Goal: Task Accomplishment & Management: Complete application form

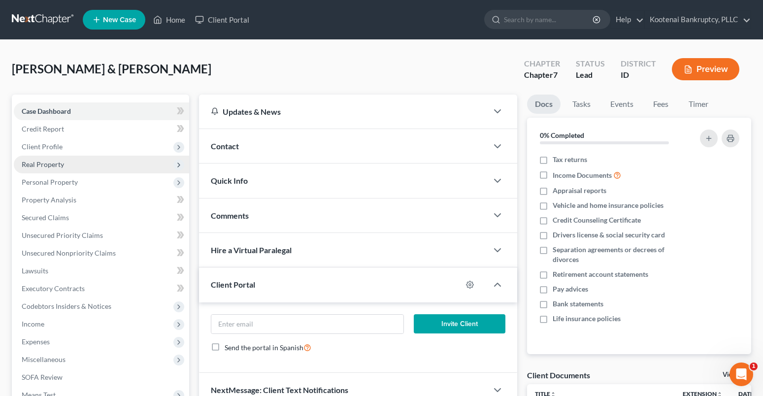
click at [48, 166] on span "Real Property" at bounding box center [43, 164] width 42 height 8
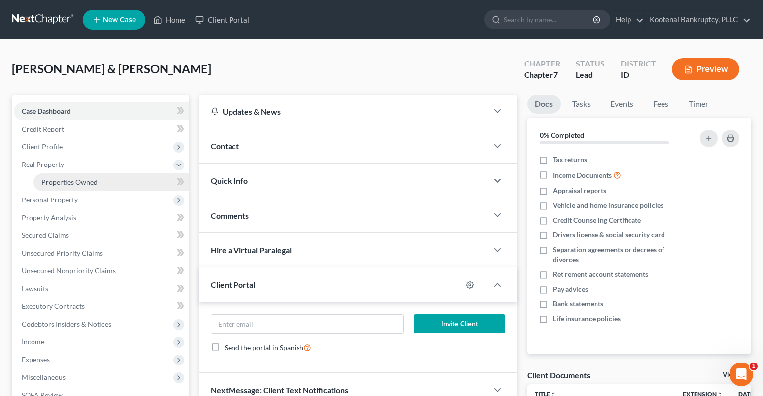
click at [71, 184] on span "Properties Owned" at bounding box center [69, 182] width 56 height 8
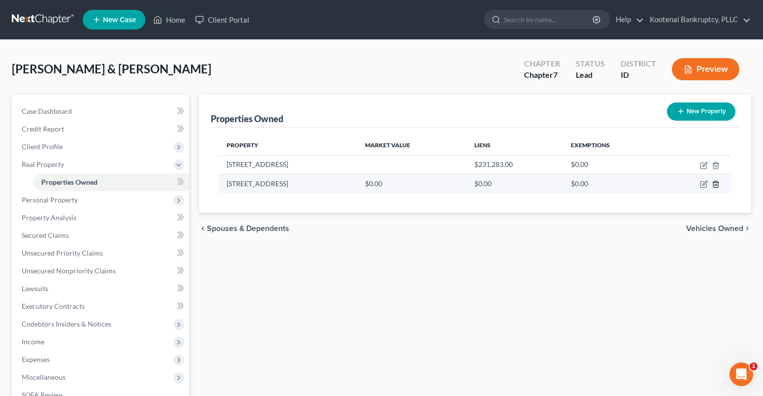
click at [715, 184] on line "button" at bounding box center [715, 185] width 0 height 2
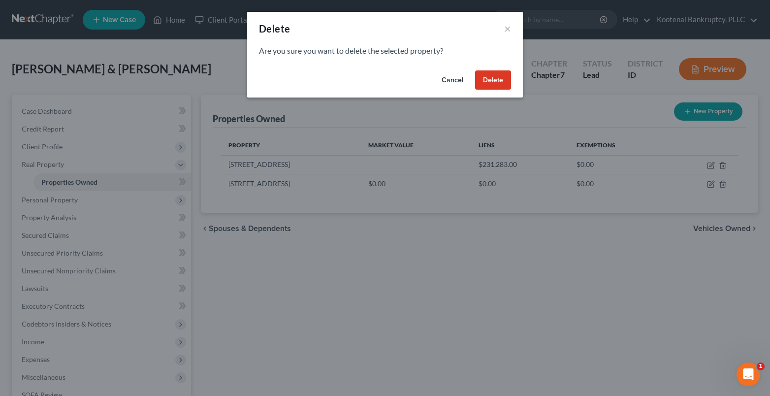
click at [486, 82] on button "Delete" at bounding box center [493, 80] width 36 height 20
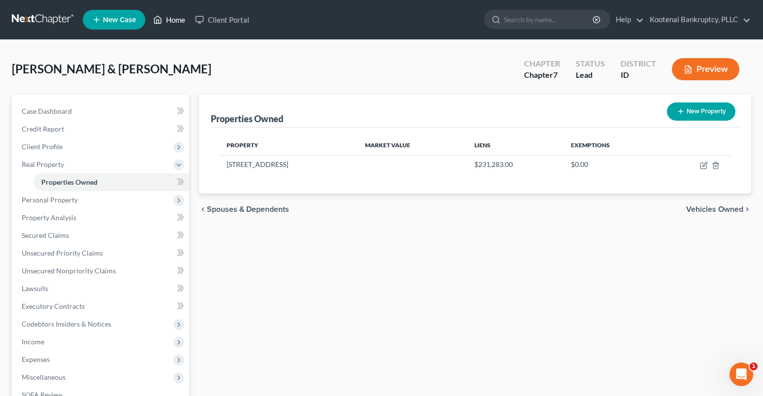
click at [177, 23] on link "Home" at bounding box center [169, 20] width 42 height 18
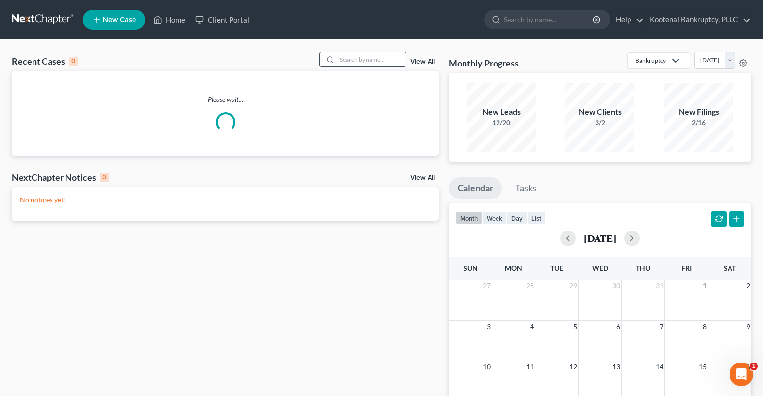
click at [359, 60] on input "search" at bounding box center [371, 59] width 69 height 14
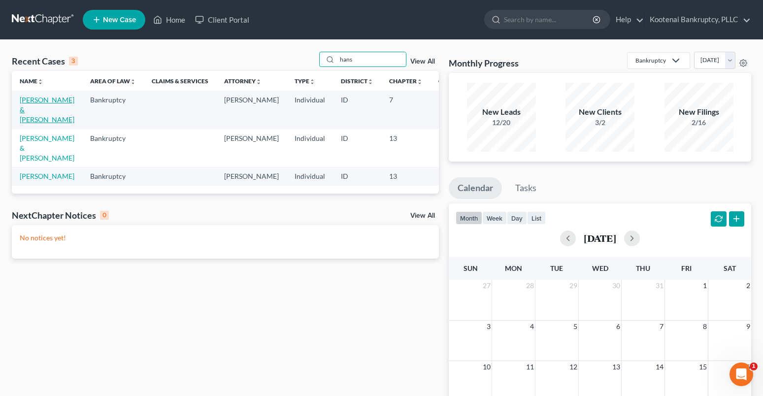
type input "hans"
click at [33, 100] on link "[PERSON_NAME] & [PERSON_NAME]" at bounding box center [47, 110] width 55 height 28
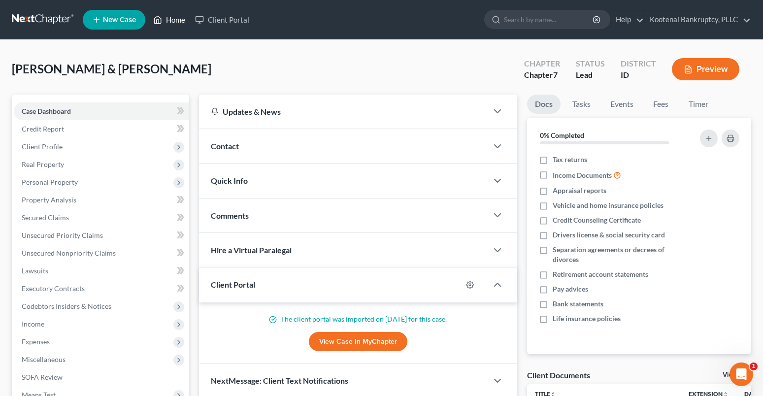
click at [179, 23] on link "Home" at bounding box center [169, 20] width 42 height 18
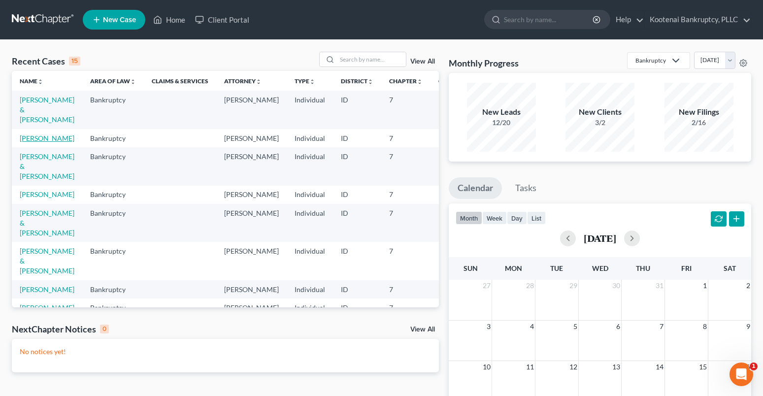
click at [31, 142] on link "[PERSON_NAME]" at bounding box center [47, 138] width 55 height 8
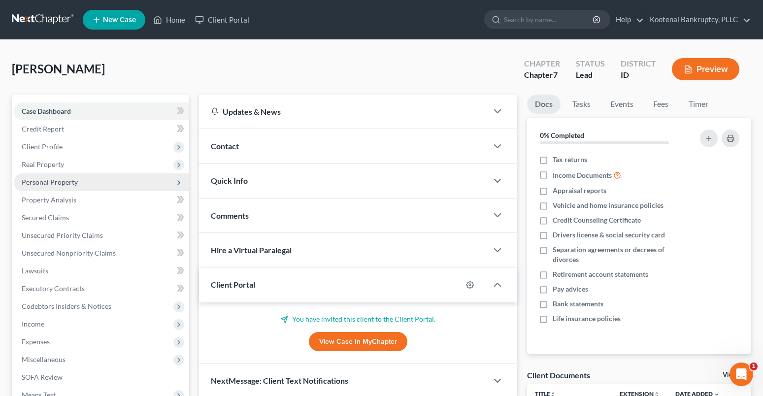
click at [36, 180] on span "Personal Property" at bounding box center [50, 182] width 56 height 8
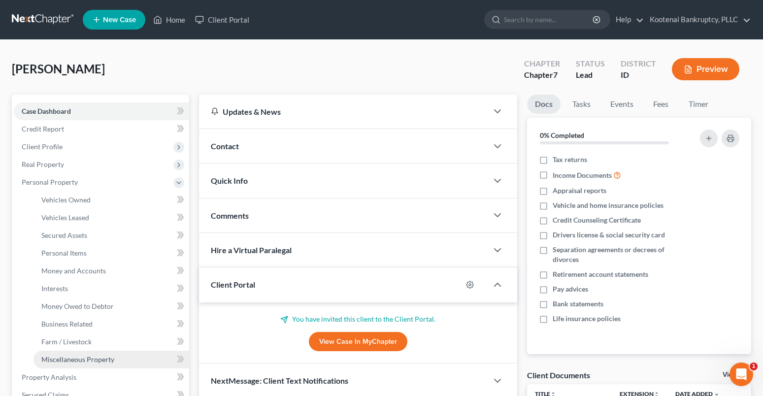
click at [80, 359] on span "Miscellaneous Property" at bounding box center [77, 359] width 73 height 8
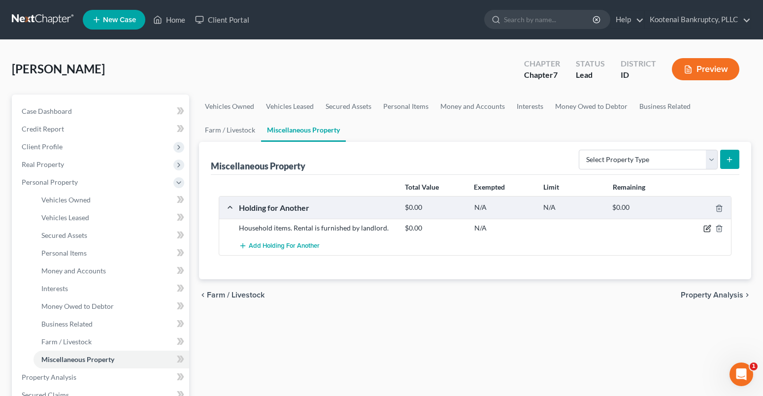
click at [705, 226] on icon "button" at bounding box center [707, 229] width 8 height 8
select select "13"
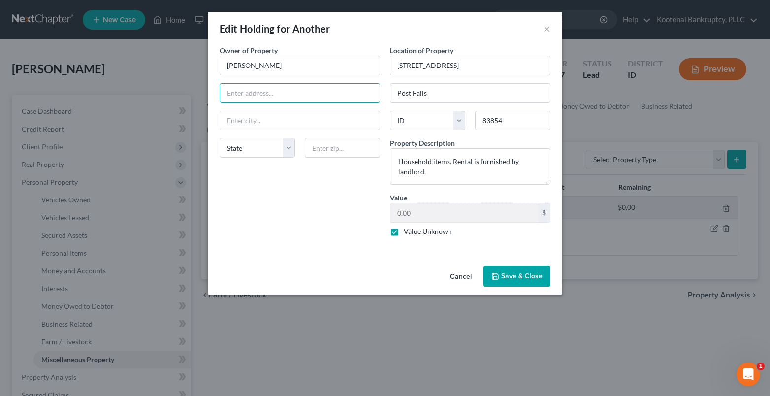
drag, startPoint x: 247, startPoint y: 88, endPoint x: 196, endPoint y: 89, distance: 50.7
click at [247, 90] on input "text" at bounding box center [300, 93] width 160 height 19
type input "[STREET_ADDRESS][PERSON_NAME]"
drag, startPoint x: 314, startPoint y: 146, endPoint x: 316, endPoint y: 133, distance: 13.0
click at [315, 146] on input "text" at bounding box center [342, 148] width 75 height 20
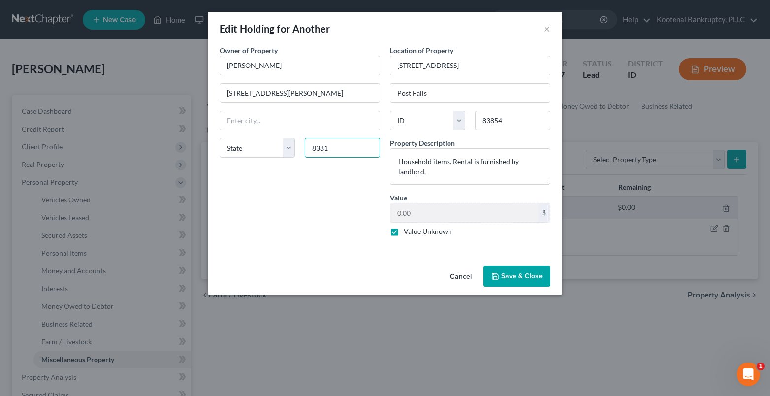
type input "83814"
type input "Coeur d Alene"
select select "13"
type input "Coeur D Alene"
type input "83814"
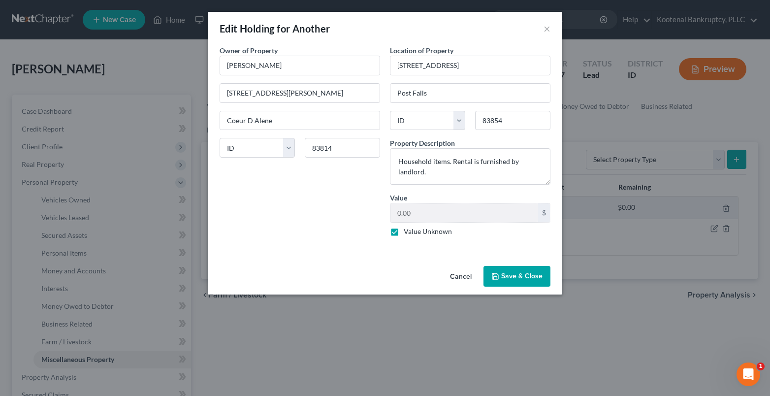
click at [527, 277] on button "Save & Close" at bounding box center [517, 276] width 67 height 21
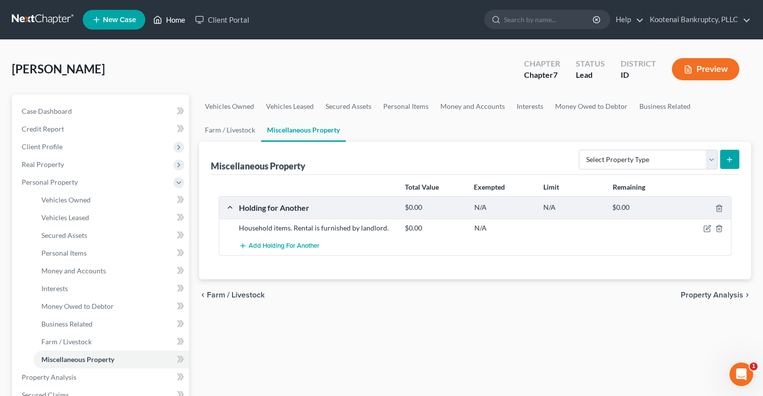
click at [170, 20] on link "Home" at bounding box center [169, 20] width 42 height 18
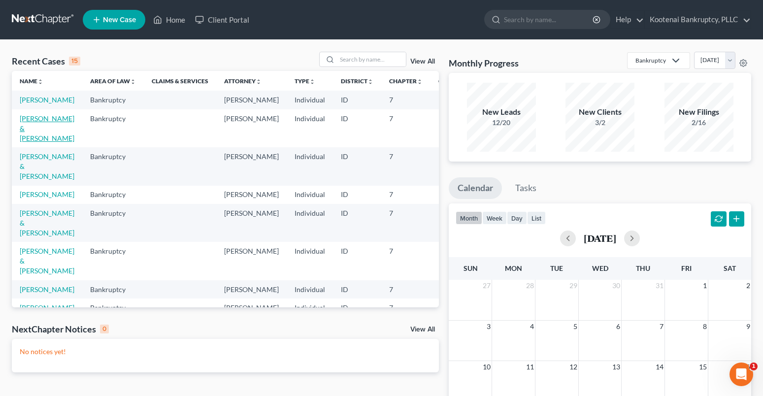
click at [28, 129] on link "[PERSON_NAME] & [PERSON_NAME]" at bounding box center [47, 128] width 55 height 28
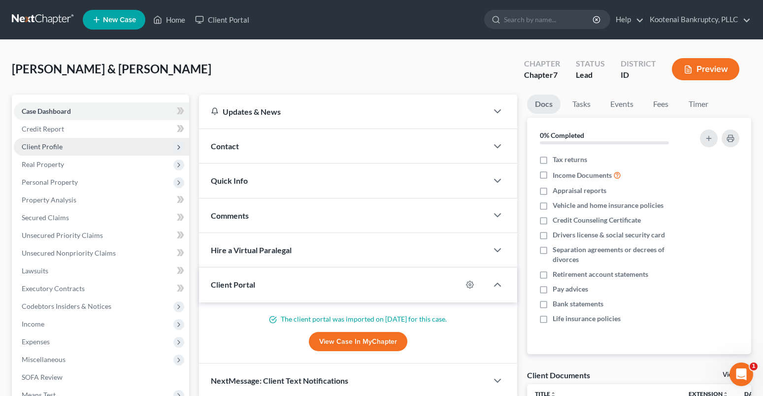
click at [56, 145] on span "Client Profile" at bounding box center [42, 146] width 41 height 8
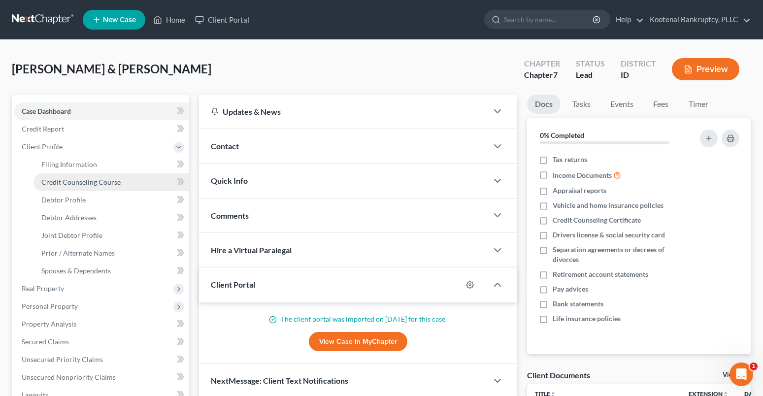
click at [83, 181] on span "Credit Counseling Course" at bounding box center [80, 182] width 79 height 8
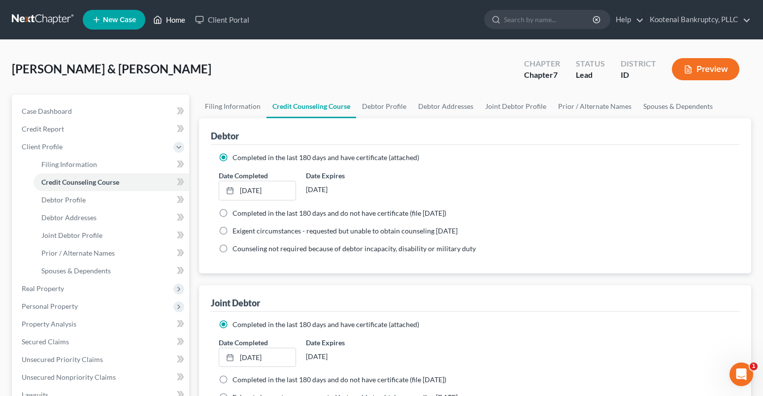
click at [168, 23] on link "Home" at bounding box center [169, 20] width 42 height 18
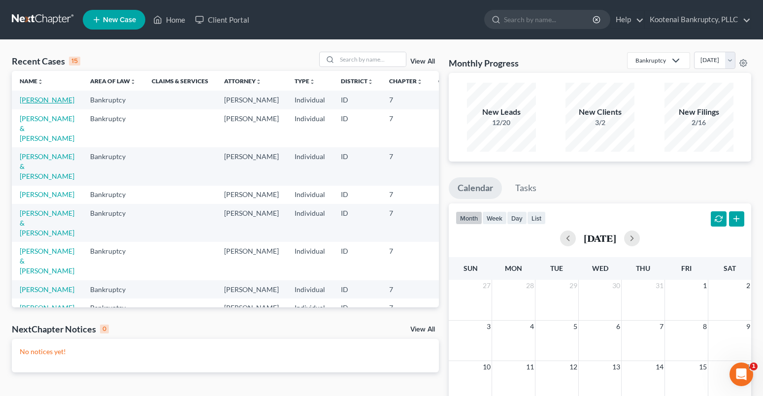
click at [31, 101] on link "[PERSON_NAME]" at bounding box center [47, 100] width 55 height 8
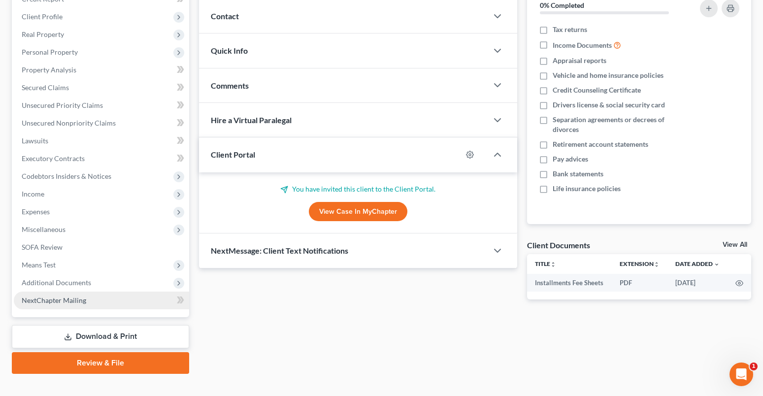
scroll to position [145, 0]
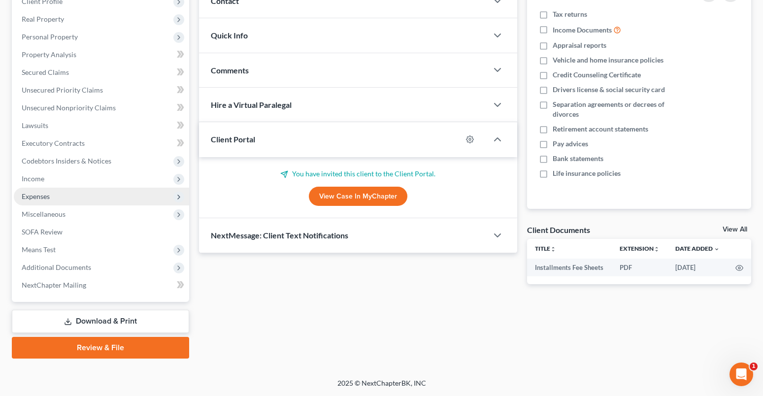
click at [35, 197] on span "Expenses" at bounding box center [36, 196] width 28 height 8
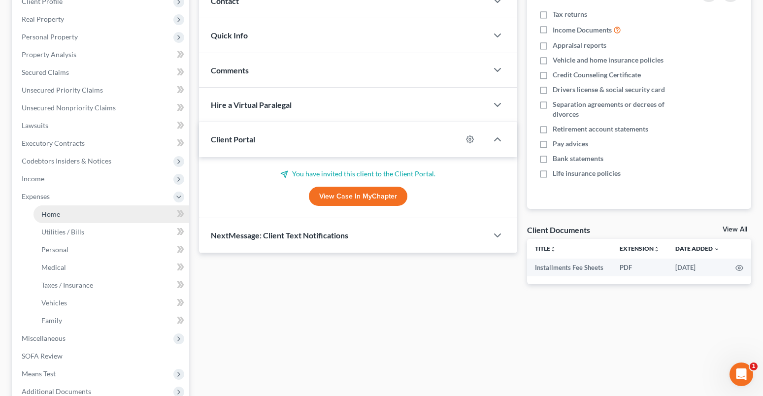
click at [51, 215] on span "Home" at bounding box center [50, 214] width 19 height 8
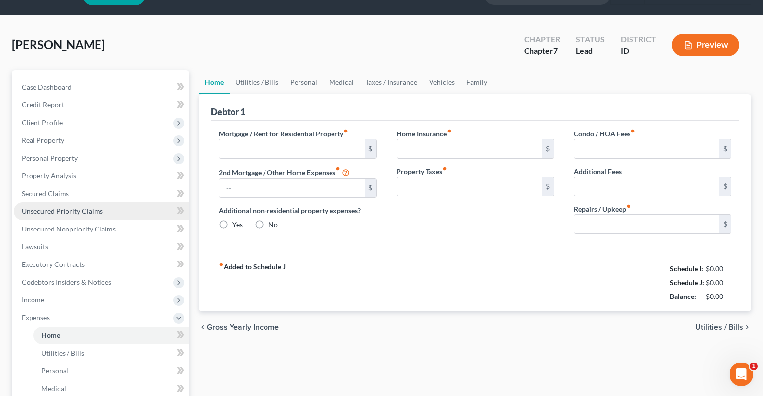
scroll to position [1, 0]
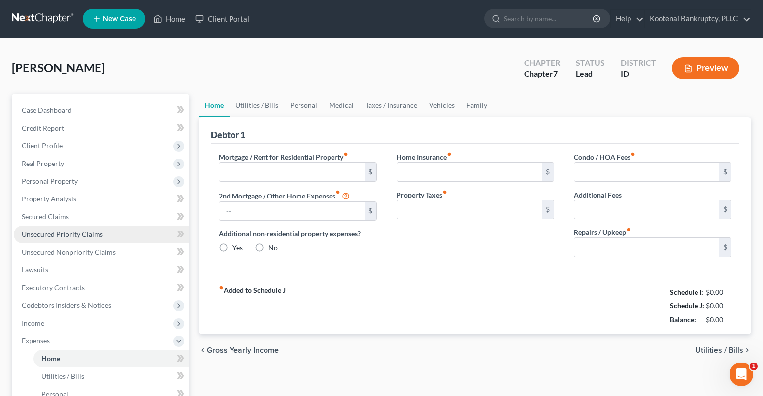
type input "900.00"
type input "0.00"
radio input "true"
type input "0.00"
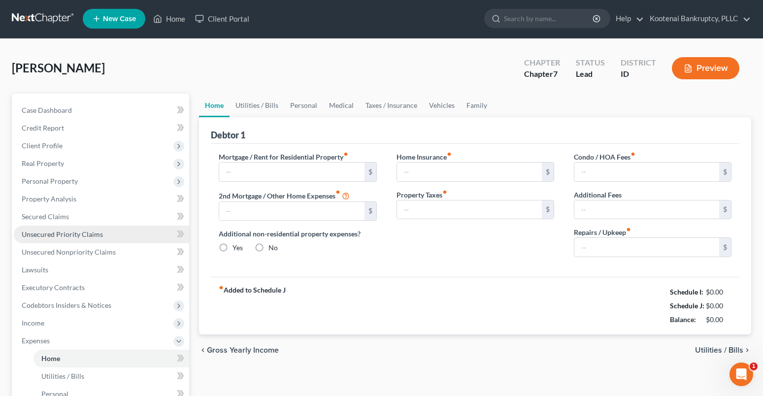
type input "0.00"
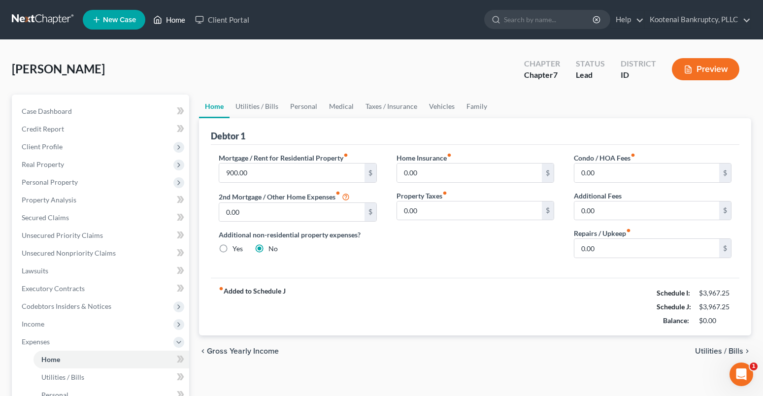
click at [177, 23] on link "Home" at bounding box center [169, 20] width 42 height 18
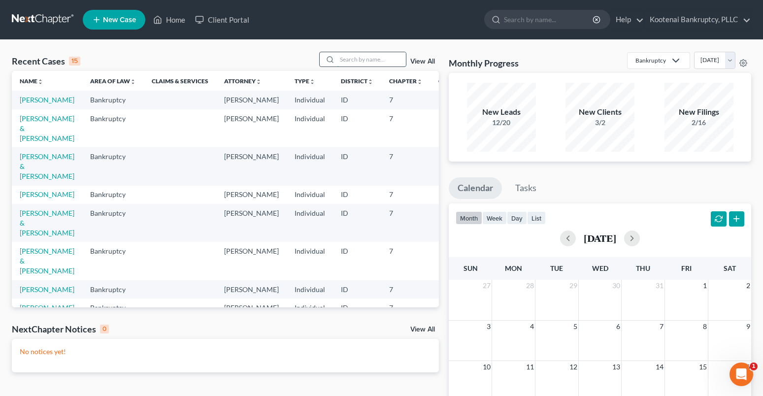
click at [362, 59] on input "search" at bounding box center [371, 59] width 69 height 14
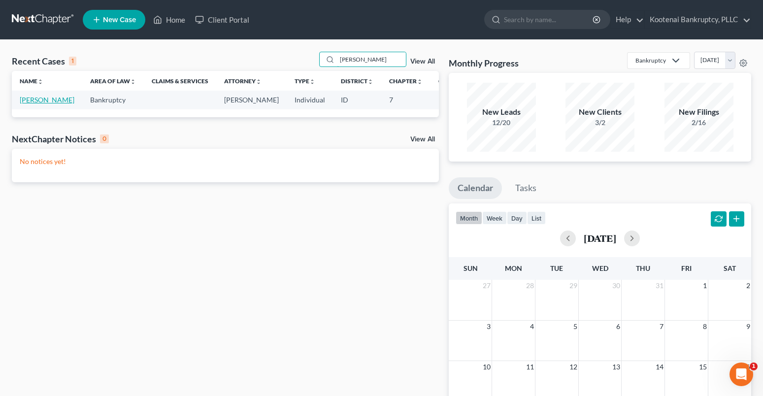
type input "[PERSON_NAME]"
click at [34, 98] on link "[PERSON_NAME]" at bounding box center [47, 100] width 55 height 8
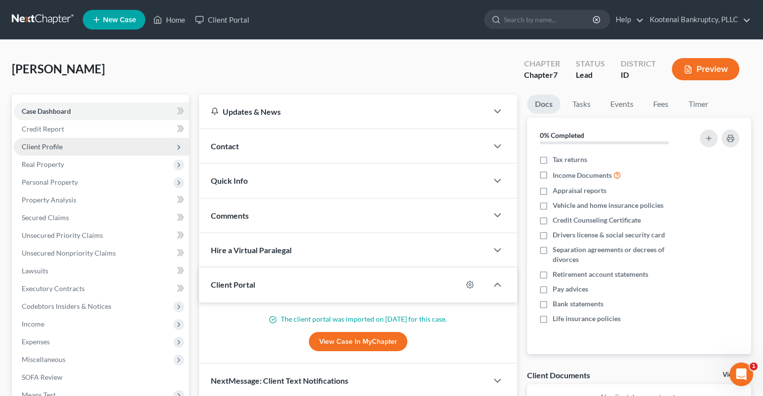
click at [34, 149] on span "Client Profile" at bounding box center [42, 146] width 41 height 8
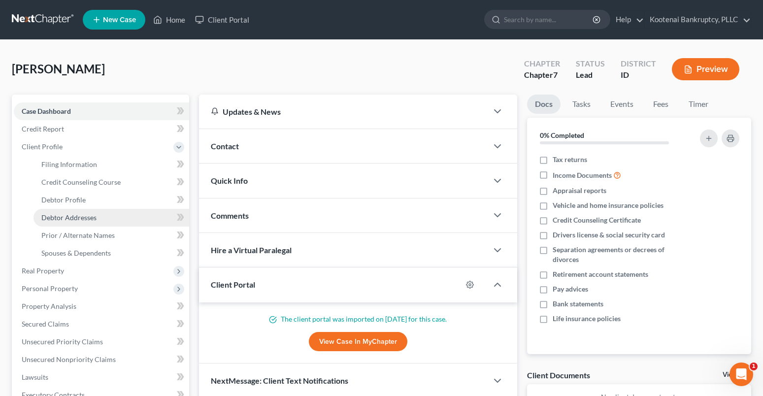
drag, startPoint x: 63, startPoint y: 216, endPoint x: 36, endPoint y: 211, distance: 27.4
click at [63, 216] on span "Debtor Addresses" at bounding box center [68, 217] width 55 height 8
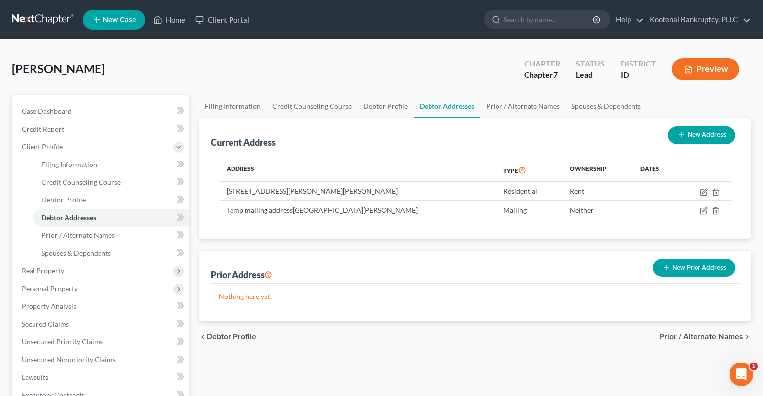
click at [691, 266] on button "New Prior Address" at bounding box center [693, 267] width 83 height 18
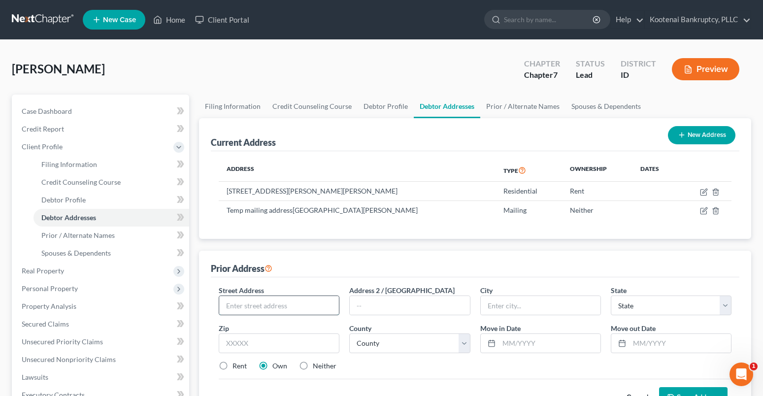
click at [242, 309] on input "text" at bounding box center [279, 305] width 120 height 19
drag, startPoint x: 251, startPoint y: 305, endPoint x: 218, endPoint y: 211, distance: 100.1
click at [251, 306] on input "text" at bounding box center [279, 305] width 120 height 19
type input "[STREET_ADDRESS][PERSON_NAME]"
type input "Rathdrum"
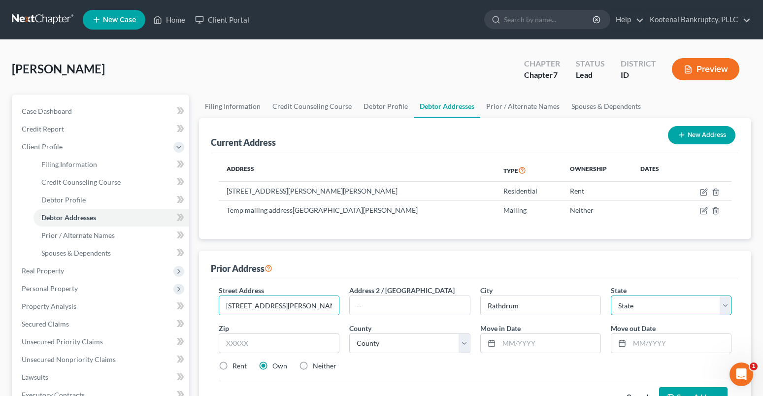
select select "13"
type input "83858"
click at [375, 345] on select "County [GEOGRAPHIC_DATA] [GEOGRAPHIC_DATA] [GEOGRAPHIC_DATA] [GEOGRAPHIC_DATA] …" at bounding box center [409, 343] width 121 height 20
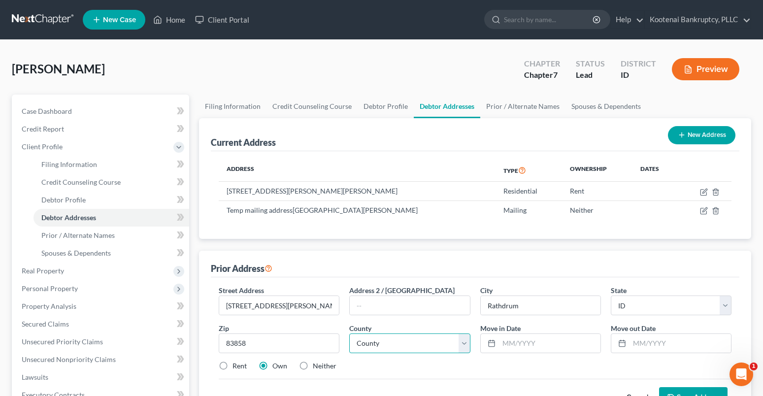
select select "27"
click at [349, 333] on select "County [GEOGRAPHIC_DATA] [GEOGRAPHIC_DATA] [GEOGRAPHIC_DATA] [GEOGRAPHIC_DATA] …" at bounding box center [409, 343] width 121 height 20
click at [517, 343] on input "text" at bounding box center [549, 343] width 101 height 19
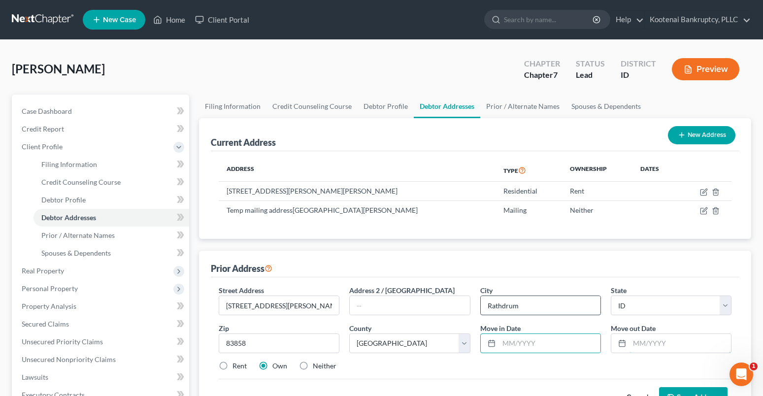
drag, startPoint x: 635, startPoint y: 344, endPoint x: 598, endPoint y: 296, distance: 60.5
click at [635, 344] on input "text" at bounding box center [679, 343] width 101 height 19
type input "[DATE]"
click at [513, 344] on input "text" at bounding box center [549, 343] width 101 height 19
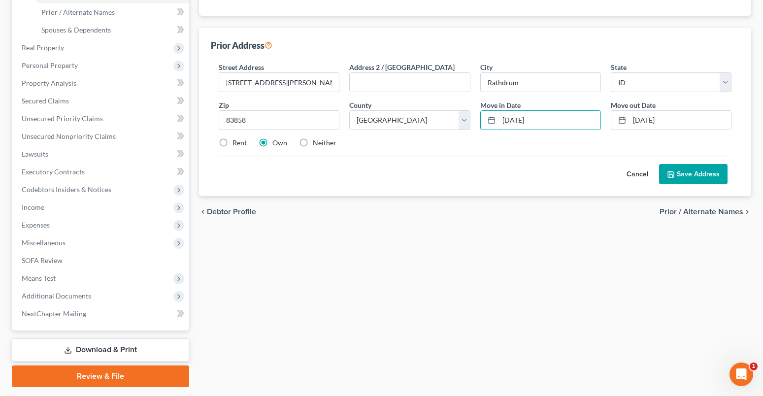
scroll to position [252, 0]
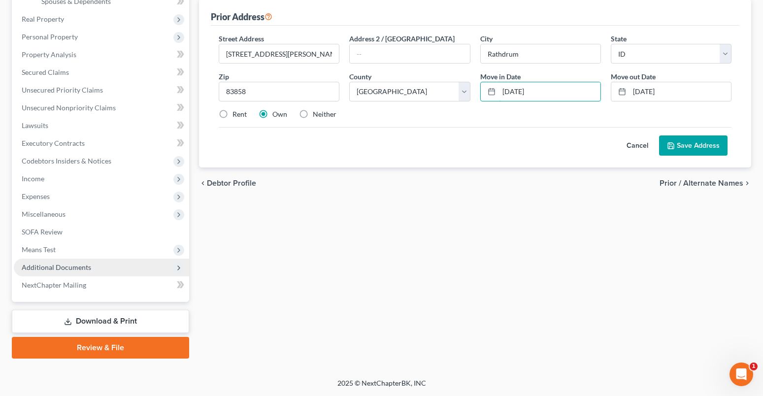
type input "[DATE]"
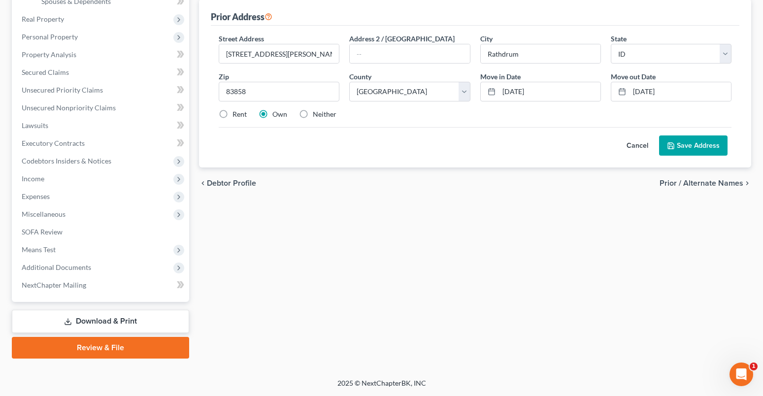
click at [232, 112] on label "Rent" at bounding box center [239, 114] width 14 height 10
click at [236, 112] on input "Rent" at bounding box center [239, 112] width 6 height 6
radio input "true"
click at [698, 144] on button "Save Address" at bounding box center [693, 145] width 68 height 21
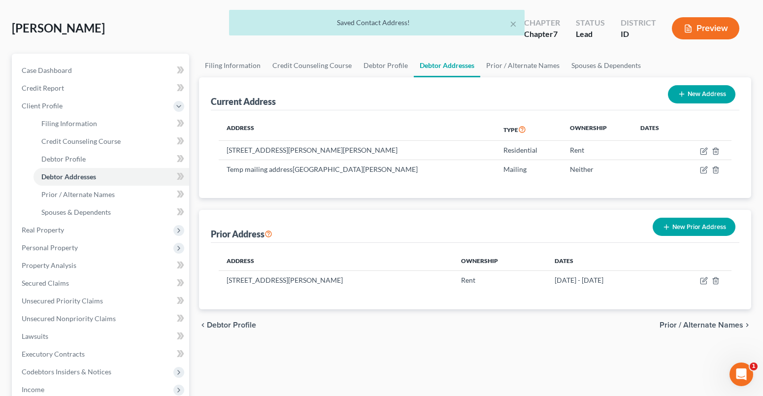
scroll to position [0, 0]
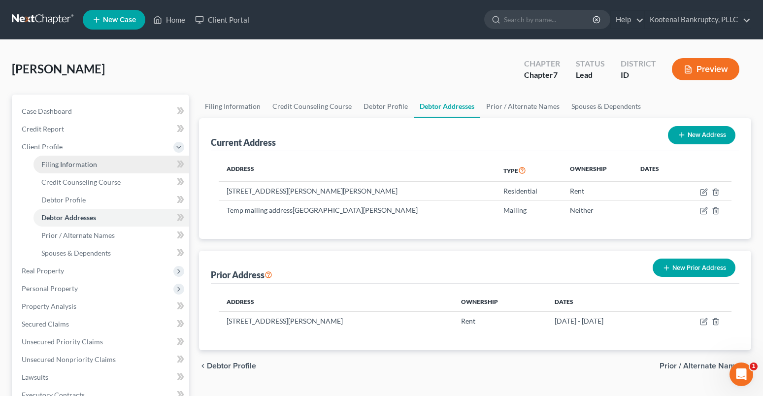
click at [64, 162] on span "Filing Information" at bounding box center [69, 164] width 56 height 8
select select "1"
select select "0"
select select "13"
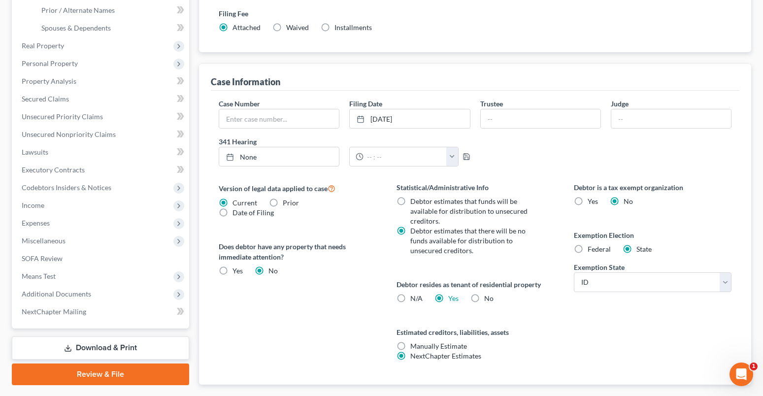
scroll to position [283, 0]
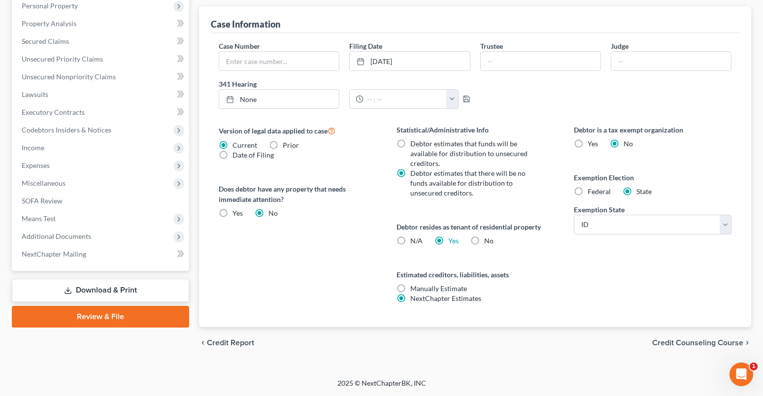
click at [587, 194] on label "Federal" at bounding box center [598, 192] width 23 height 10
click at [591, 193] on input "Federal" at bounding box center [594, 190] width 6 height 6
radio input "true"
radio input "false"
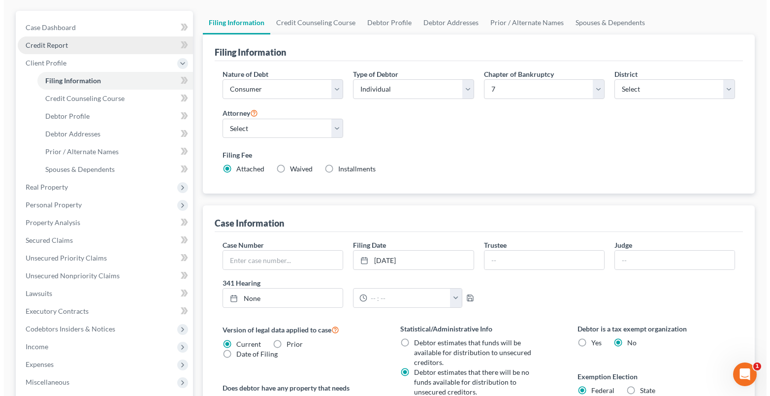
scroll to position [0, 0]
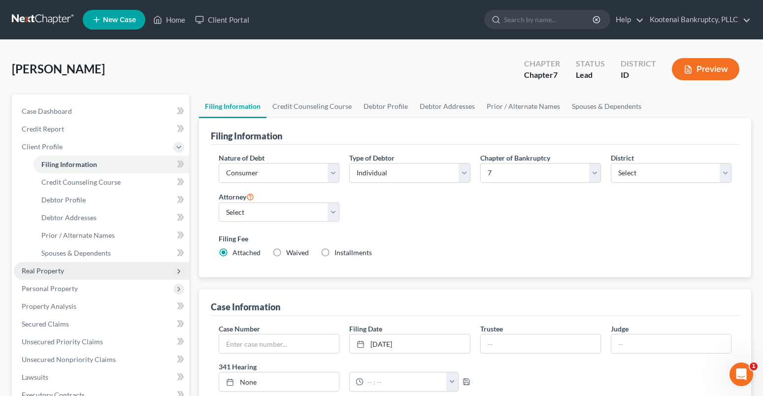
click at [28, 269] on span "Real Property" at bounding box center [43, 270] width 42 height 8
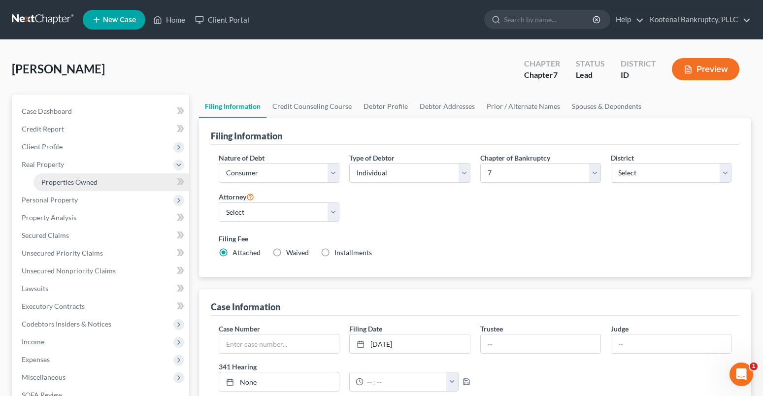
click at [55, 179] on span "Properties Owned" at bounding box center [69, 182] width 56 height 8
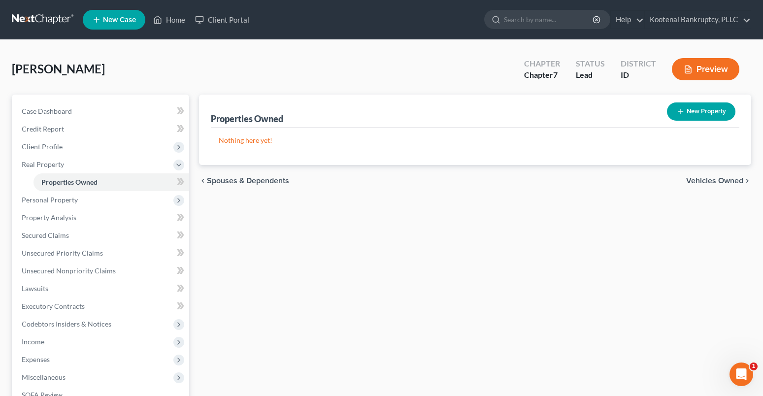
click at [732, 183] on span "Vehicles Owned" at bounding box center [714, 181] width 57 height 8
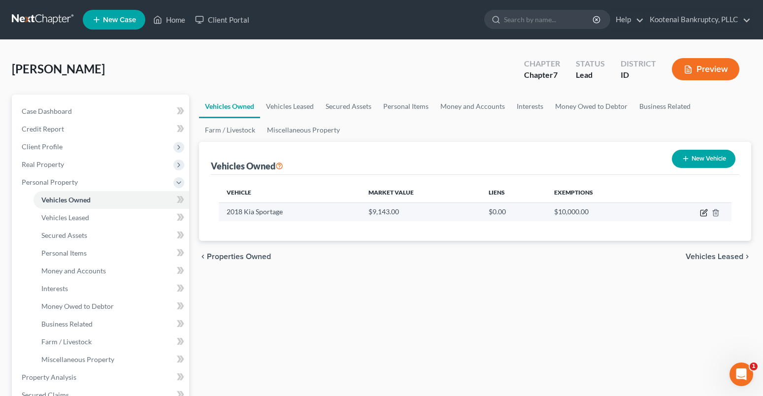
click at [704, 209] on icon "button" at bounding box center [704, 213] width 8 height 8
select select "0"
select select "8"
select select "3"
select select "0"
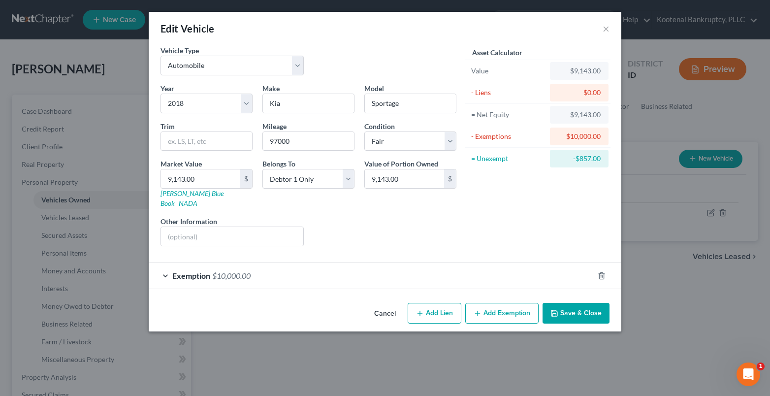
click at [159, 267] on div "Exemption $10,000.00" at bounding box center [371, 275] width 445 height 26
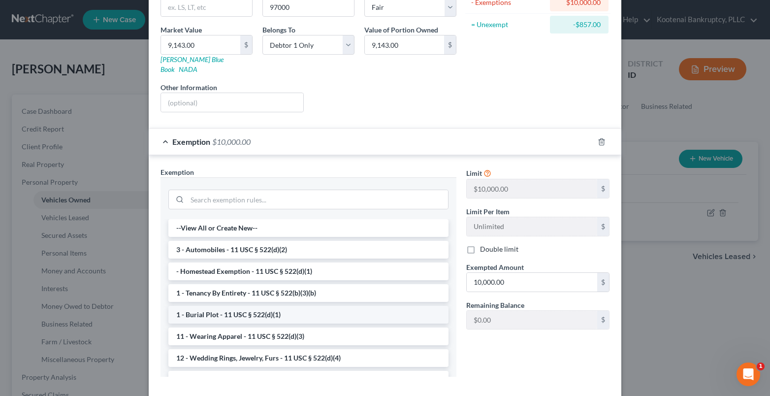
scroll to position [148, 0]
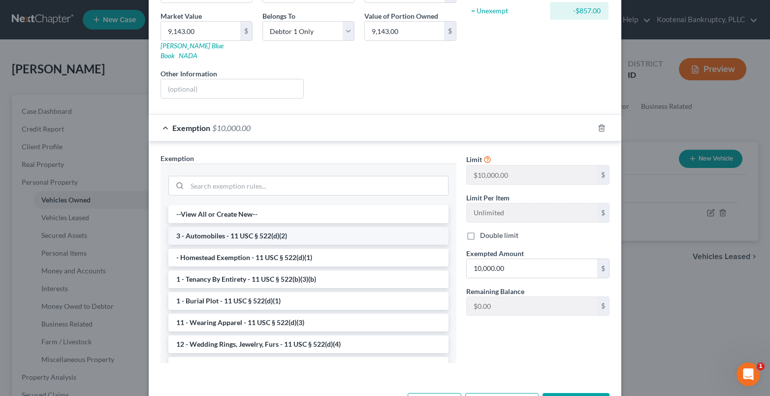
click at [201, 227] on li "3 - Automobiles - 11 USC § 522(d)(2)" at bounding box center [308, 236] width 280 height 18
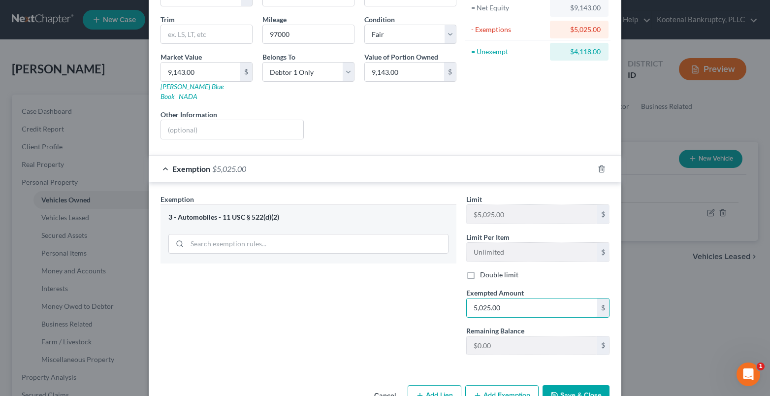
scroll to position [127, 0]
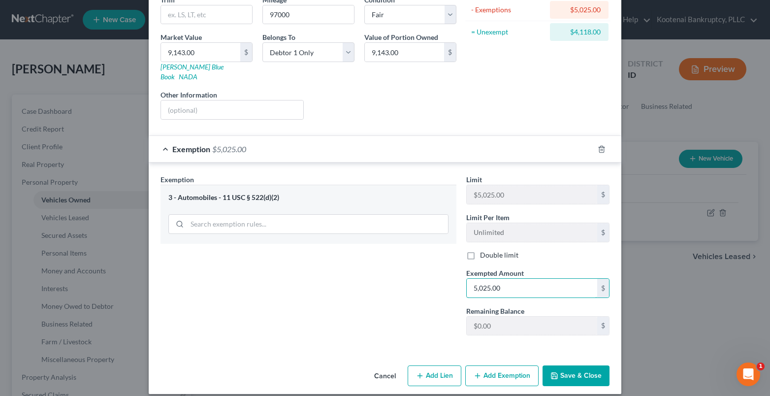
type input "5,025.00"
click at [492, 365] on button "Add Exemption" at bounding box center [501, 375] width 73 height 21
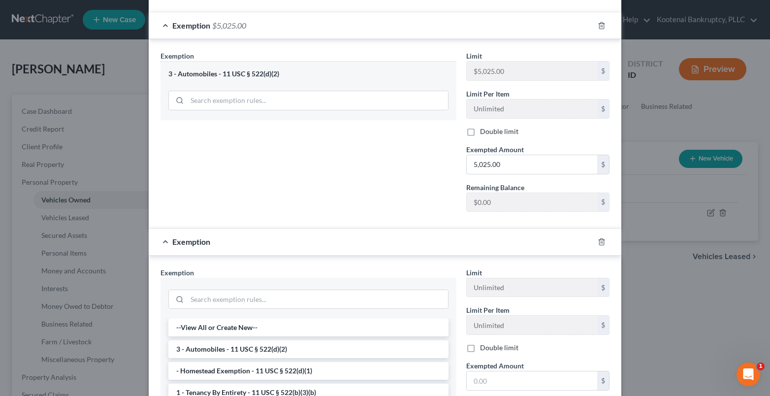
scroll to position [274, 0]
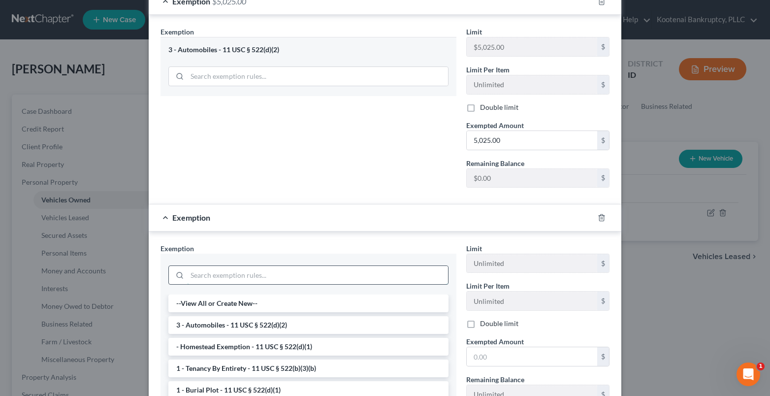
click at [208, 269] on input "search" at bounding box center [317, 275] width 261 height 19
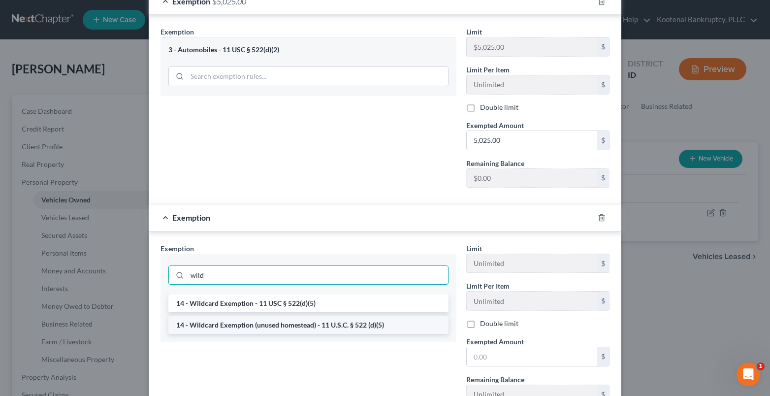
type input "wild"
click at [217, 318] on li "14 - Wildcard Exemption (unused homestead) - 11 U.S.C. § 522 (d)(5)" at bounding box center [308, 325] width 280 height 18
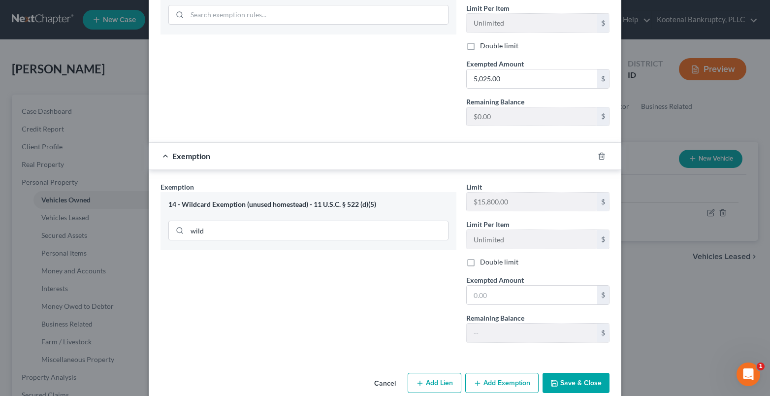
scroll to position [343, 0]
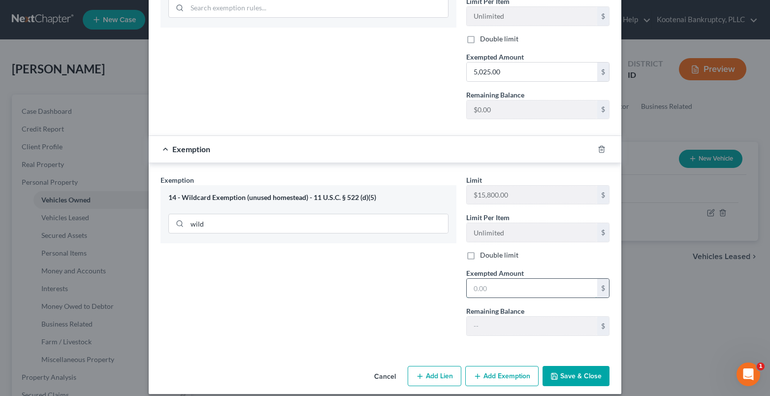
drag, startPoint x: 485, startPoint y: 282, endPoint x: 473, endPoint y: 280, distance: 12.4
click at [484, 285] on input "text" at bounding box center [532, 288] width 130 height 19
type input "4,118.00"
click at [577, 368] on button "Save & Close" at bounding box center [576, 376] width 67 height 21
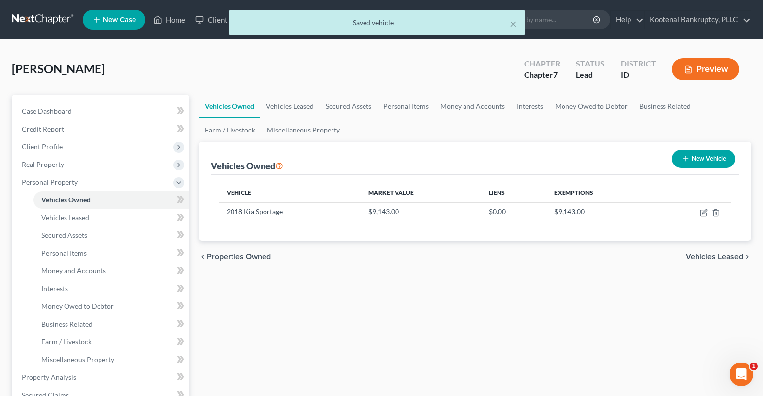
click at [715, 255] on span "Vehicles Leased" at bounding box center [714, 257] width 58 height 8
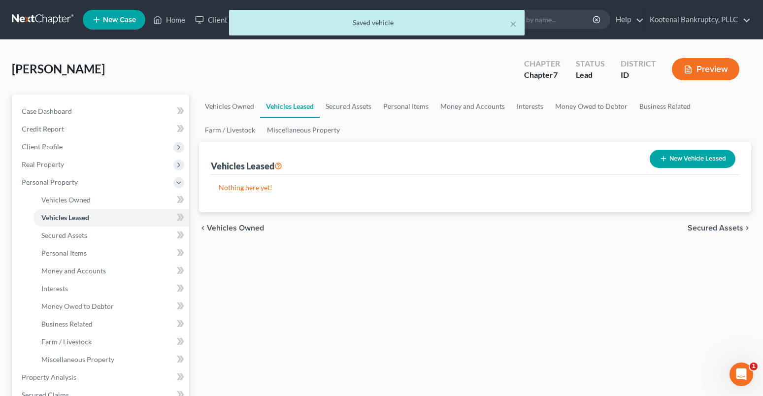
click at [706, 227] on span "Secured Assets" at bounding box center [715, 228] width 56 height 8
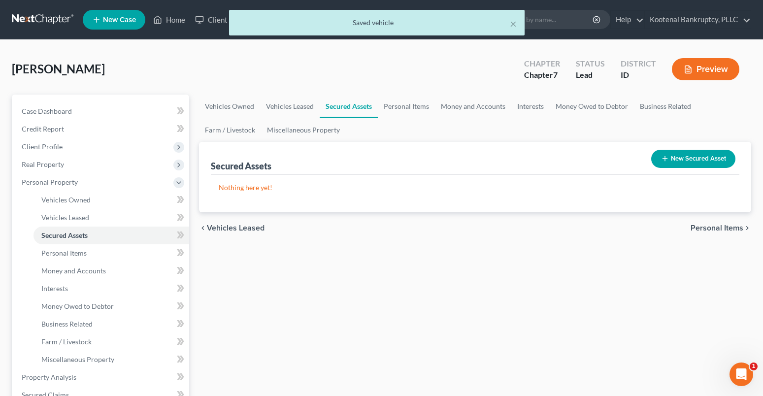
click at [695, 226] on span "Personal Items" at bounding box center [716, 228] width 53 height 8
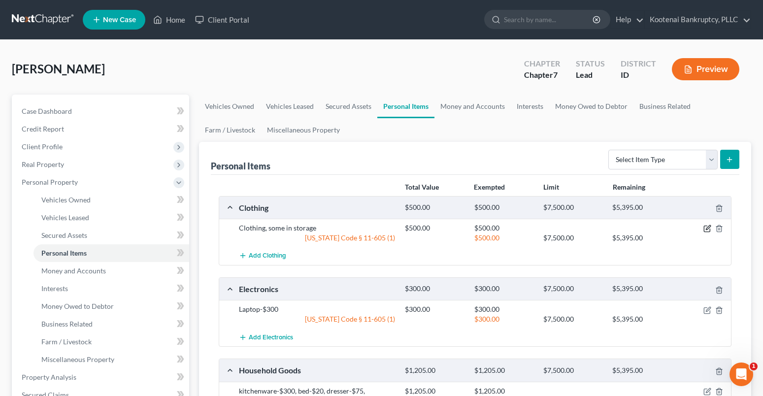
click at [704, 228] on icon "button" at bounding box center [707, 229] width 6 height 6
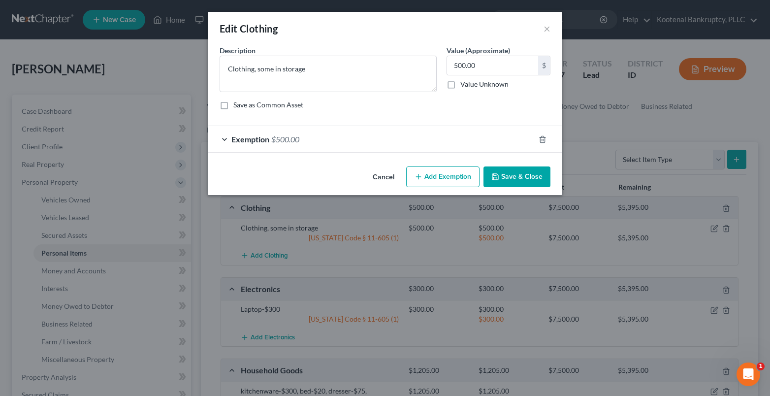
click at [226, 137] on div "Exemption $500.00" at bounding box center [371, 139] width 327 height 26
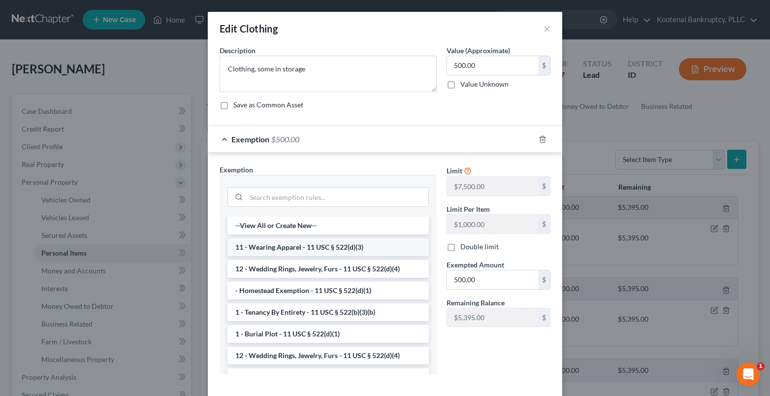
click at [270, 250] on li "11 - Wearing Apparel - 11 USC § 522(d)(3)" at bounding box center [327, 247] width 201 height 18
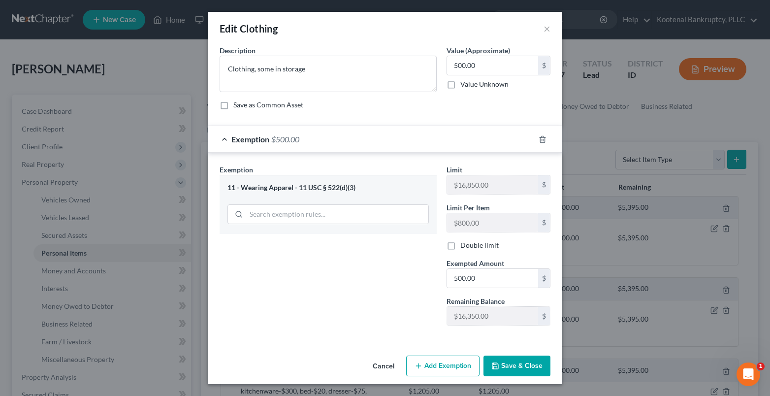
click at [521, 359] on button "Save & Close" at bounding box center [517, 365] width 67 height 21
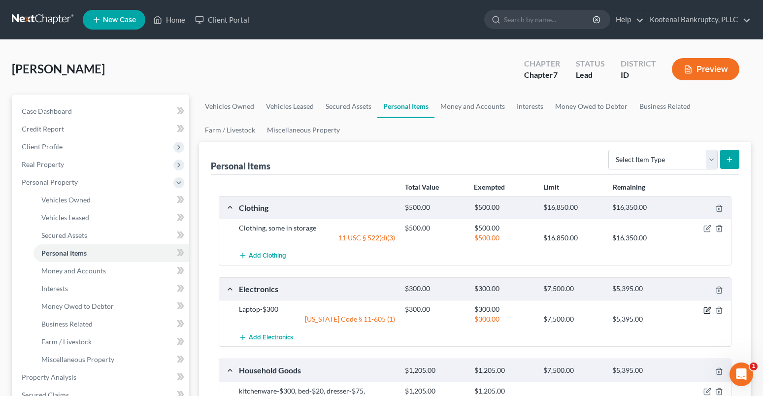
click at [710, 308] on icon "button" at bounding box center [708, 309] width 4 height 4
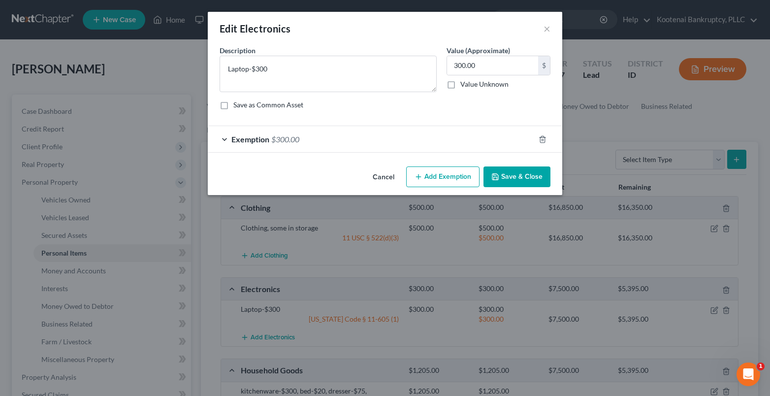
click at [224, 140] on div "Exemption $300.00" at bounding box center [371, 139] width 327 height 26
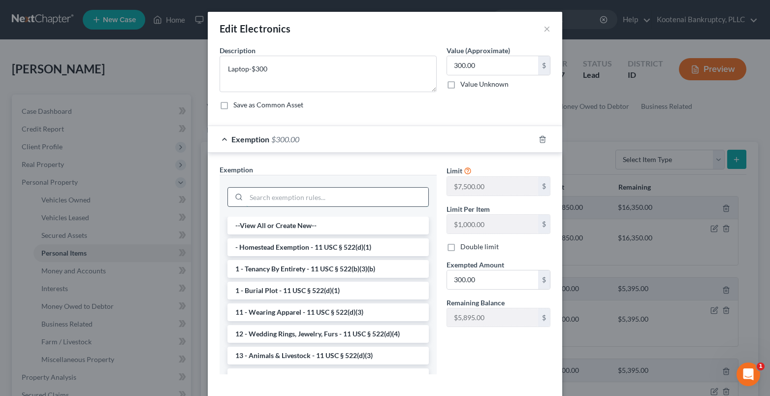
click at [250, 197] on input "search" at bounding box center [337, 197] width 182 height 19
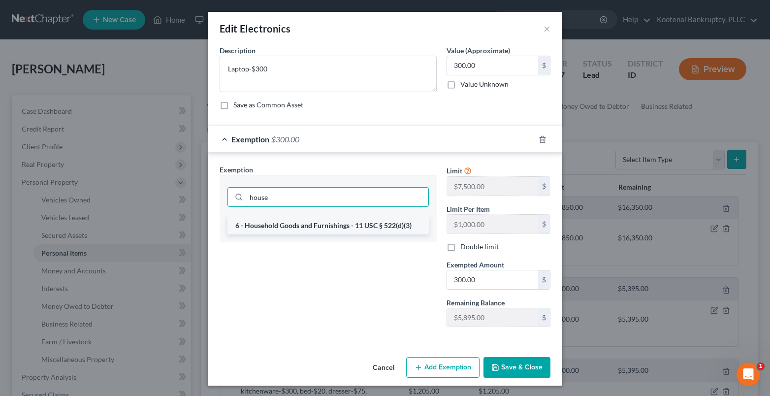
type input "house"
click at [322, 224] on li "6 - Household Goods and Furnishings - 11 USC § 522(d)(3)" at bounding box center [327, 226] width 201 height 18
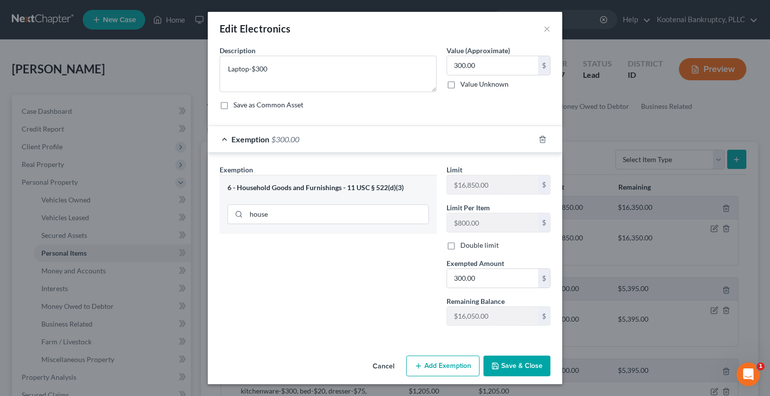
click at [495, 364] on polyline "button" at bounding box center [495, 363] width 2 height 1
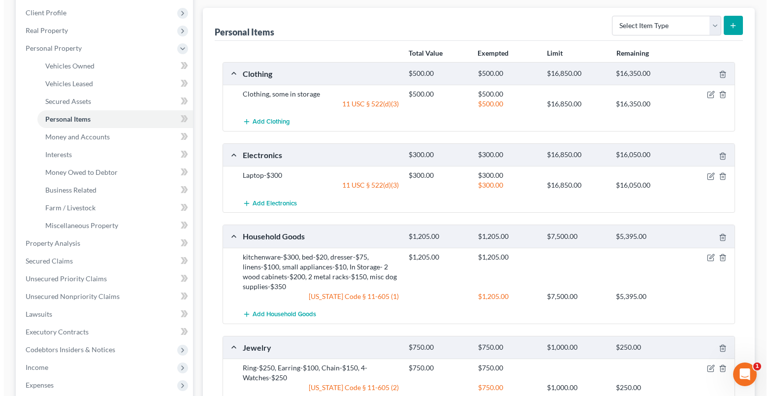
scroll to position [148, 0]
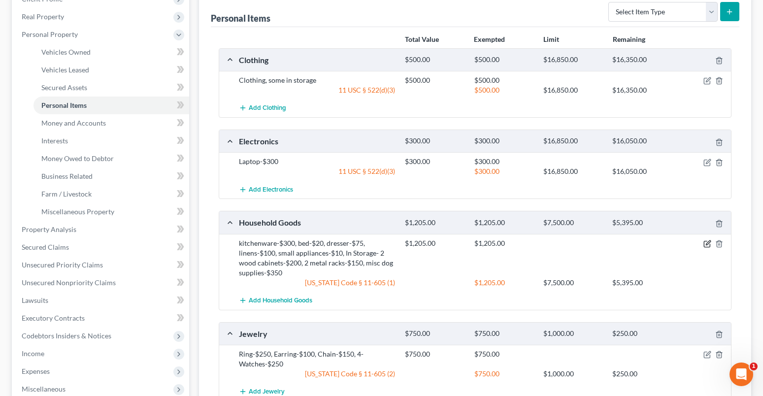
click at [707, 243] on icon "button" at bounding box center [708, 242] width 4 height 4
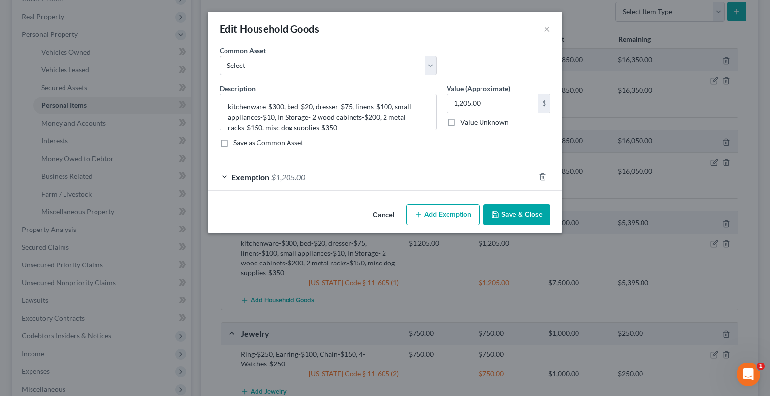
click at [223, 175] on div "Exemption $1,205.00" at bounding box center [371, 177] width 327 height 26
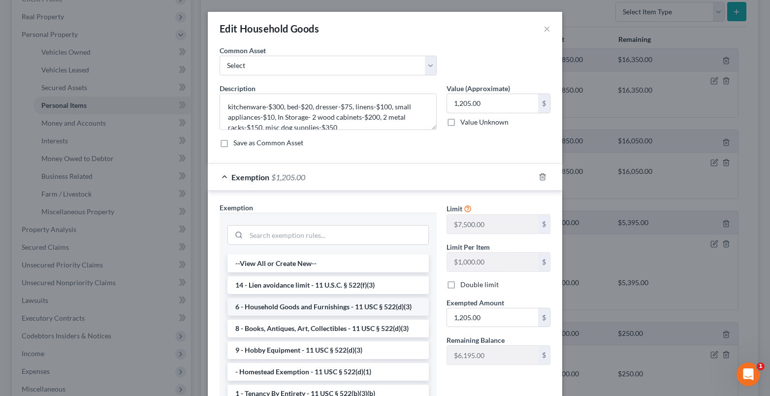
click at [260, 309] on li "6 - Household Goods and Furnishings - 11 USC § 522(d)(3)" at bounding box center [327, 307] width 201 height 18
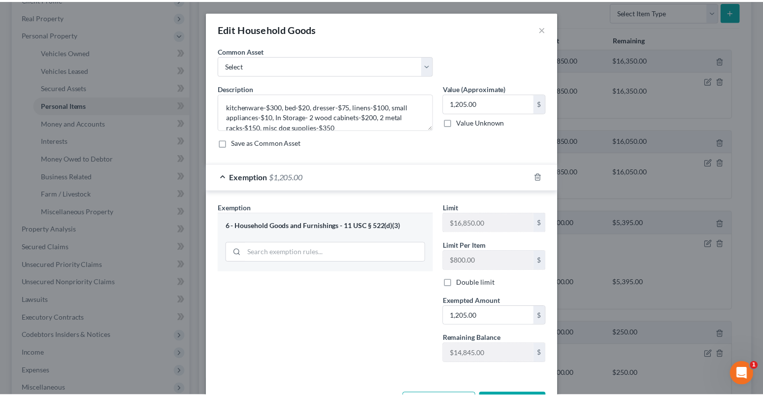
scroll to position [38, 0]
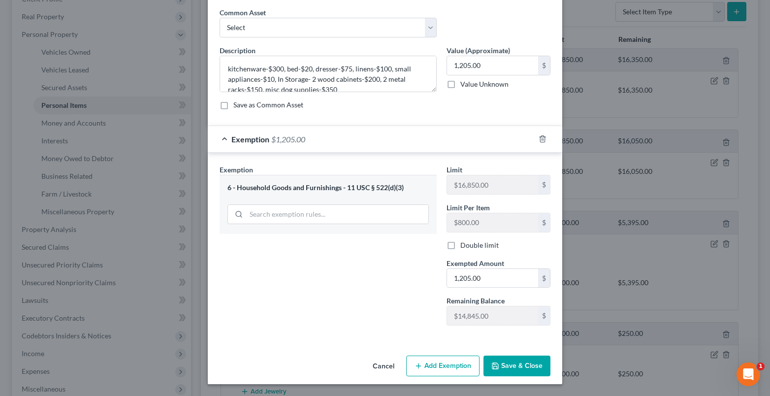
drag, startPoint x: 517, startPoint y: 365, endPoint x: 63, endPoint y: 270, distance: 464.3
click at [517, 366] on button "Save & Close" at bounding box center [517, 365] width 67 height 21
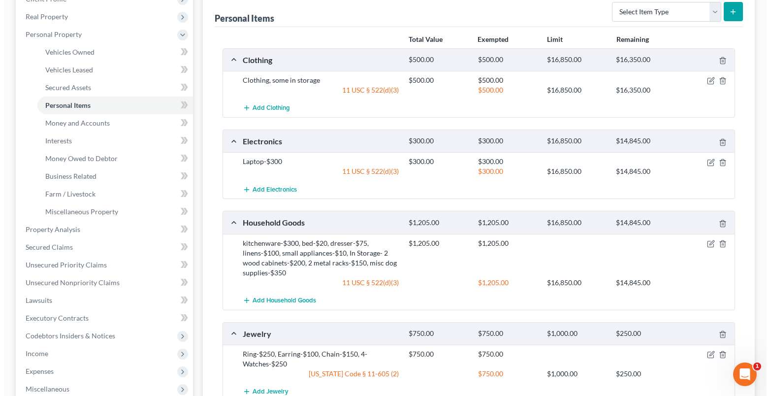
scroll to position [337, 0]
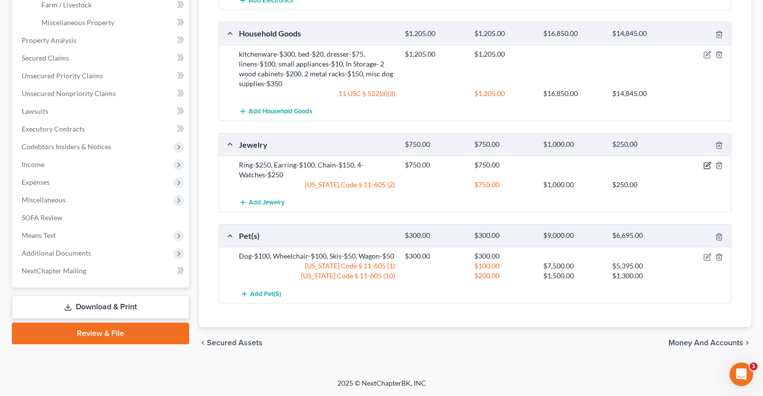
click at [708, 165] on icon "button" at bounding box center [708, 164] width 4 height 4
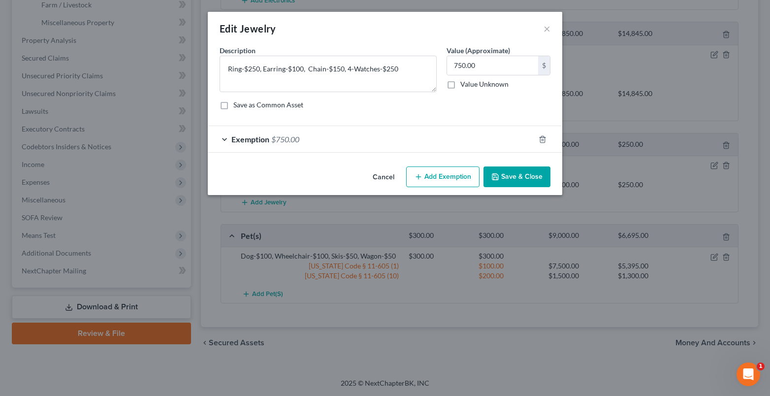
click at [226, 142] on div "Exemption $750.00" at bounding box center [371, 139] width 327 height 26
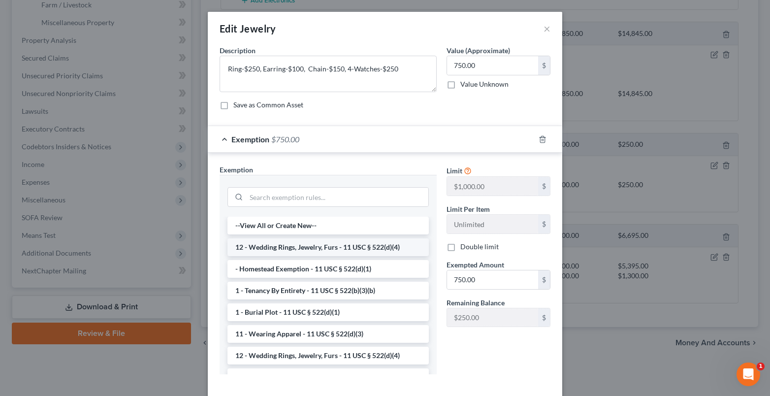
click at [292, 250] on li "12 - Wedding Rings, Jewelry, Furs - 11 USC § 522(d)(4)" at bounding box center [327, 247] width 201 height 18
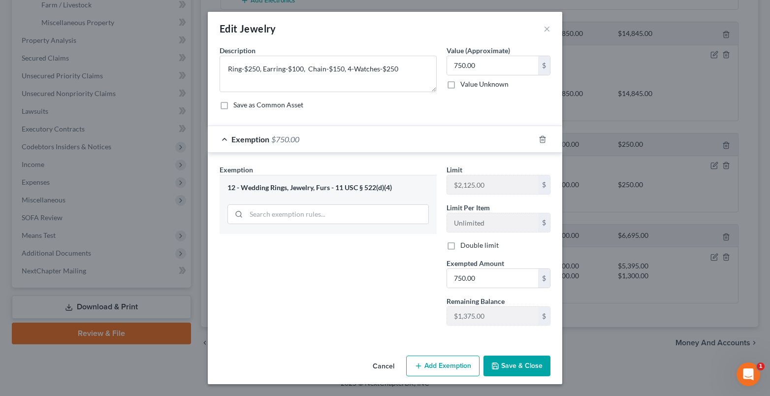
click at [519, 363] on button "Save & Close" at bounding box center [517, 365] width 67 height 21
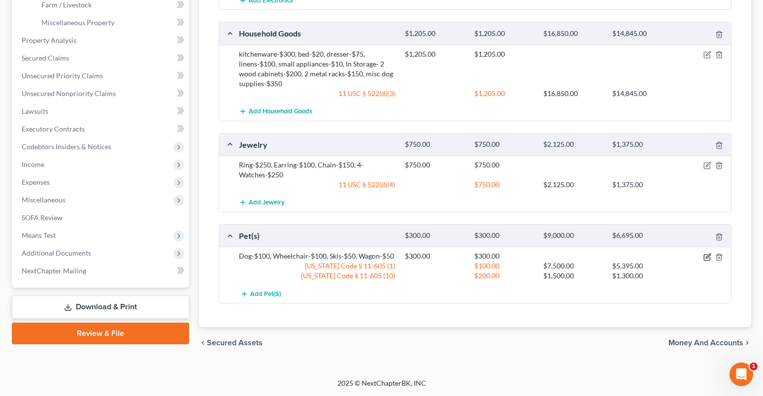
click at [711, 258] on icon "button" at bounding box center [707, 257] width 8 height 8
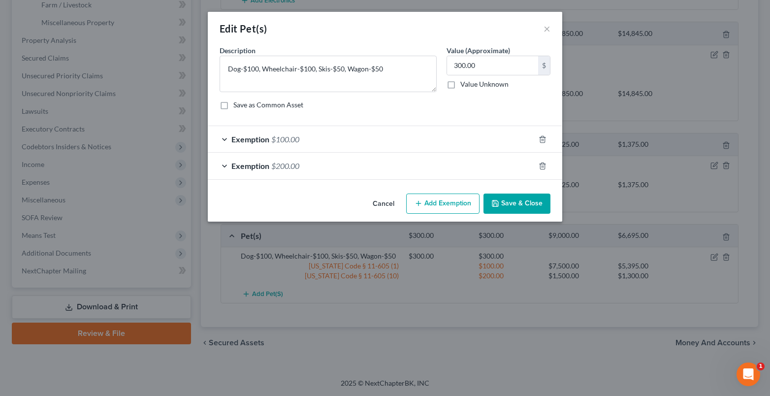
click at [227, 141] on div "Exemption $100.00" at bounding box center [371, 139] width 327 height 26
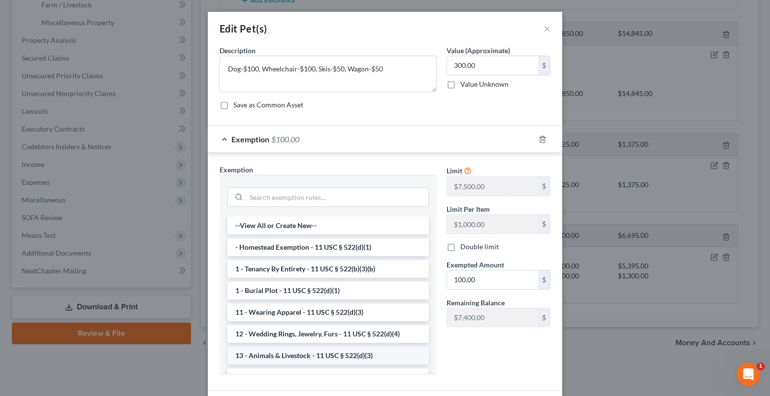
click at [272, 355] on li "13 - Animals & Livestock - 11 USC § 522(d)(3)" at bounding box center [327, 356] width 201 height 18
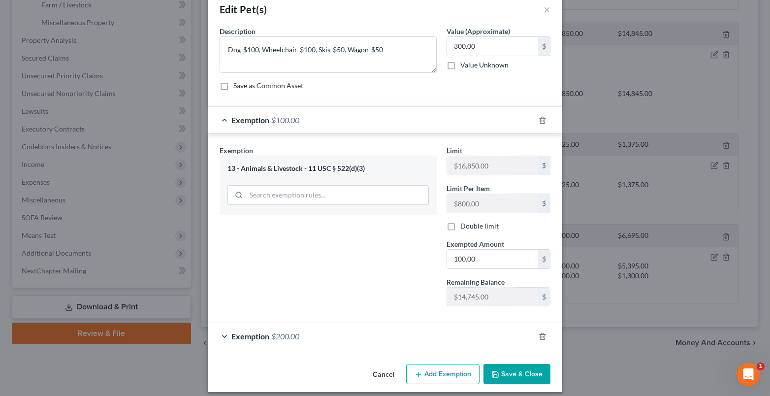
scroll to position [27, 0]
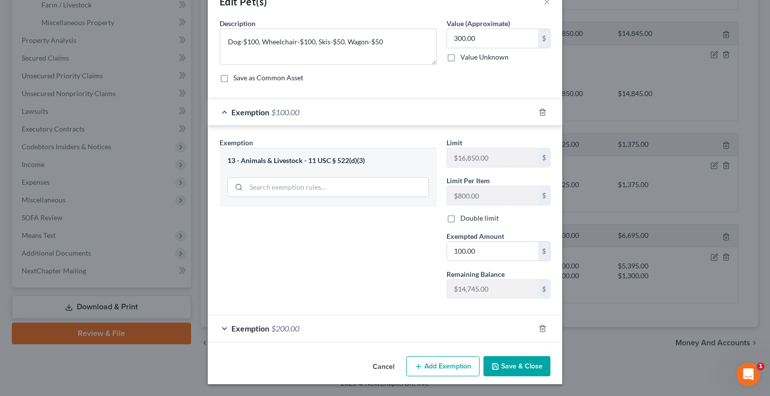
click at [218, 331] on div "Exemption $200.00" at bounding box center [371, 328] width 327 height 26
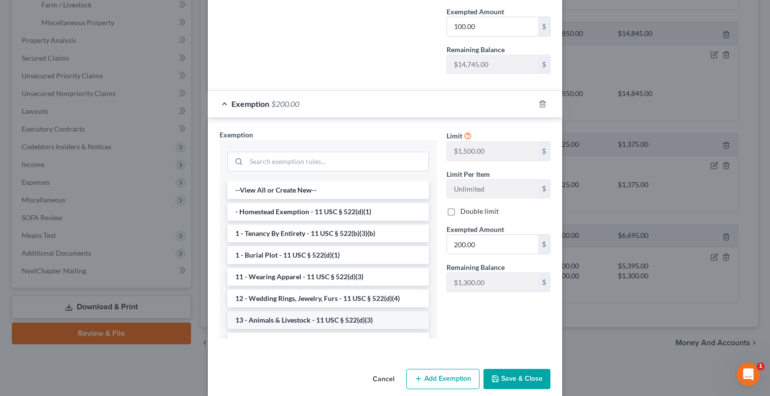
scroll to position [264, 0]
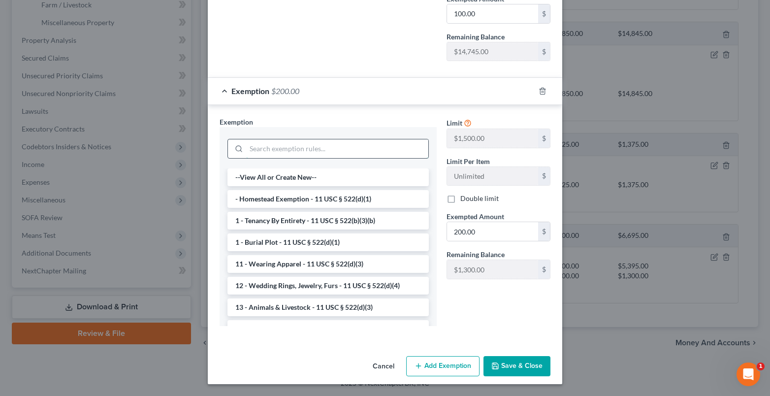
click at [254, 146] on input "search" at bounding box center [337, 148] width 182 height 19
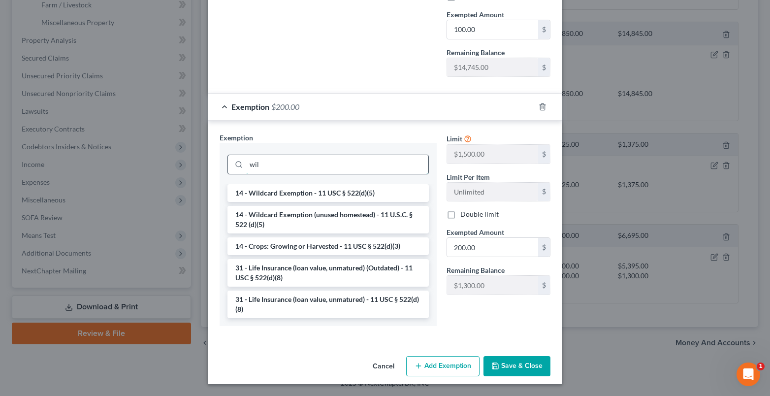
scroll to position [218, 0]
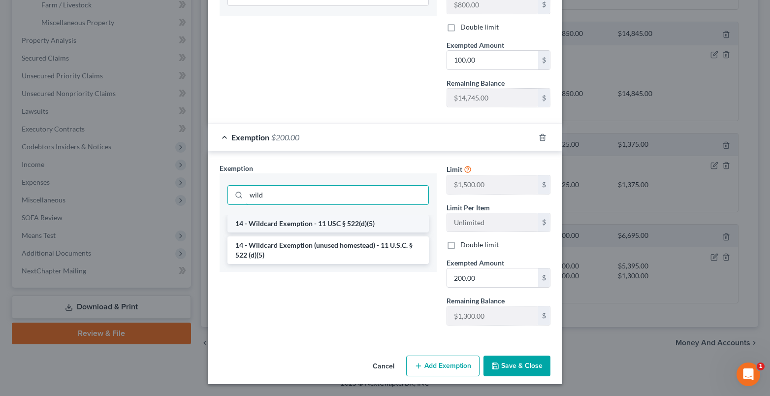
type input "wild"
click at [293, 221] on li "14 - Wildcard Exemption - 11 USC § 522(d)(5)" at bounding box center [327, 224] width 201 height 18
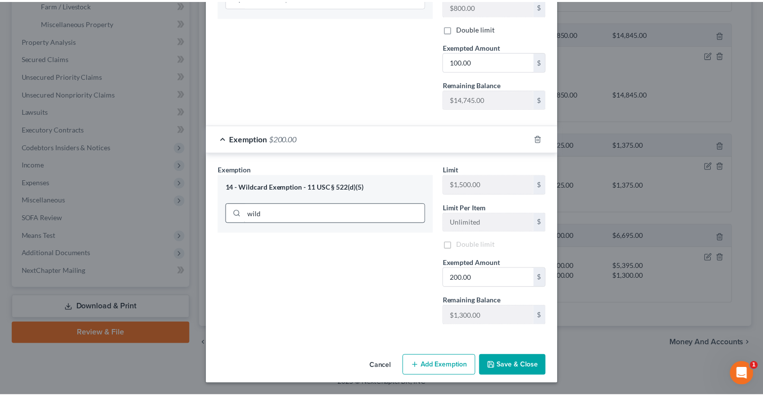
scroll to position [217, 0]
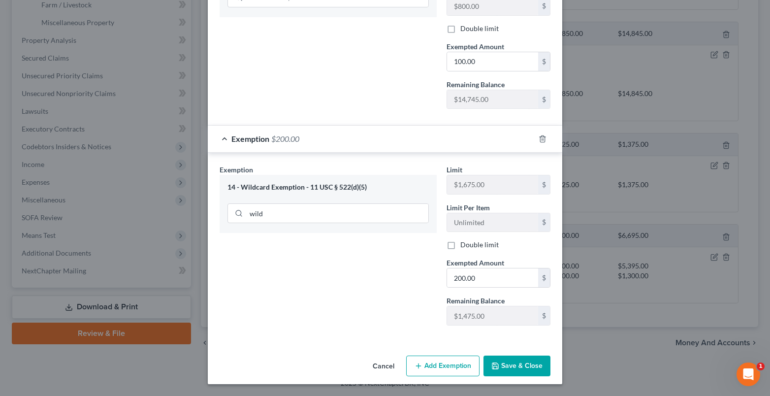
click at [506, 364] on button "Save & Close" at bounding box center [517, 365] width 67 height 21
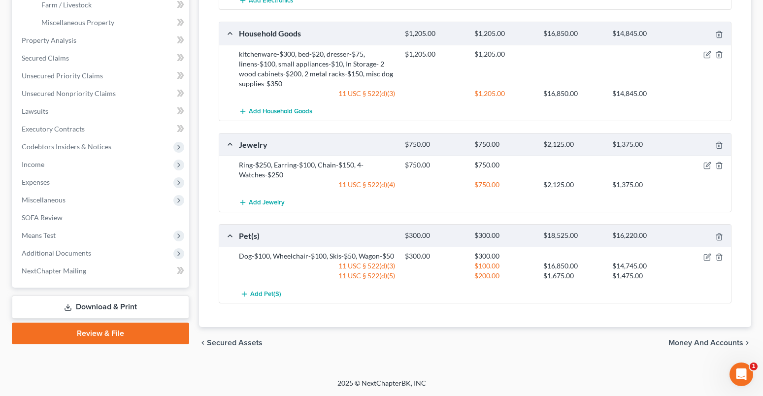
click at [703, 339] on span "Money and Accounts" at bounding box center [705, 343] width 75 height 8
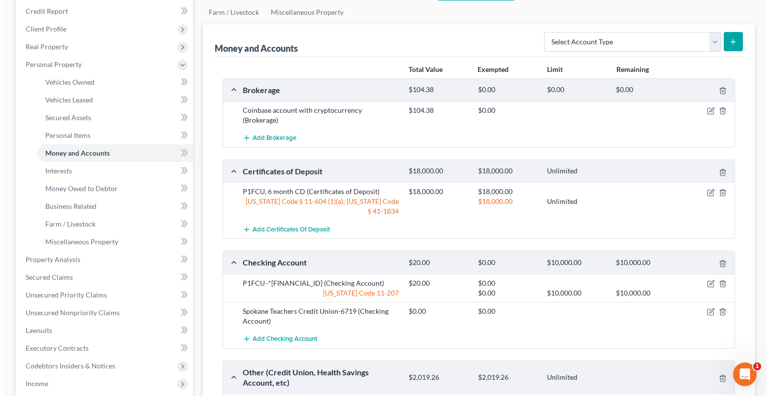
scroll to position [148, 0]
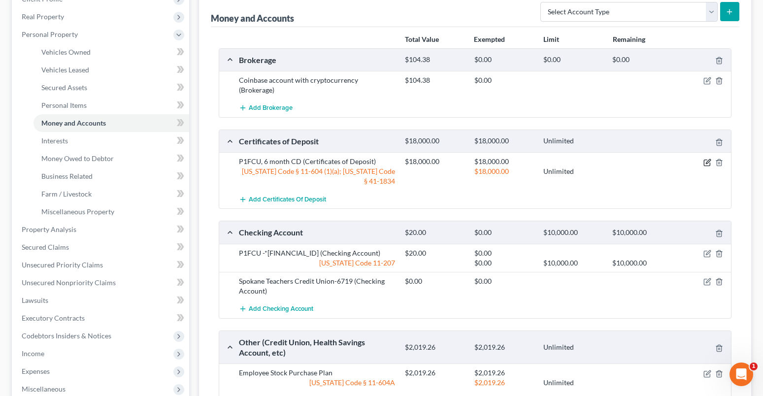
click at [707, 159] on icon "button" at bounding box center [707, 163] width 8 height 8
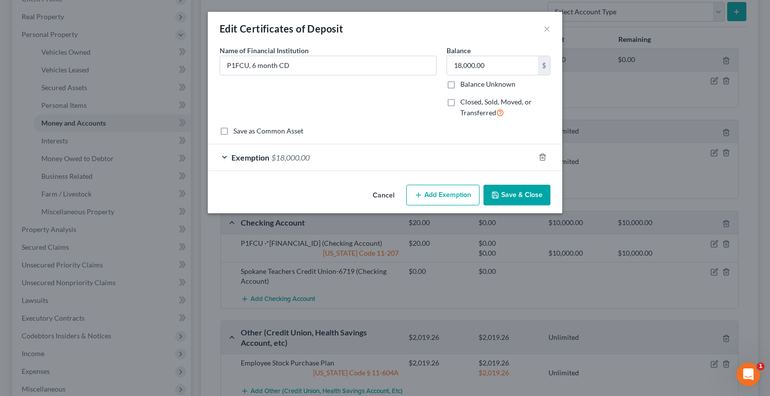
click at [224, 157] on div "Exemption $18,000.00" at bounding box center [371, 157] width 327 height 26
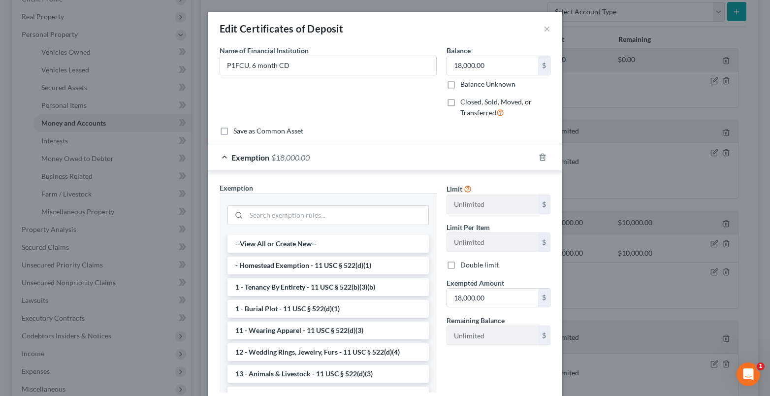
scroll to position [66, 0]
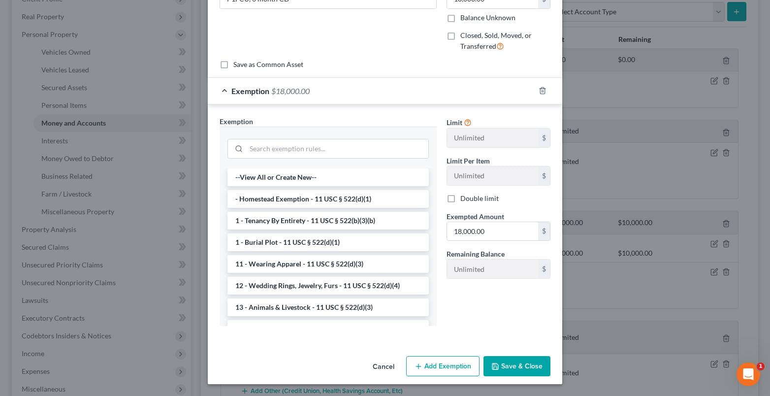
click at [523, 366] on button "Save & Close" at bounding box center [517, 366] width 67 height 21
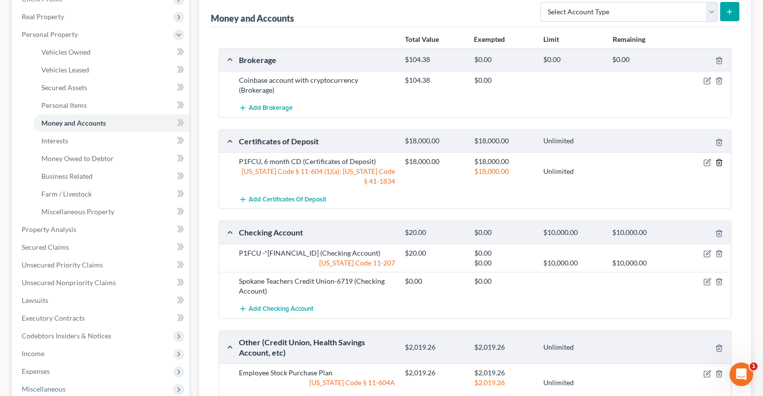
click at [719, 162] on line "button" at bounding box center [719, 163] width 0 height 2
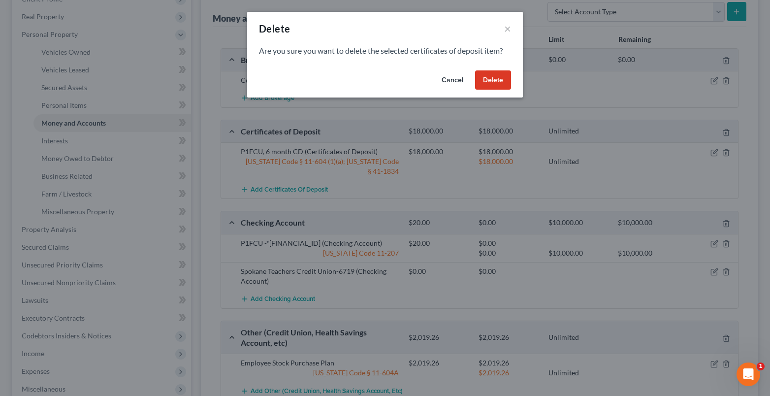
click at [499, 84] on button "Delete" at bounding box center [493, 80] width 36 height 20
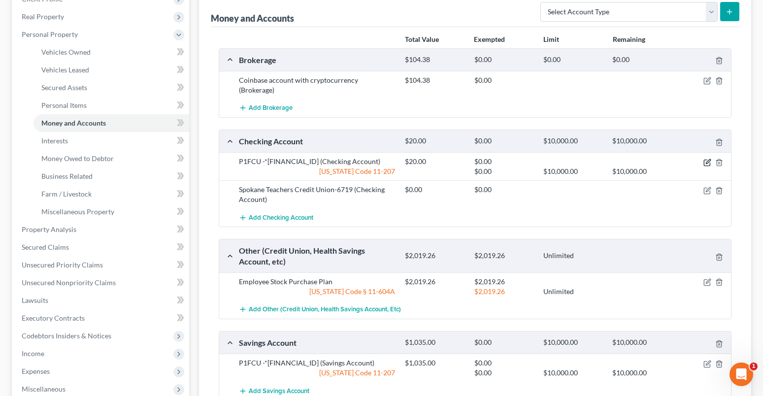
click at [707, 159] on icon "button" at bounding box center [707, 163] width 8 height 8
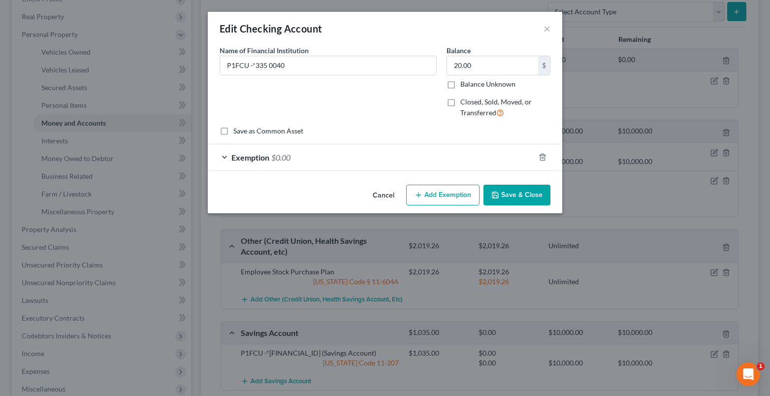
click at [226, 156] on div "Exemption $0.00" at bounding box center [371, 157] width 327 height 26
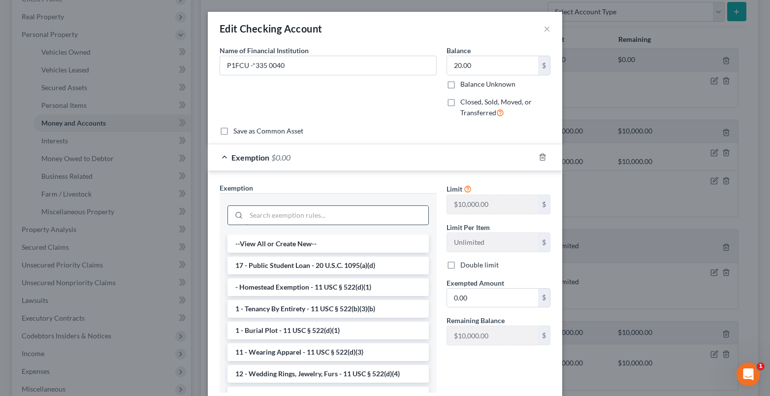
click at [251, 216] on input "search" at bounding box center [337, 215] width 182 height 19
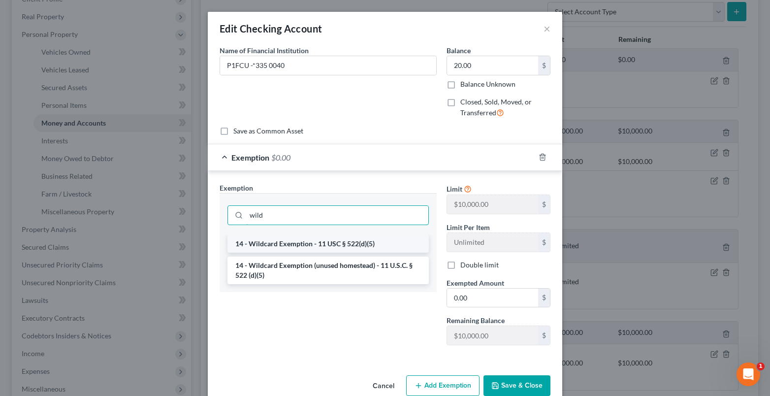
type input "wild"
click at [298, 240] on li "14 - Wildcard Exemption - 11 USC § 522(d)(5)" at bounding box center [327, 244] width 201 height 18
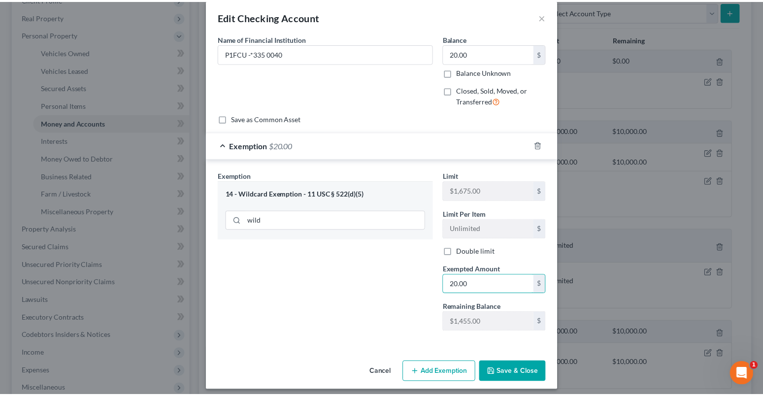
scroll to position [18, 0]
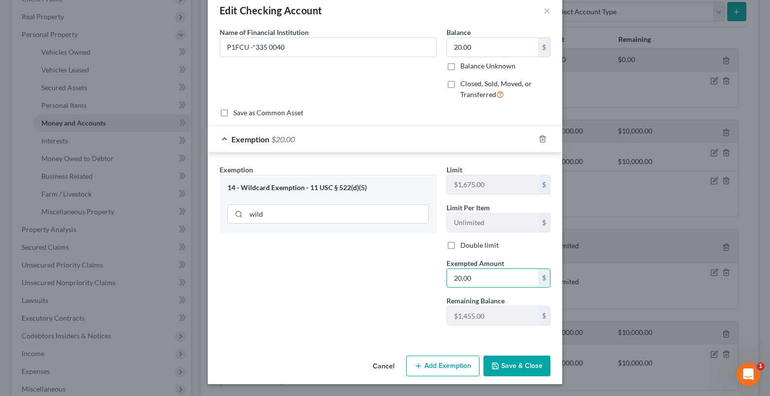
type input "20.00"
drag, startPoint x: 500, startPoint y: 361, endPoint x: 401, endPoint y: 355, distance: 99.1
click at [500, 362] on button "Save & Close" at bounding box center [517, 365] width 67 height 21
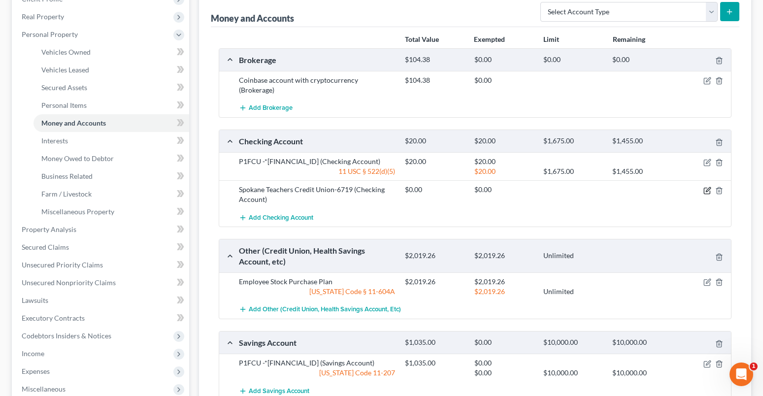
click at [711, 187] on icon "button" at bounding box center [707, 191] width 8 height 8
select select "13"
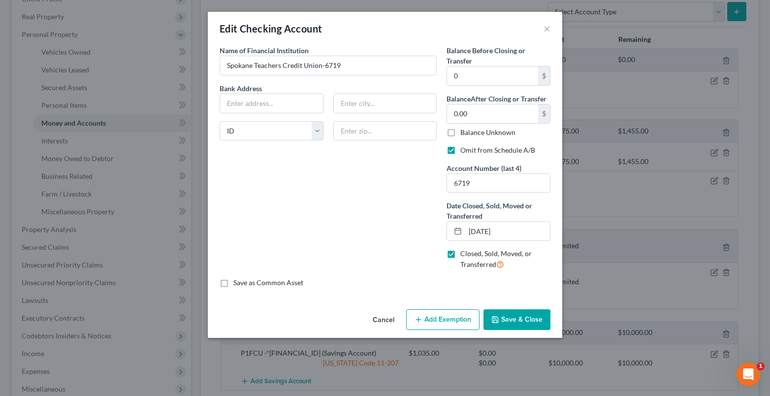
click at [527, 324] on button "Save & Close" at bounding box center [517, 319] width 67 height 21
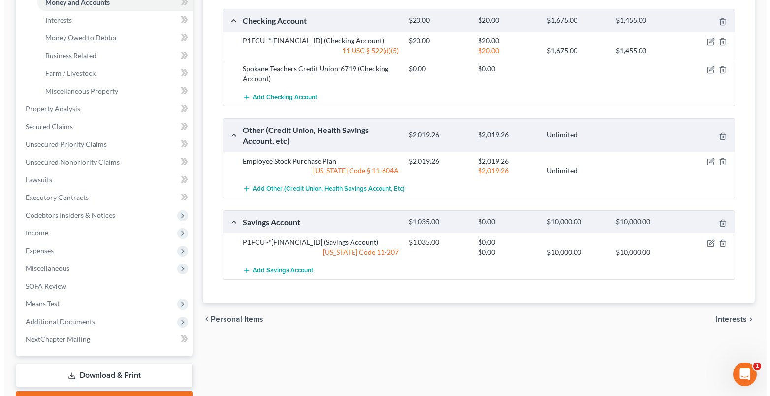
scroll to position [295, 0]
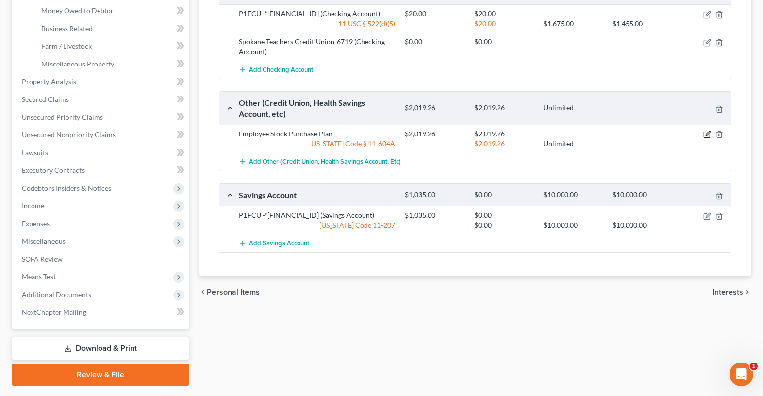
click at [706, 131] on icon "button" at bounding box center [708, 133] width 4 height 4
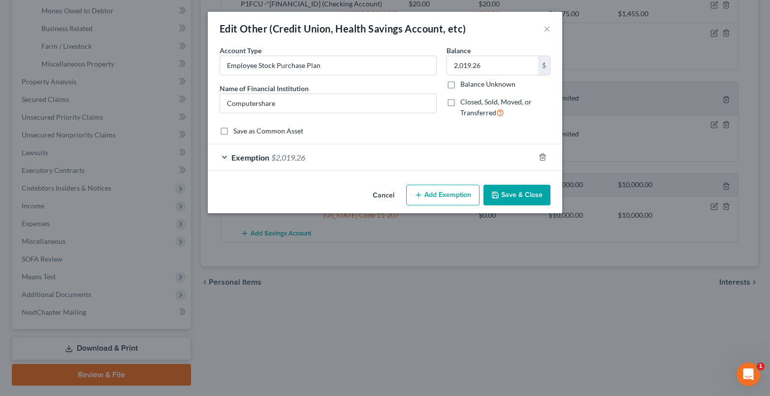
click at [223, 159] on div "Exemption $2,019.26" at bounding box center [371, 157] width 327 height 26
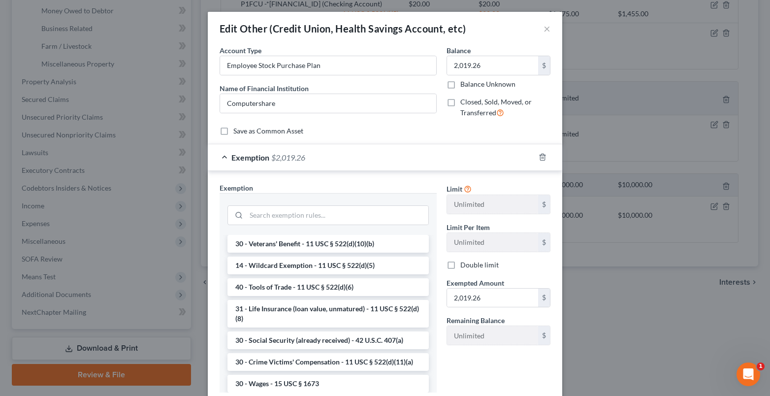
scroll to position [355, 0]
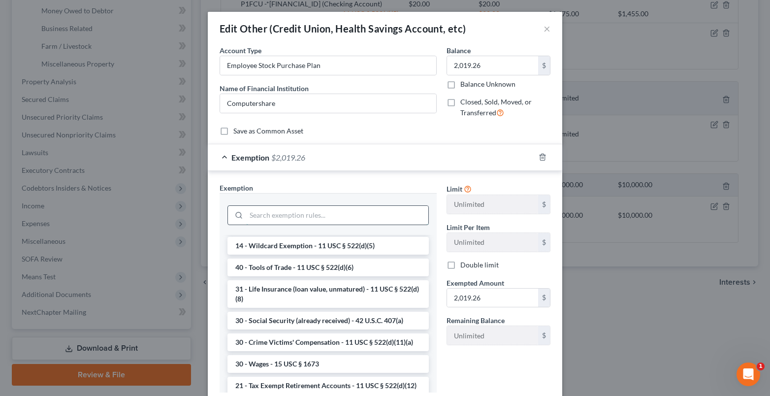
click at [276, 215] on input "search" at bounding box center [337, 215] width 182 height 19
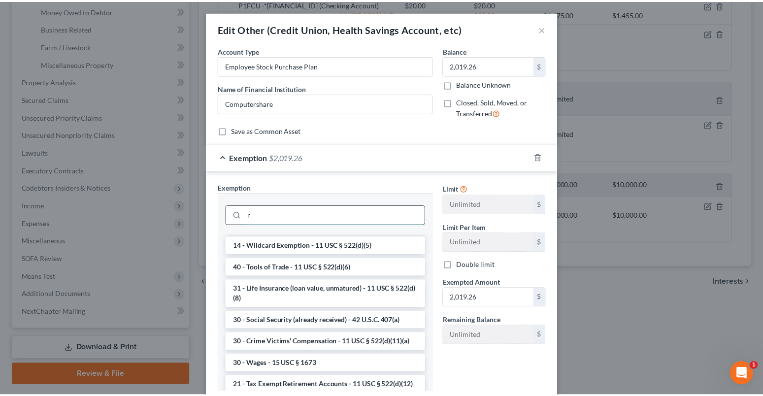
scroll to position [0, 0]
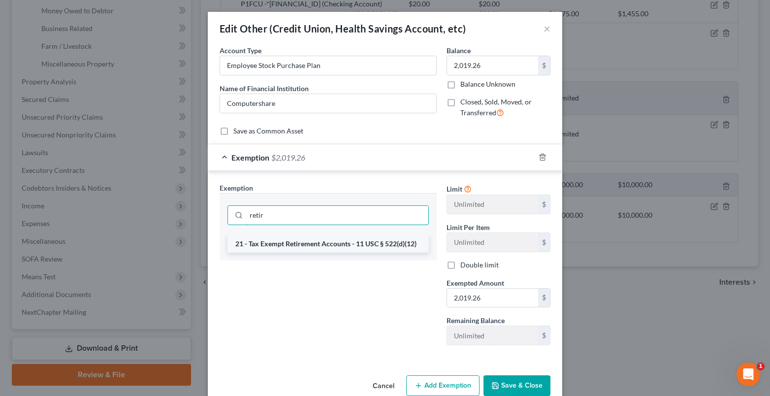
type input "retir"
click at [308, 245] on li "21 - Tax Exempt Retirement Accounts - 11 USC § 522(d)(12)" at bounding box center [327, 244] width 201 height 18
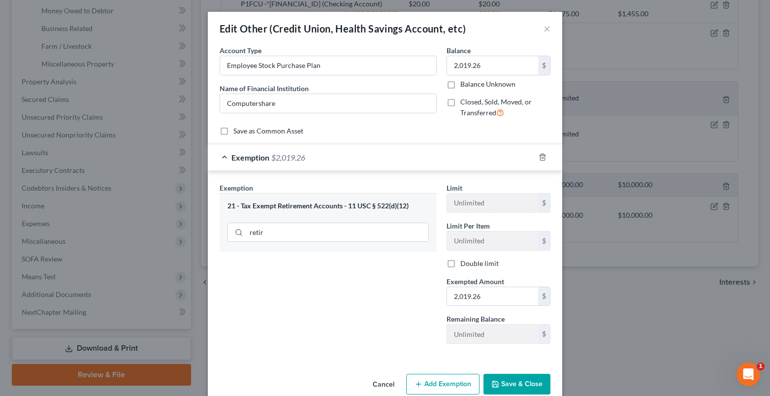
click at [516, 384] on button "Save & Close" at bounding box center [517, 384] width 67 height 21
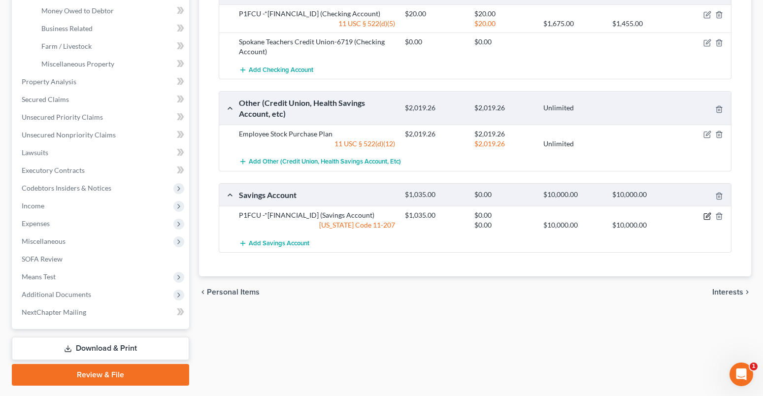
click at [709, 212] on icon "button" at bounding box center [707, 216] width 8 height 8
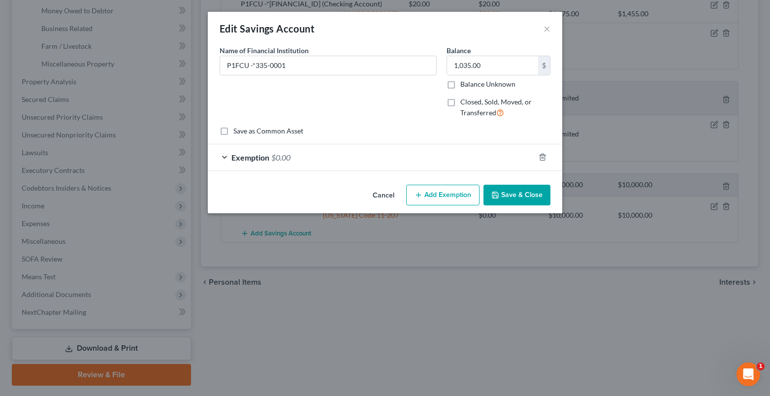
click at [225, 155] on div "Exemption $0.00" at bounding box center [371, 157] width 327 height 26
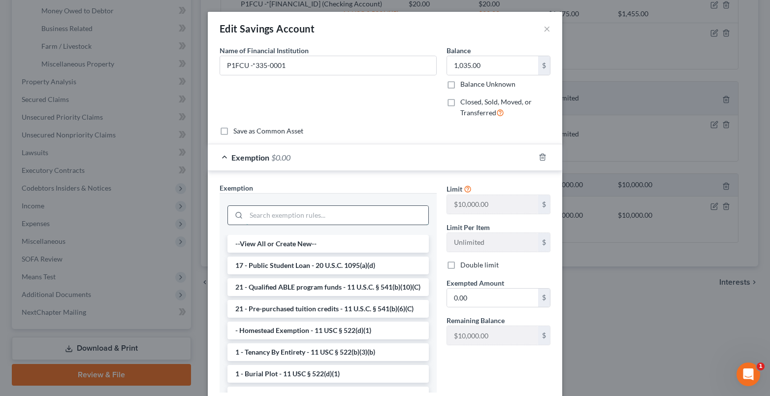
click at [256, 216] on input "search" at bounding box center [337, 215] width 182 height 19
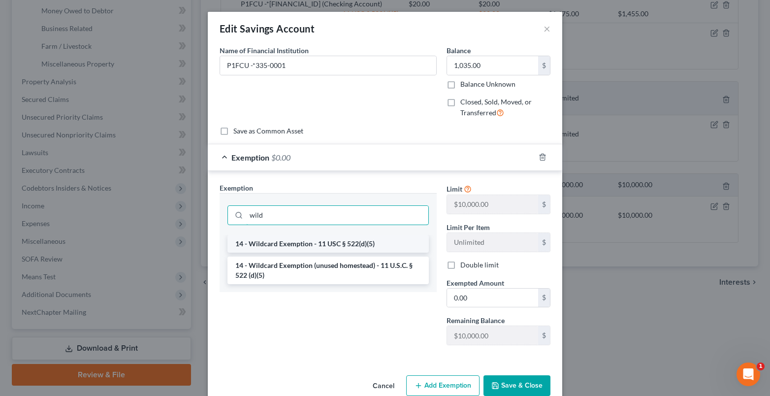
type input "wild"
click at [247, 247] on li "14 - Wildcard Exemption - 11 USC § 522(d)(5)" at bounding box center [327, 244] width 201 height 18
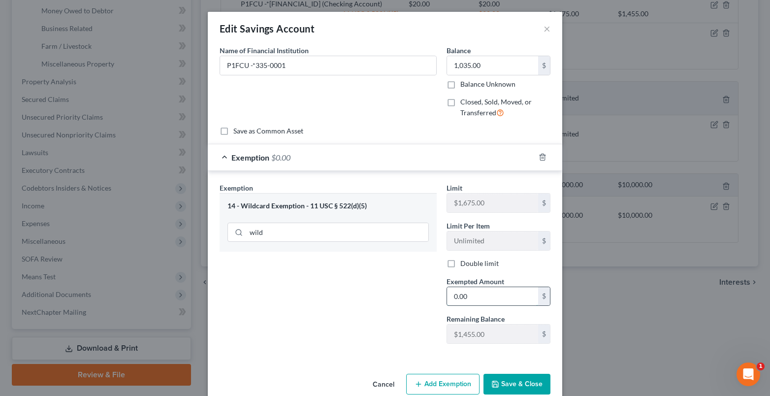
click at [472, 297] on input "0.00" at bounding box center [492, 296] width 91 height 19
type input "1,035.00"
click at [515, 390] on button "Save & Close" at bounding box center [517, 384] width 67 height 21
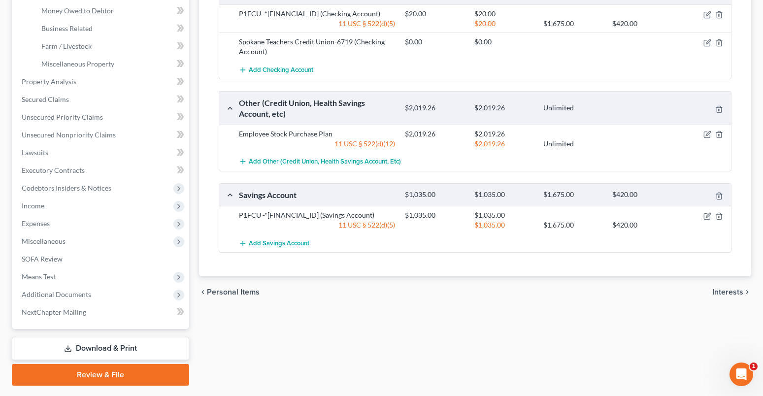
click at [729, 288] on span "Interests" at bounding box center [727, 292] width 31 height 8
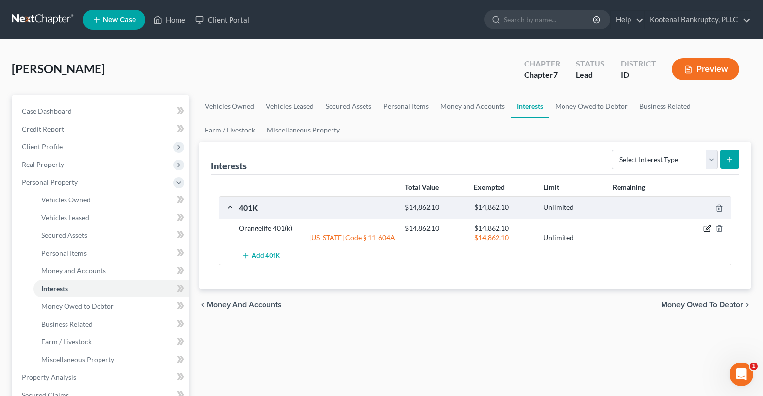
click at [705, 228] on icon "button" at bounding box center [707, 229] width 8 height 8
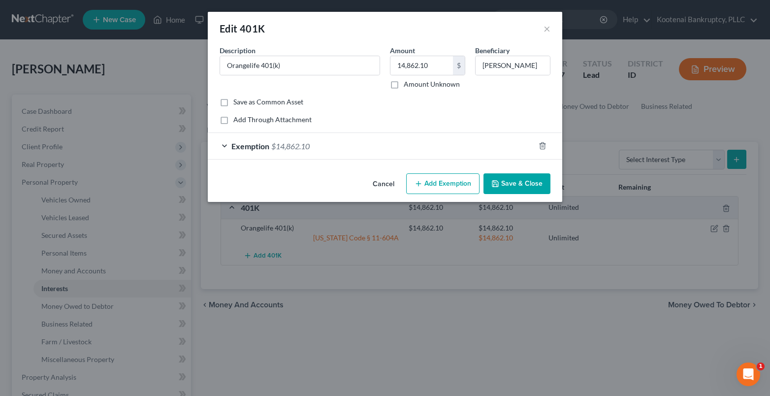
click at [222, 144] on div "Exemption $14,862.10" at bounding box center [371, 146] width 327 height 26
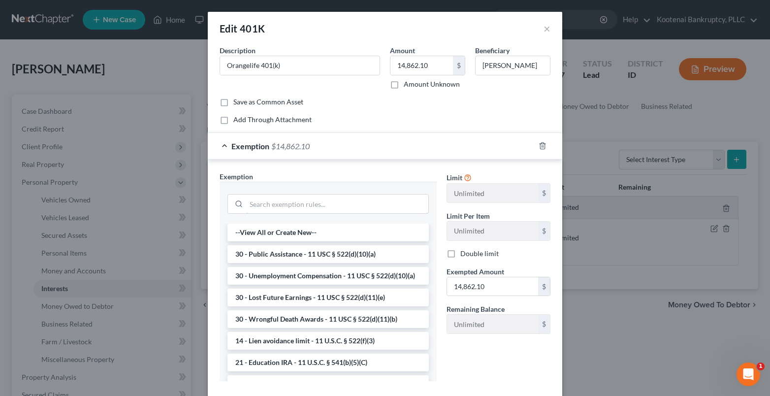
drag, startPoint x: 258, startPoint y: 202, endPoint x: 209, endPoint y: 205, distance: 49.4
click at [257, 202] on input "search" at bounding box center [337, 203] width 182 height 19
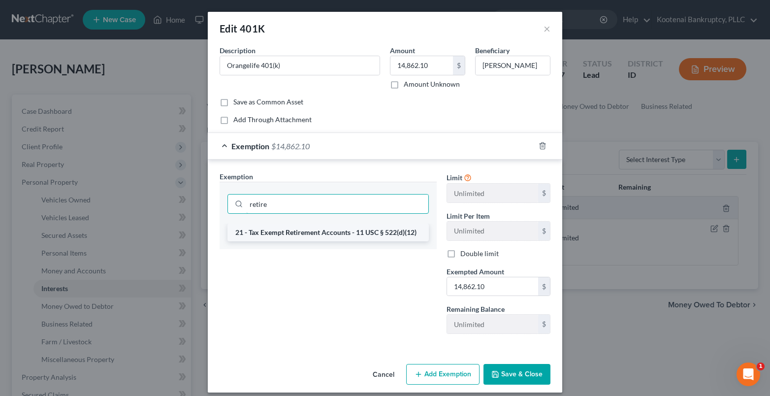
type input "retire"
click at [276, 232] on li "21 - Tax Exempt Retirement Accounts - 11 USC § 522(d)(12)" at bounding box center [327, 233] width 201 height 18
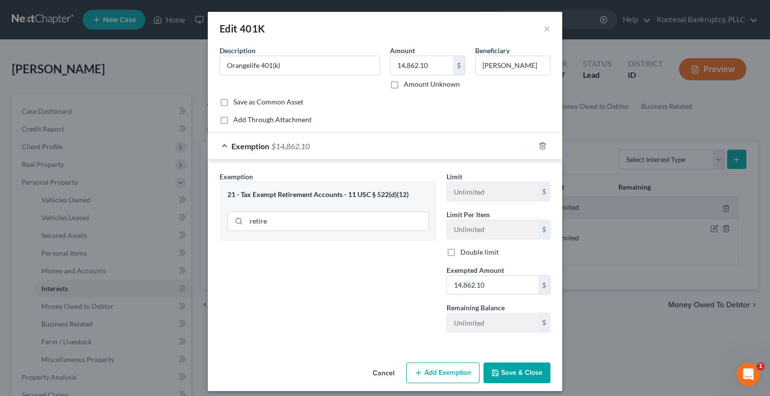
click at [523, 375] on button "Save & Close" at bounding box center [517, 372] width 67 height 21
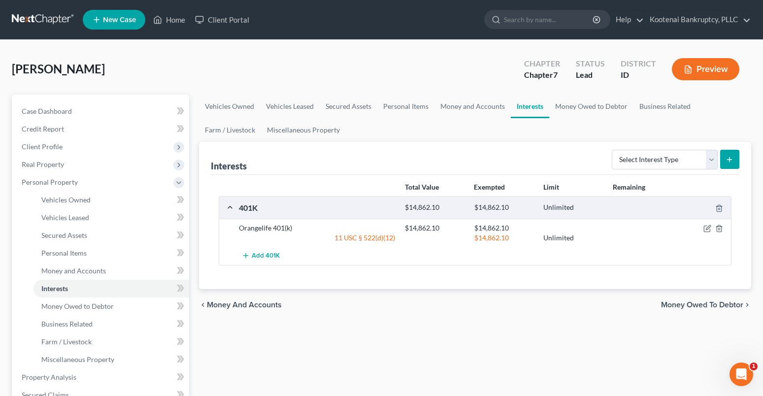
click at [692, 304] on span "Money Owed to Debtor" at bounding box center [702, 305] width 82 height 8
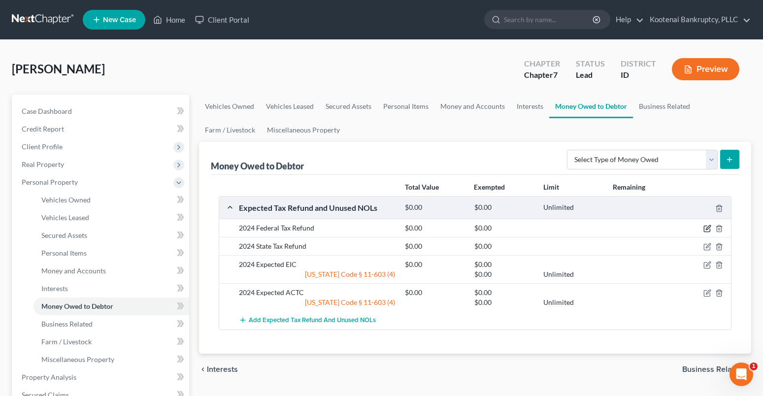
click at [704, 228] on icon "button" at bounding box center [707, 229] width 8 height 8
select select "0"
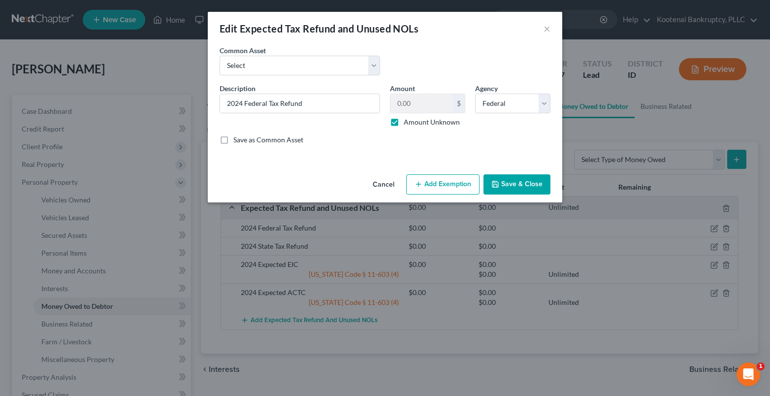
drag, startPoint x: 437, startPoint y: 188, endPoint x: 363, endPoint y: 213, distance: 78.0
click at [436, 190] on button "Add Exemption" at bounding box center [442, 184] width 73 height 21
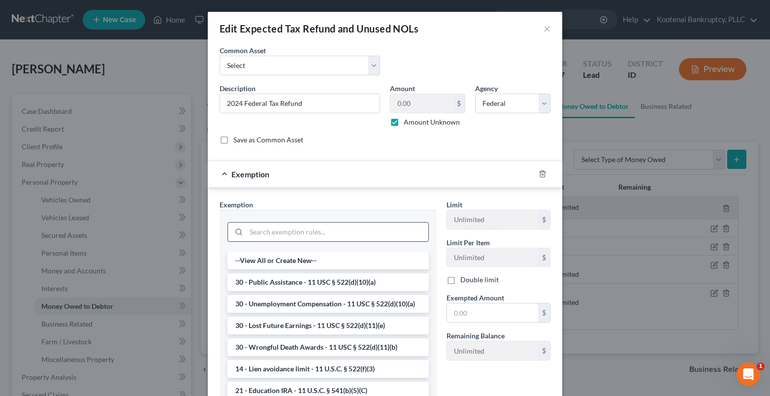
click at [259, 236] on input "search" at bounding box center [337, 232] width 182 height 19
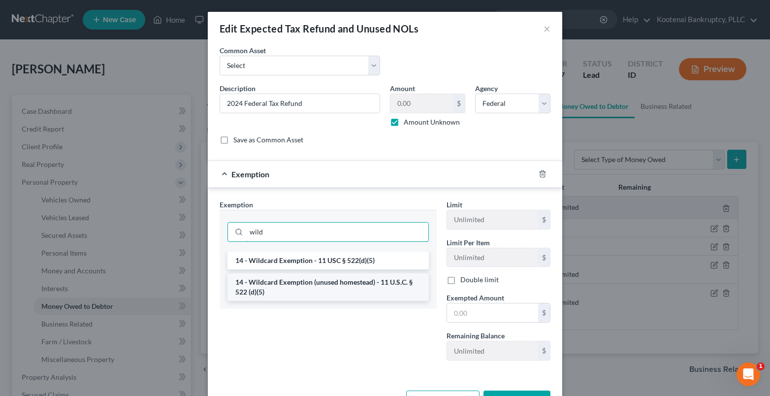
type input "wild"
click at [302, 280] on li "14 - Wildcard Exemption (unused homestead) - 11 U.S.C. § 522 (d)(5)" at bounding box center [327, 287] width 201 height 28
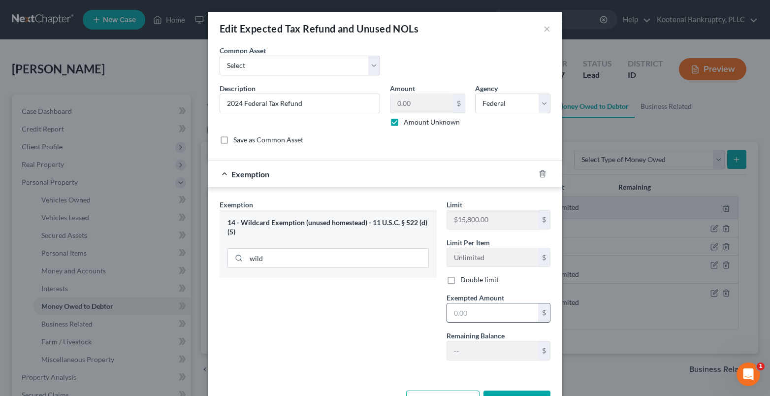
click at [463, 318] on input "text" at bounding box center [492, 312] width 91 height 19
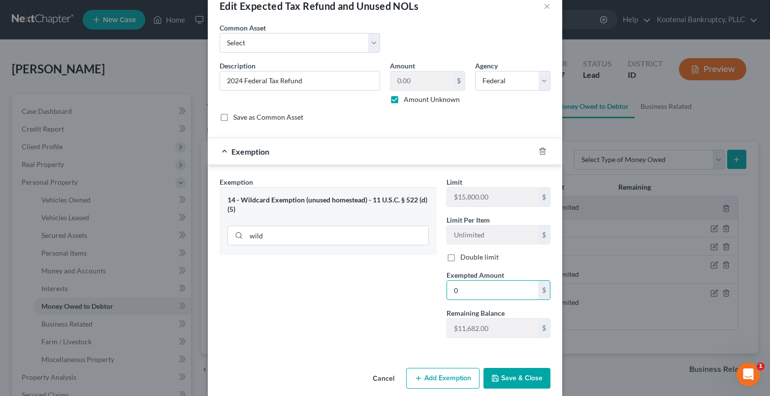
scroll to position [35, 0]
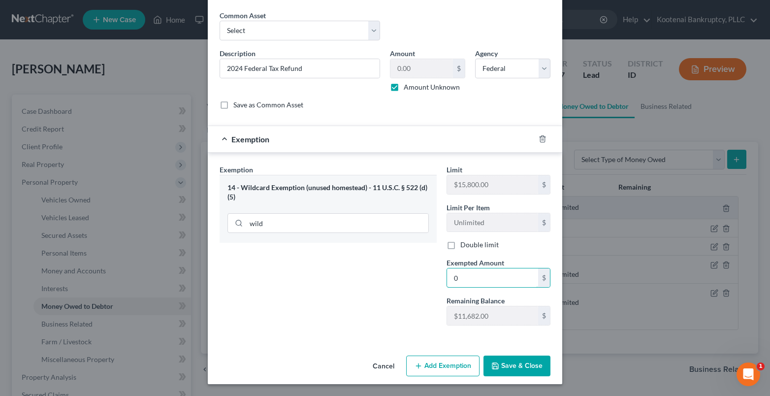
type input "0"
drag, startPoint x: 512, startPoint y: 363, endPoint x: 504, endPoint y: 365, distance: 8.3
click at [512, 363] on button "Save & Close" at bounding box center [517, 365] width 67 height 21
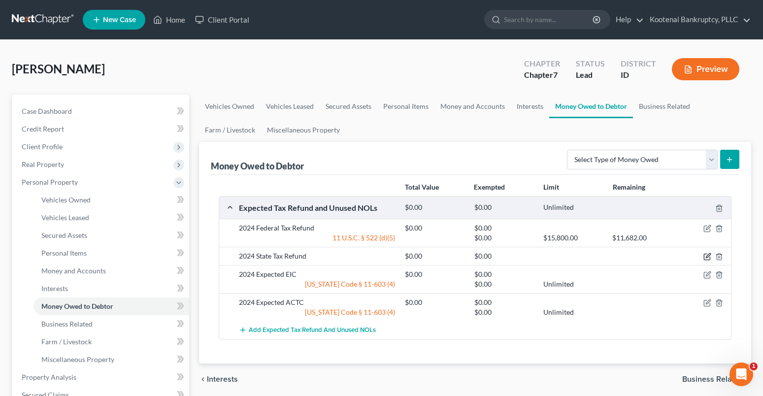
click at [709, 258] on icon "button" at bounding box center [707, 257] width 8 height 8
select select "1"
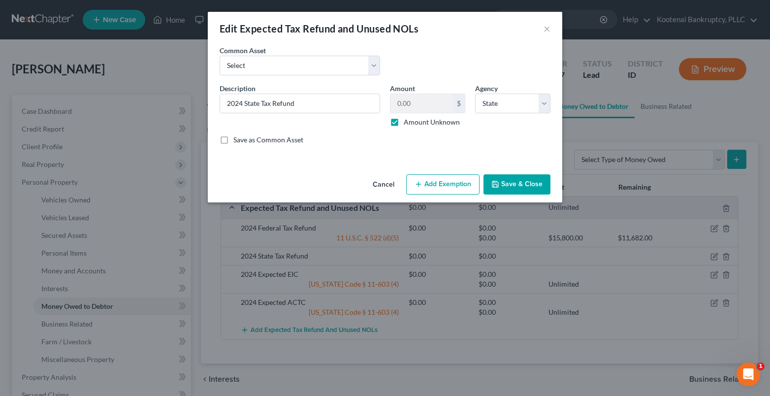
click at [434, 190] on button "Add Exemption" at bounding box center [442, 184] width 73 height 21
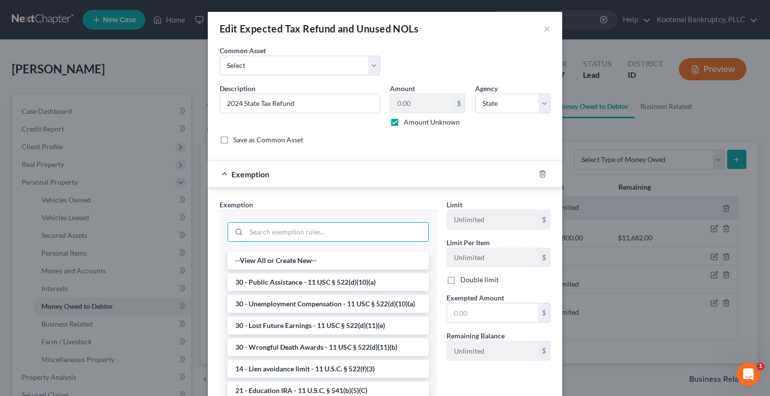
drag, startPoint x: 248, startPoint y: 233, endPoint x: 207, endPoint y: 194, distance: 56.4
click at [246, 233] on input "search" at bounding box center [337, 232] width 182 height 19
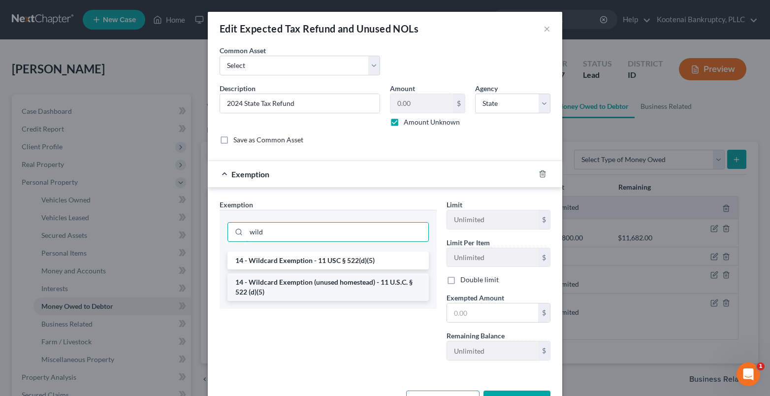
type input "wild"
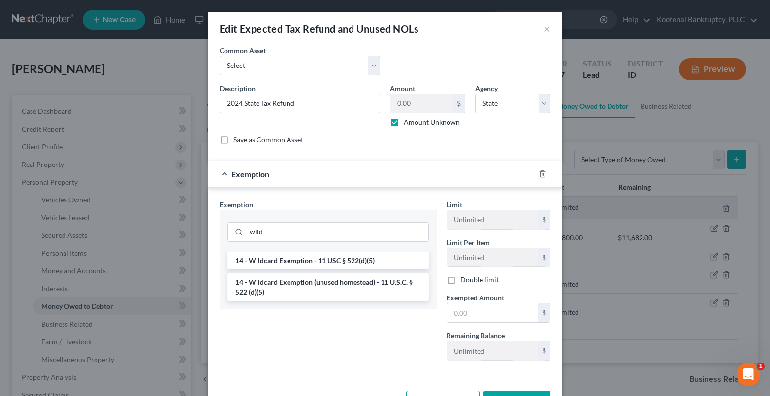
drag, startPoint x: 308, startPoint y: 293, endPoint x: 419, endPoint y: 298, distance: 111.4
click at [308, 292] on li "14 - Wildcard Exemption (unused homestead) - 11 U.S.C. § 522 (d)(5)" at bounding box center [327, 287] width 201 height 28
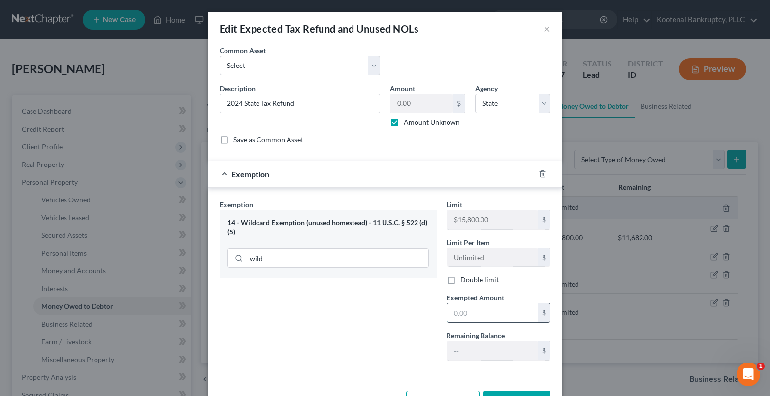
click at [453, 312] on input "text" at bounding box center [492, 312] width 91 height 19
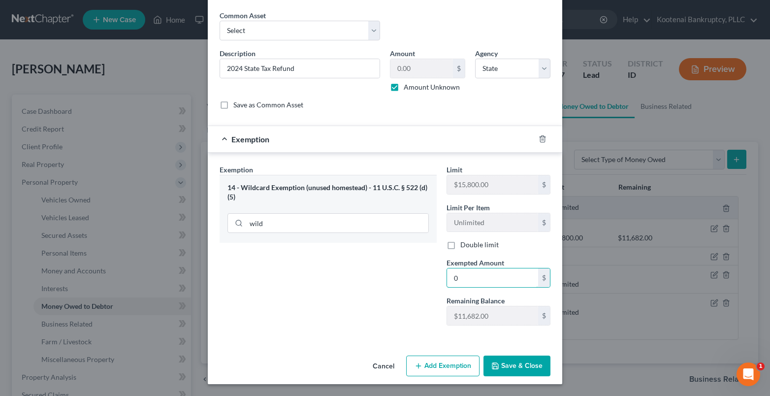
type input "0"
drag, startPoint x: 494, startPoint y: 364, endPoint x: 467, endPoint y: 370, distance: 27.3
click at [494, 364] on icon "button" at bounding box center [495, 366] width 8 height 8
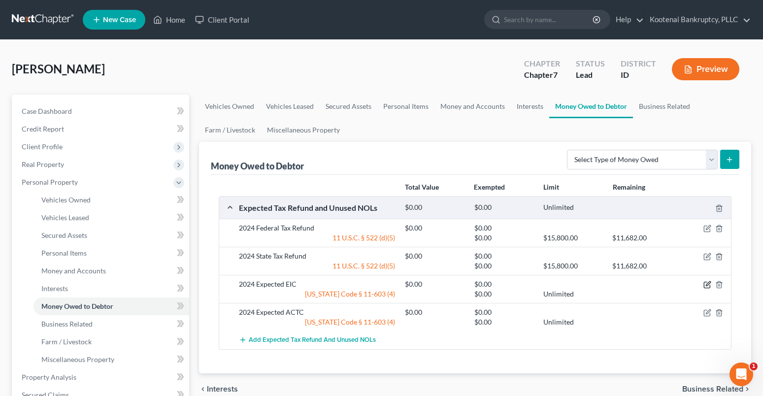
click at [708, 284] on icon "button" at bounding box center [708, 284] width 4 height 4
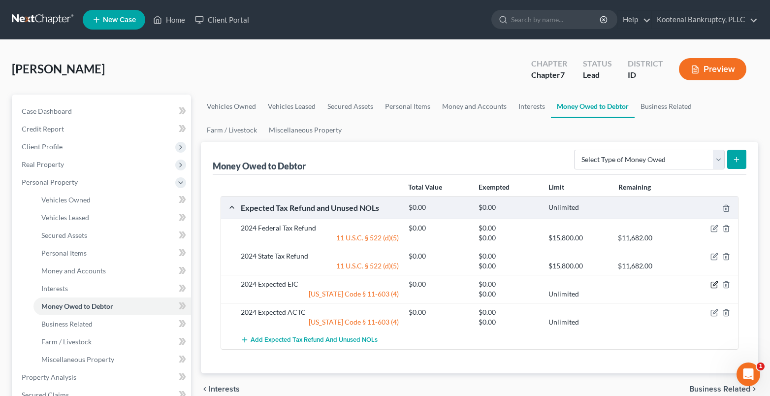
select select "0"
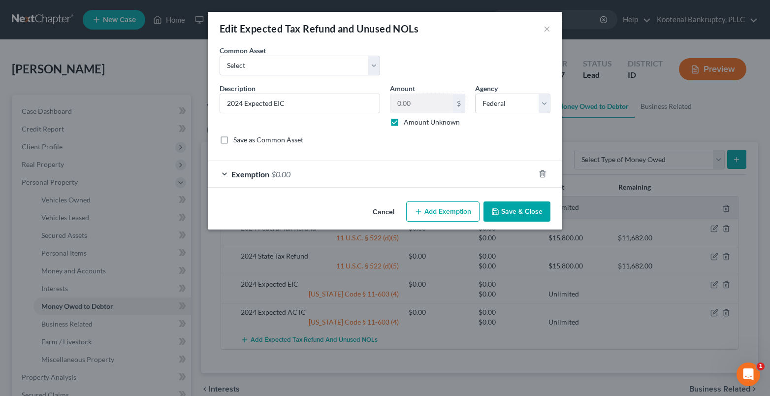
click at [290, 177] on span "$0.00" at bounding box center [280, 173] width 19 height 9
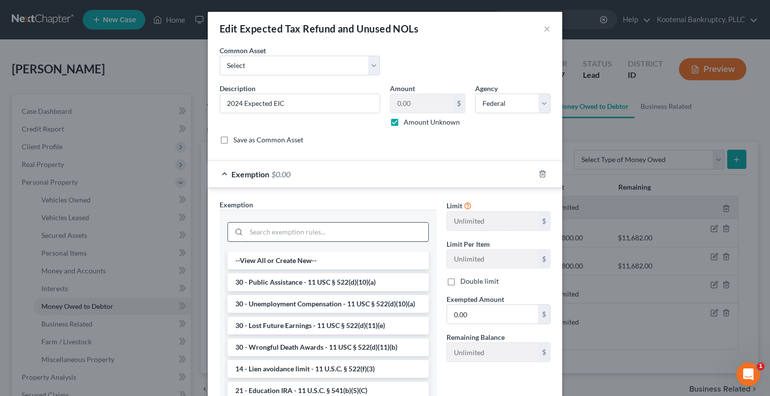
click at [253, 236] on input "search" at bounding box center [337, 232] width 182 height 19
click at [255, 281] on li "30 - Public Assistance - 11 USC § 522(d)(10)(a)" at bounding box center [327, 282] width 201 height 18
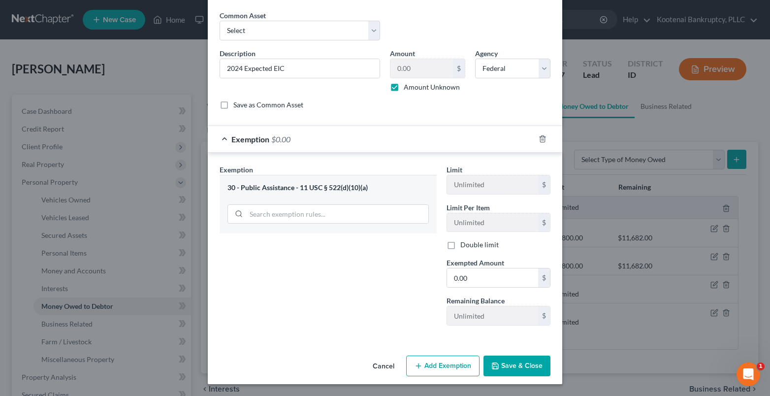
click at [506, 364] on button "Save & Close" at bounding box center [517, 365] width 67 height 21
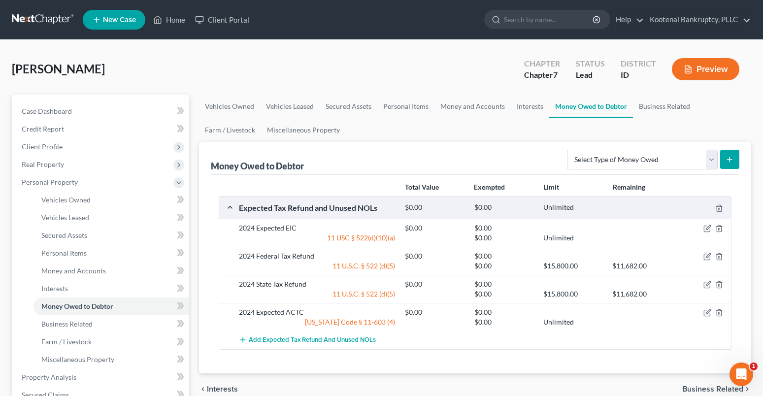
click at [702, 310] on div at bounding box center [704, 312] width 55 height 10
drag, startPoint x: 705, startPoint y: 312, endPoint x: 473, endPoint y: 294, distance: 232.1
click at [705, 312] on icon "button" at bounding box center [707, 313] width 8 height 8
select select "0"
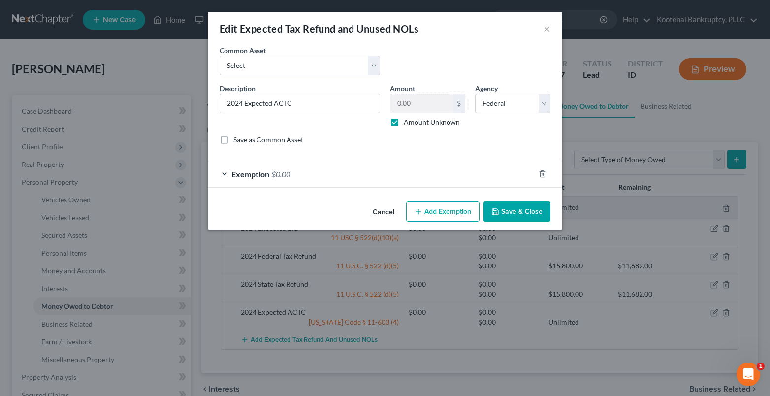
click at [227, 173] on div "Exemption $0.00" at bounding box center [371, 174] width 327 height 26
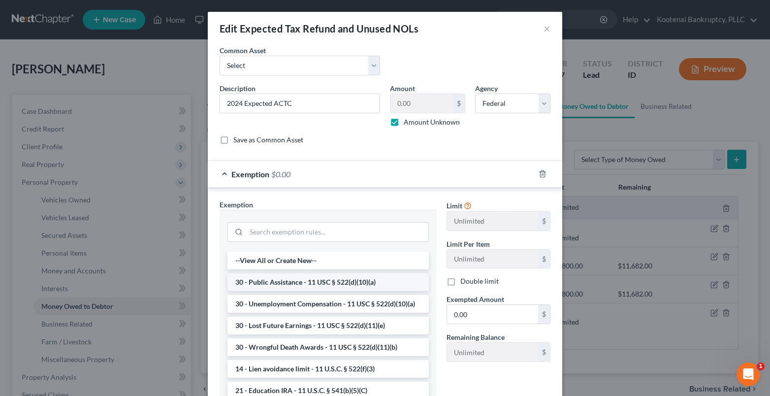
click at [271, 283] on li "30 - Public Assistance - 11 USC § 522(d)(10)(a)" at bounding box center [327, 282] width 201 height 18
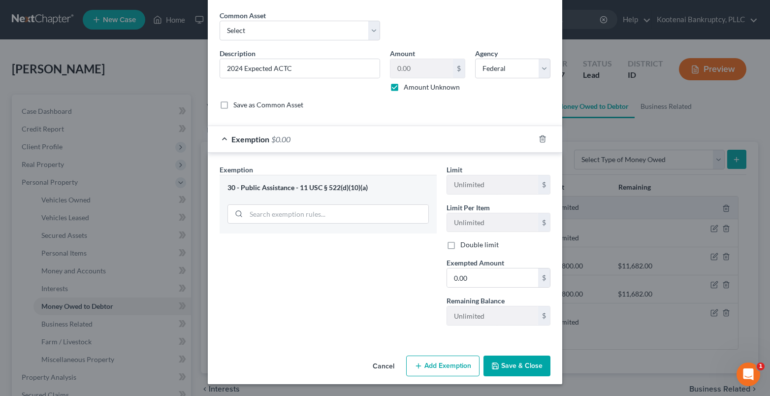
drag, startPoint x: 513, startPoint y: 362, endPoint x: 91, endPoint y: 390, distance: 422.4
click at [512, 362] on button "Save & Close" at bounding box center [517, 365] width 67 height 21
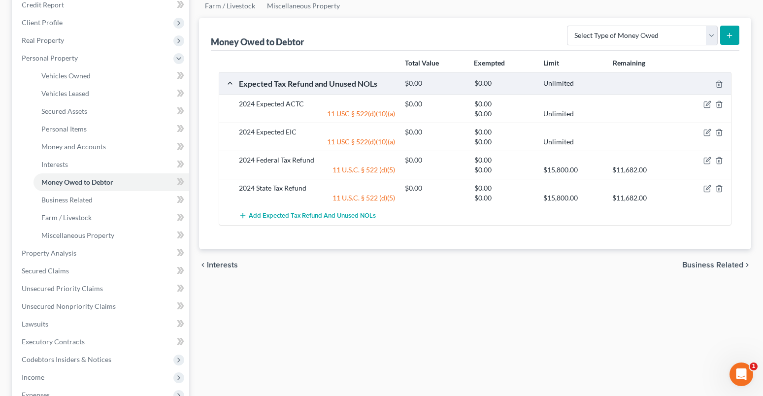
scroll to position [148, 0]
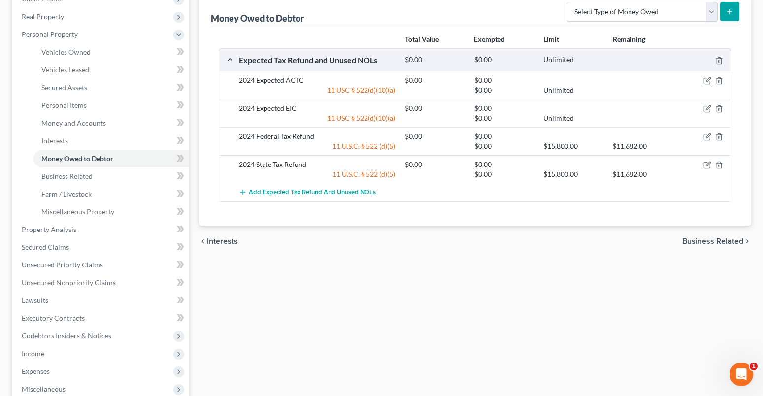
click at [709, 240] on span "Business Related" at bounding box center [712, 241] width 61 height 8
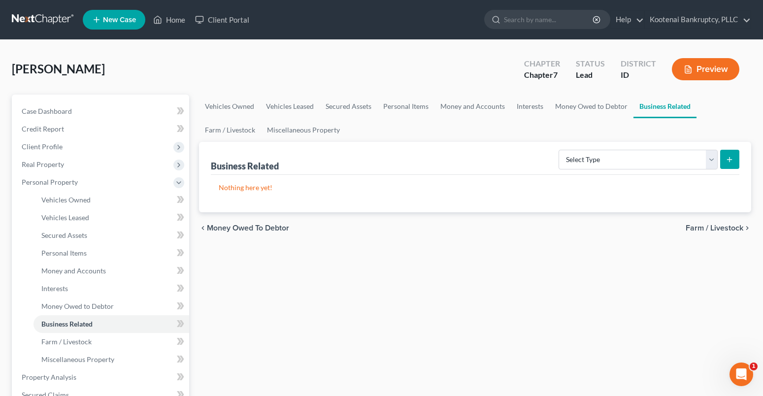
click at [695, 229] on span "Farm / Livestock" at bounding box center [714, 228] width 58 height 8
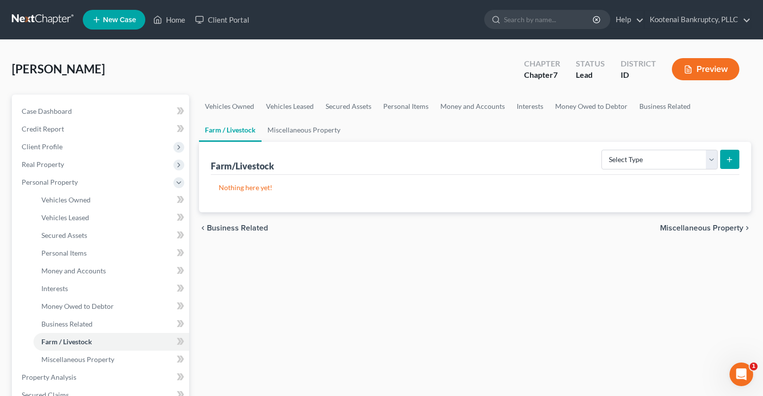
click at [696, 230] on span "Miscellaneous Property" at bounding box center [701, 228] width 83 height 8
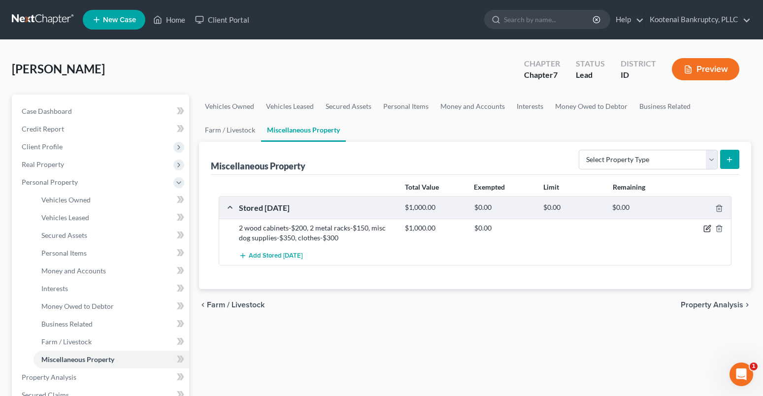
click at [708, 230] on icon "button" at bounding box center [707, 229] width 8 height 8
select select "13"
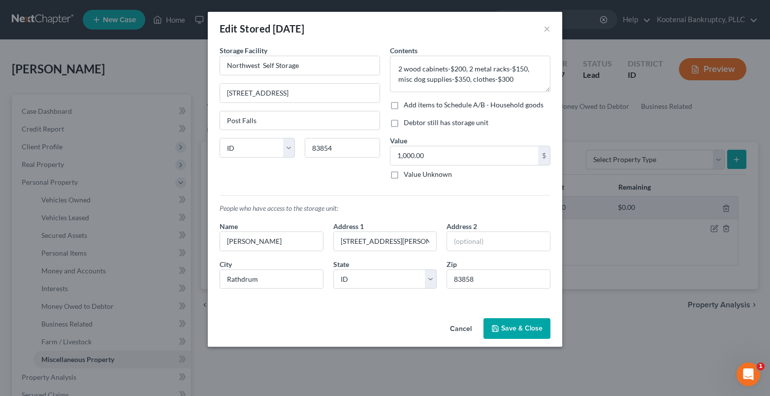
click at [520, 332] on button "Save & Close" at bounding box center [517, 328] width 67 height 21
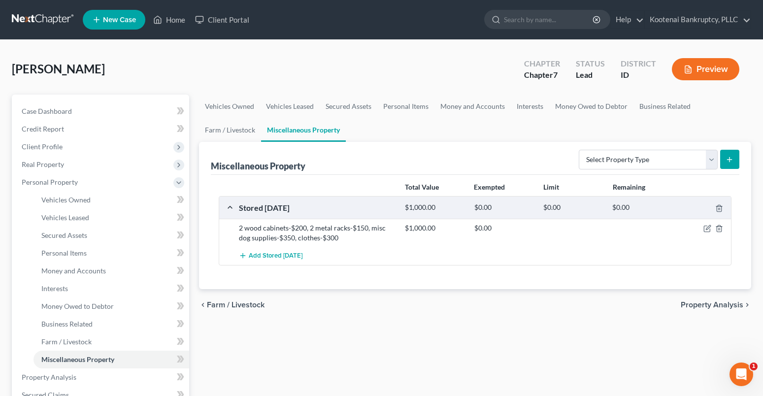
click at [708, 306] on span "Property Analysis" at bounding box center [711, 305] width 63 height 8
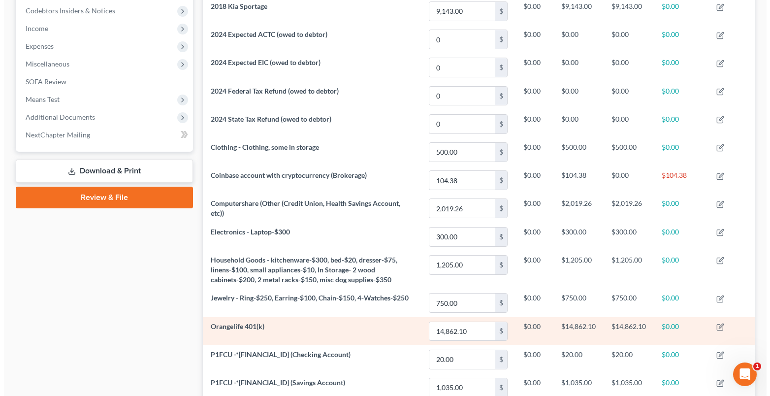
scroll to position [148, 0]
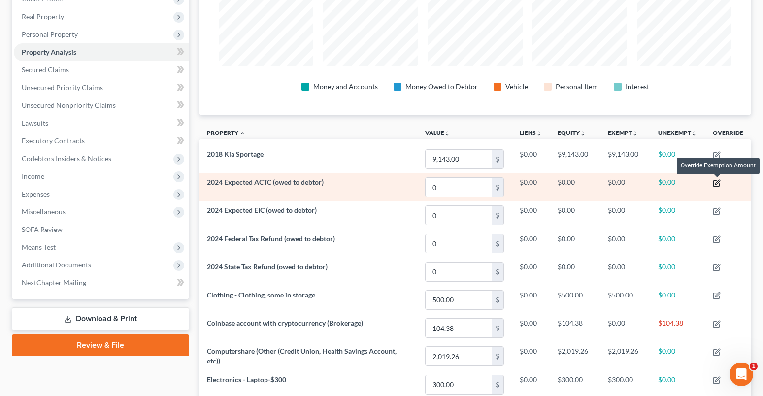
click at [717, 183] on icon "button" at bounding box center [716, 183] width 8 height 8
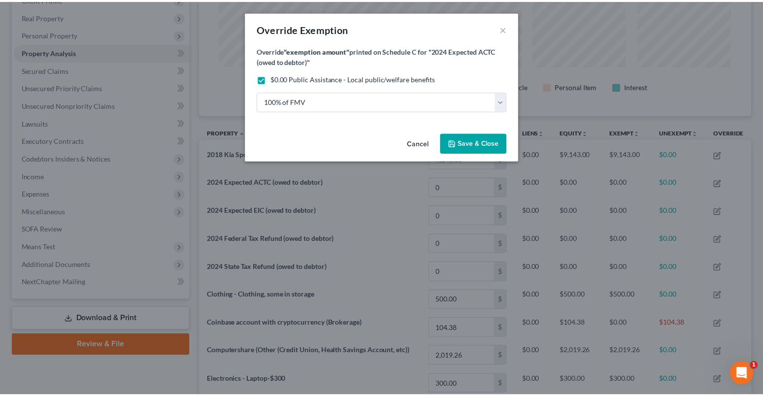
scroll to position [169, 557]
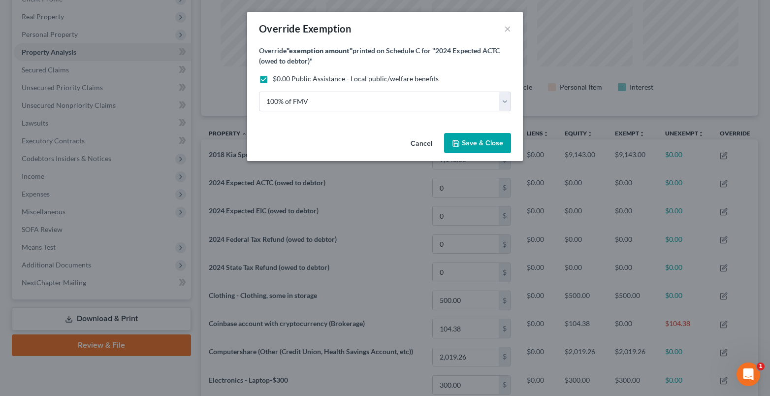
click at [491, 145] on span "Save & Close" at bounding box center [482, 143] width 41 height 8
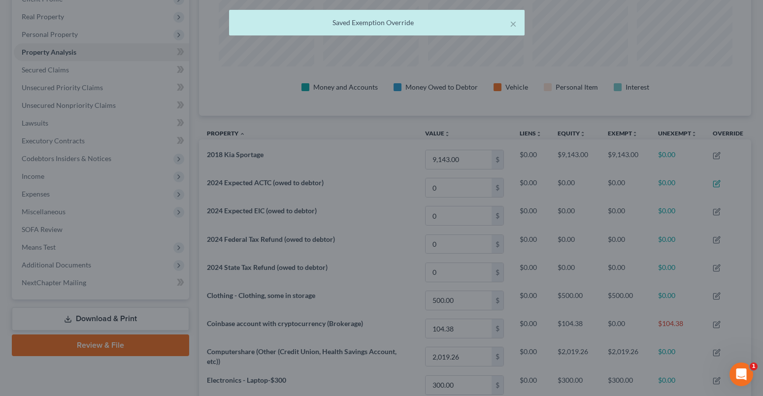
scroll to position [0, 0]
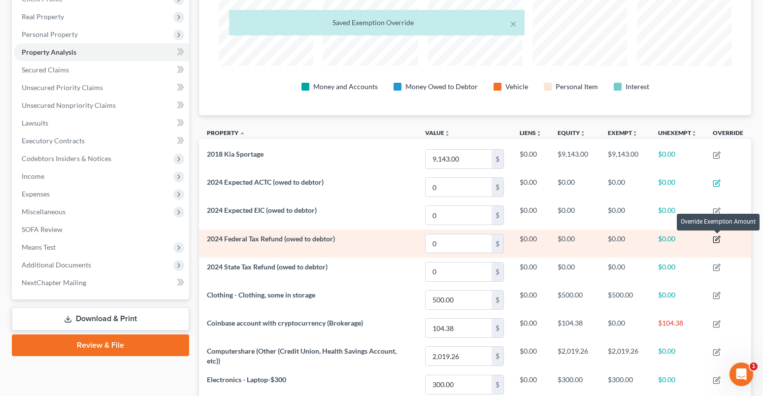
click at [717, 237] on icon "button" at bounding box center [716, 240] width 6 height 6
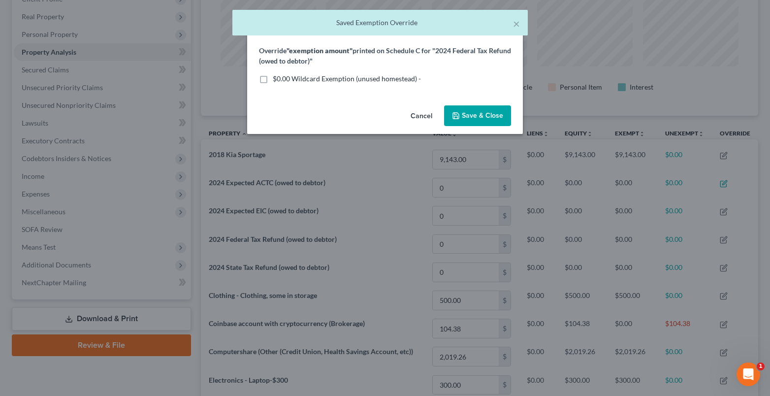
click at [273, 78] on label "$0.00 Wildcard Exemption (unused homestead) -" at bounding box center [347, 79] width 148 height 10
click at [277, 78] on input "$0.00 Wildcard Exemption (unused homestead) -" at bounding box center [280, 77] width 6 height 6
checkbox input "true"
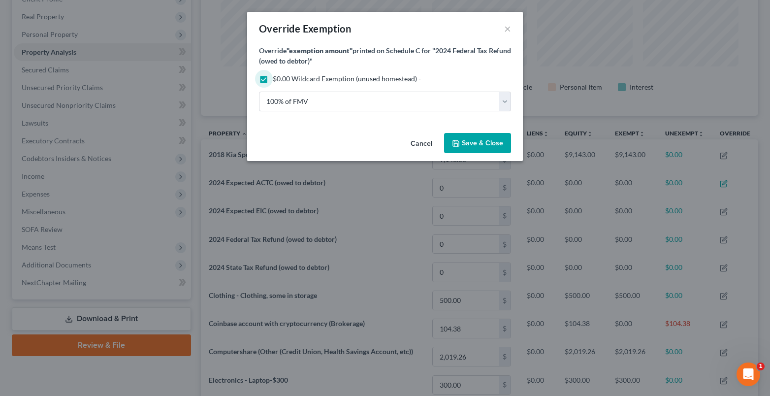
click at [457, 139] on icon "button" at bounding box center [456, 143] width 8 height 8
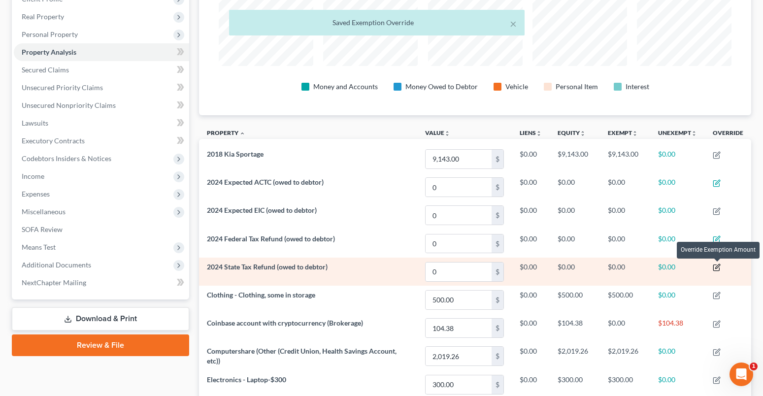
click at [714, 266] on icon "button" at bounding box center [716, 267] width 8 height 8
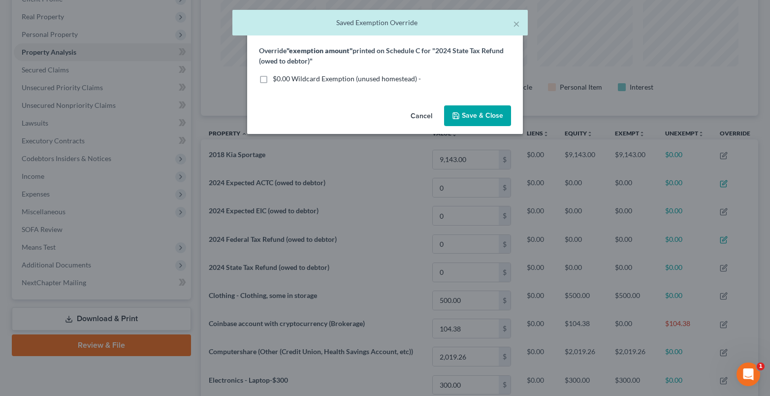
click at [273, 81] on label "$0.00 Wildcard Exemption (unused homestead) -" at bounding box center [347, 79] width 148 height 10
click at [277, 80] on input "$0.00 Wildcard Exemption (unused homestead) -" at bounding box center [280, 77] width 6 height 6
checkbox input "true"
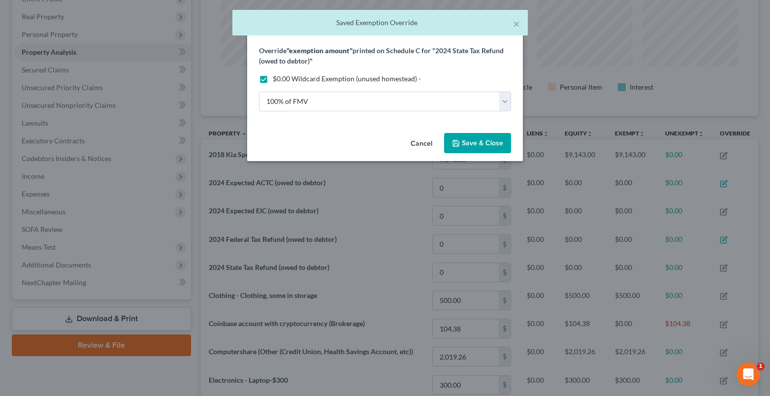
click at [474, 139] on span "Save & Close" at bounding box center [482, 143] width 41 height 8
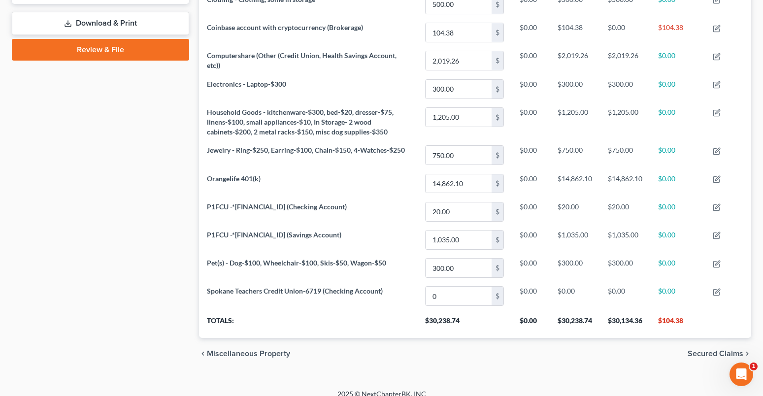
click at [709, 354] on span "Secured Claims" at bounding box center [715, 354] width 56 height 8
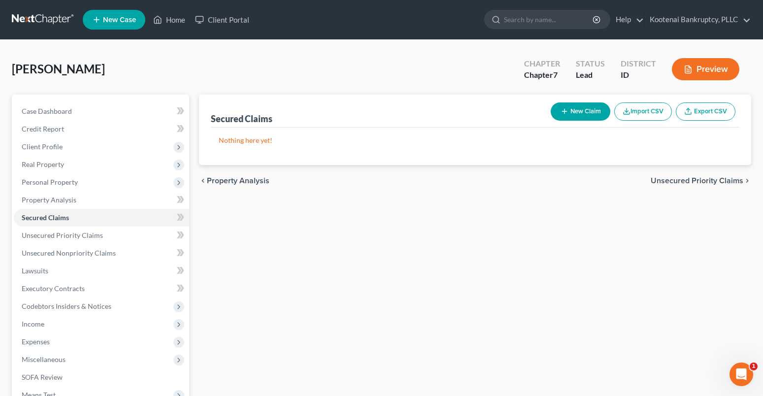
click at [692, 183] on span "Unsecured Priority Claims" at bounding box center [696, 181] width 93 height 8
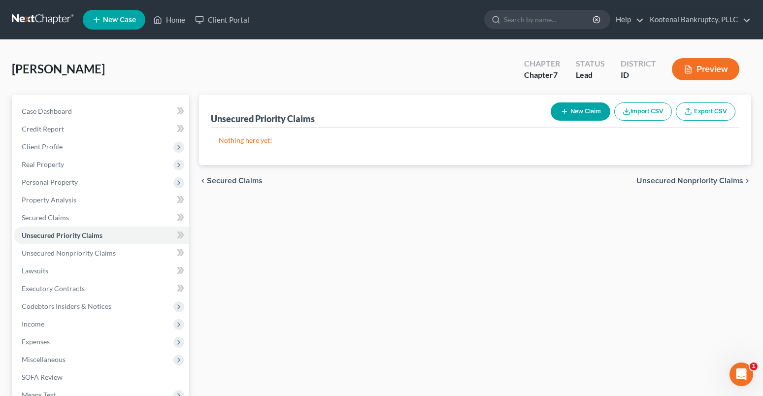
click at [660, 183] on span "Unsecured Nonpriority Claims" at bounding box center [689, 181] width 107 height 8
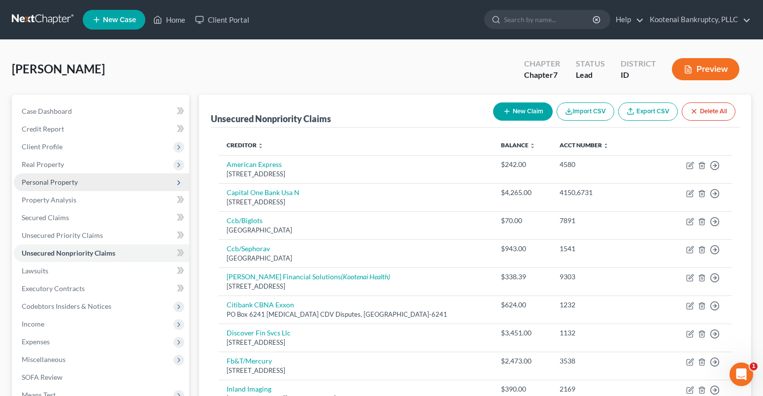
click at [35, 182] on span "Personal Property" at bounding box center [50, 182] width 56 height 8
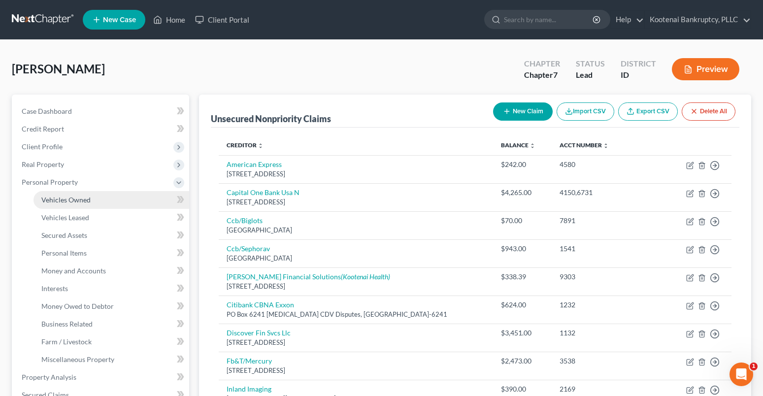
click at [47, 200] on span "Vehicles Owned" at bounding box center [65, 199] width 49 height 8
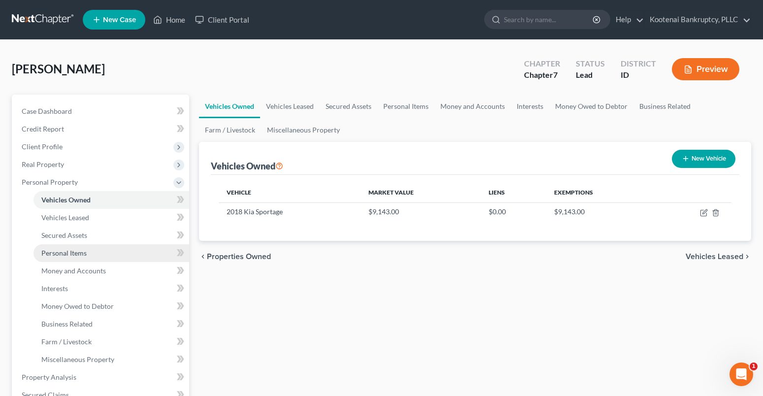
click at [59, 256] on span "Personal Items" at bounding box center [63, 253] width 45 height 8
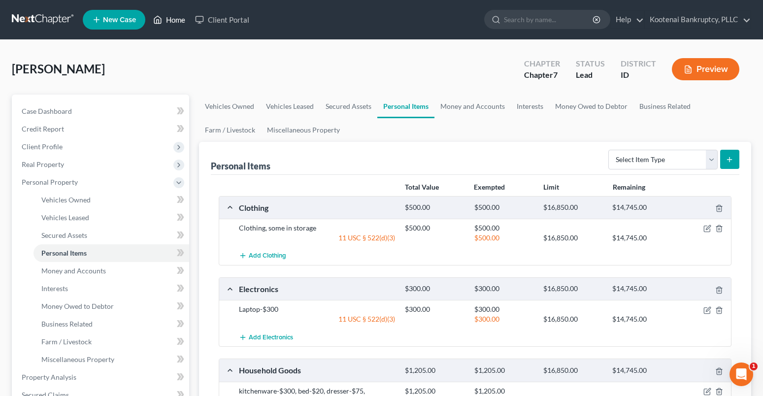
click at [178, 18] on link "Home" at bounding box center [169, 20] width 42 height 18
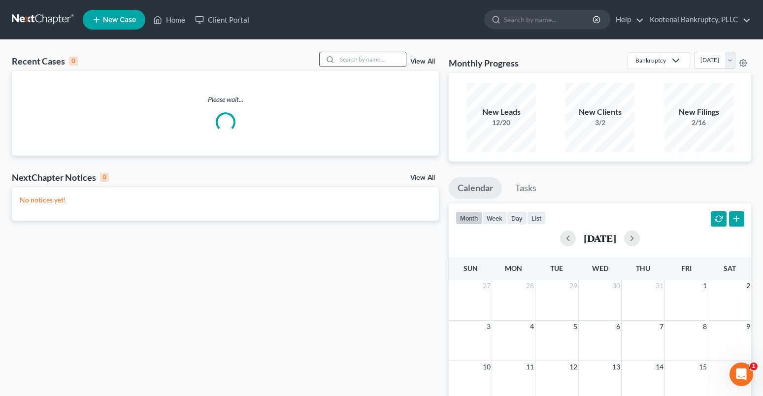
click at [349, 62] on input "search" at bounding box center [371, 59] width 69 height 14
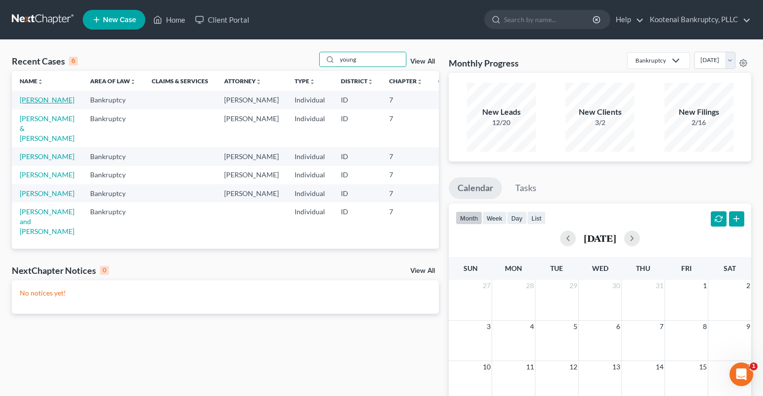
type input "young"
click at [33, 100] on link "[PERSON_NAME]" at bounding box center [47, 100] width 55 height 8
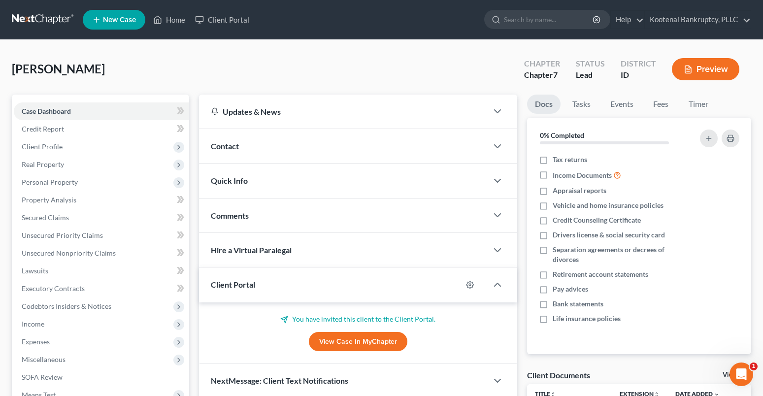
click at [725, 66] on button "Preview" at bounding box center [705, 69] width 67 height 22
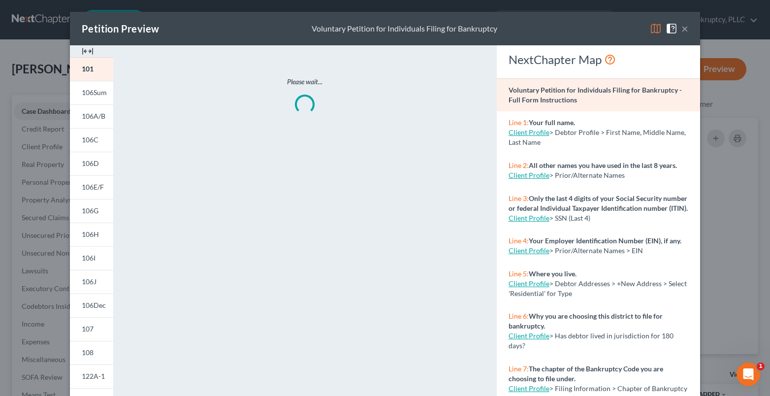
click at [681, 30] on button "×" at bounding box center [684, 29] width 7 height 12
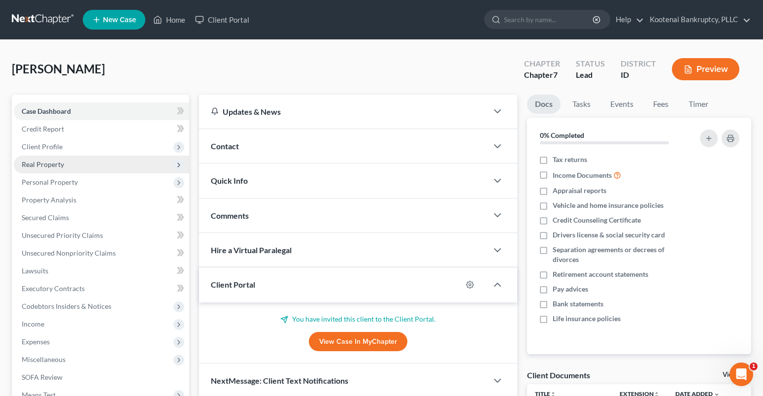
drag, startPoint x: 36, startPoint y: 149, endPoint x: 80, endPoint y: 168, distance: 47.2
click at [36, 149] on span "Client Profile" at bounding box center [42, 146] width 41 height 8
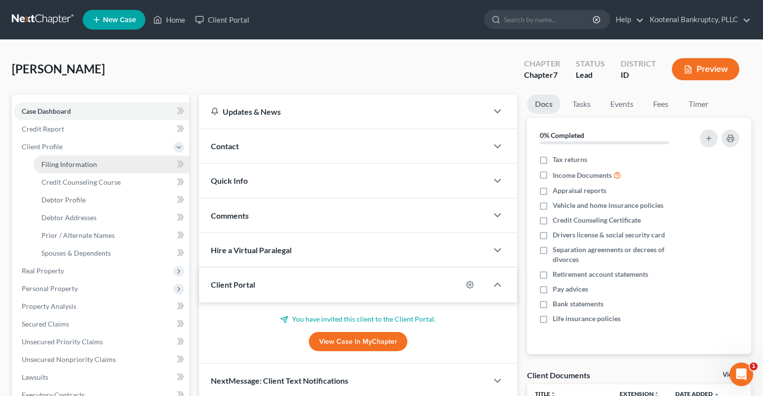
click at [79, 164] on span "Filing Information" at bounding box center [69, 164] width 56 height 8
select select "1"
select select "0"
select select "23"
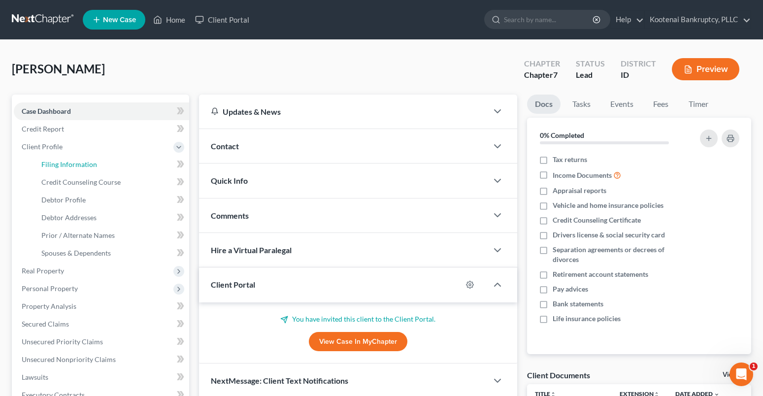
select select "0"
select select "50"
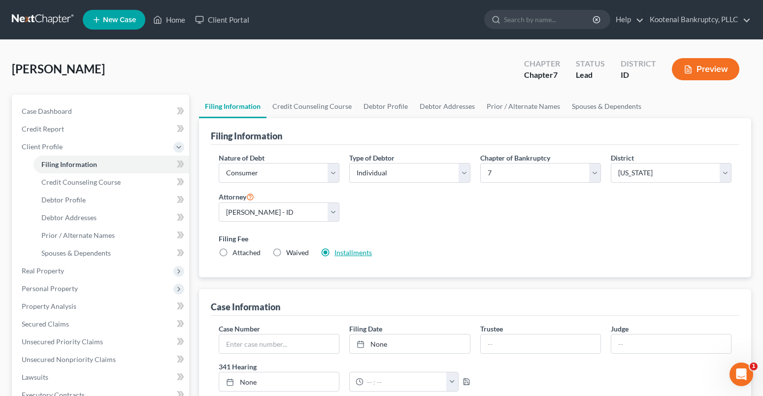
click at [350, 254] on link "Installments" at bounding box center [352, 252] width 37 height 8
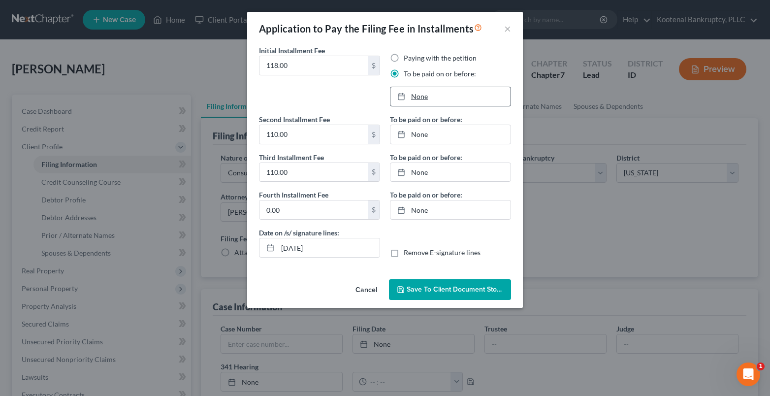
type input "[DATE]"
click at [418, 96] on link "[DATE]" at bounding box center [450, 96] width 120 height 19
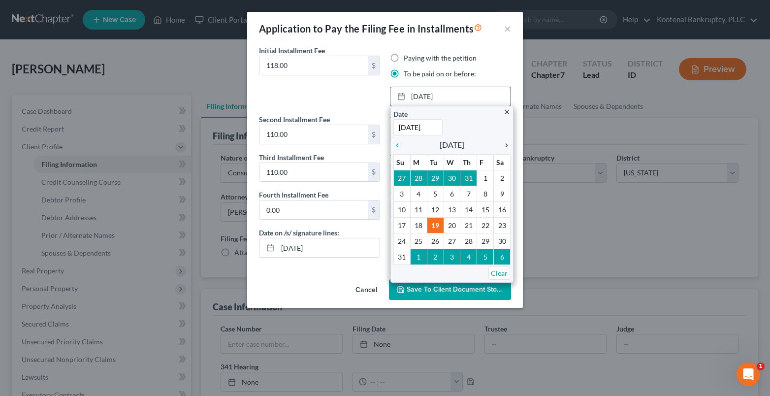
click at [506, 145] on icon "chevron_right" at bounding box center [504, 145] width 13 height 8
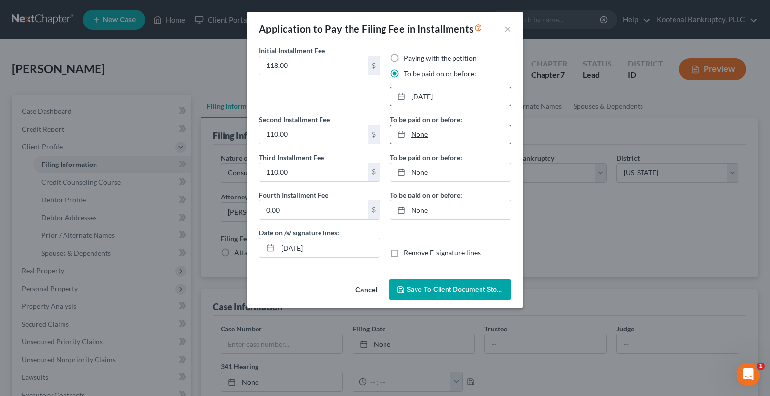
type input "[DATE]"
click at [436, 133] on link "[DATE]" at bounding box center [450, 134] width 120 height 19
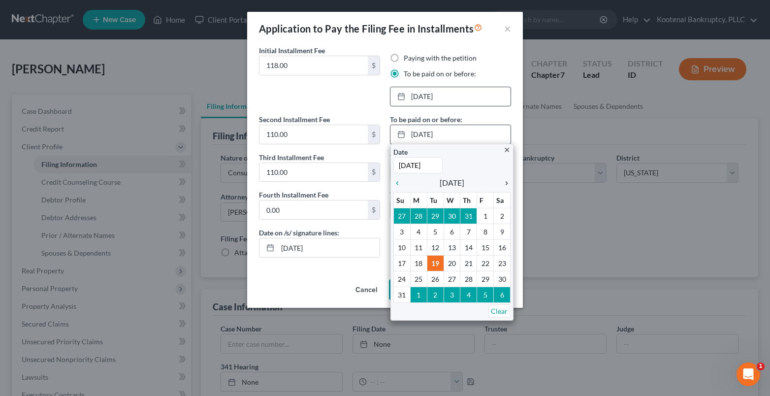
click at [506, 182] on icon "chevron_right" at bounding box center [504, 183] width 13 height 8
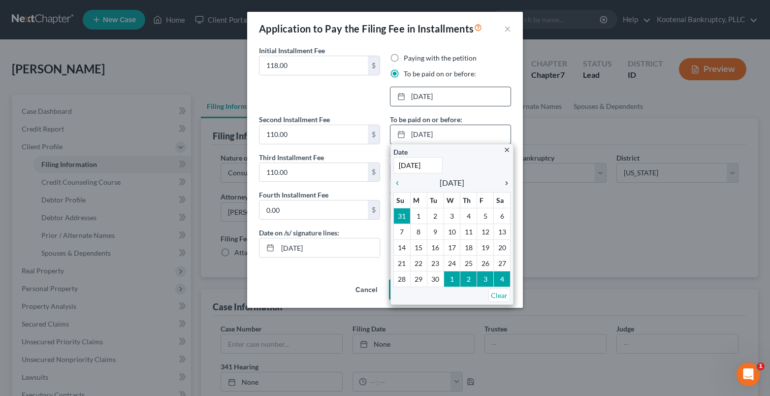
click at [506, 182] on icon "chevron_right" at bounding box center [504, 183] width 13 height 8
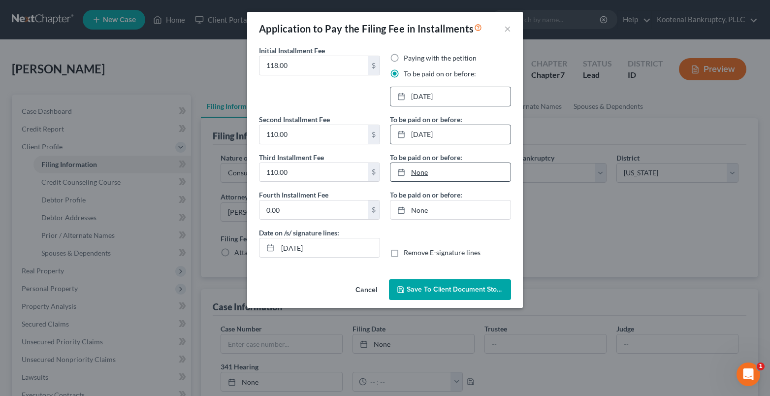
type input "[DATE]"
click at [426, 176] on link "None" at bounding box center [450, 172] width 120 height 19
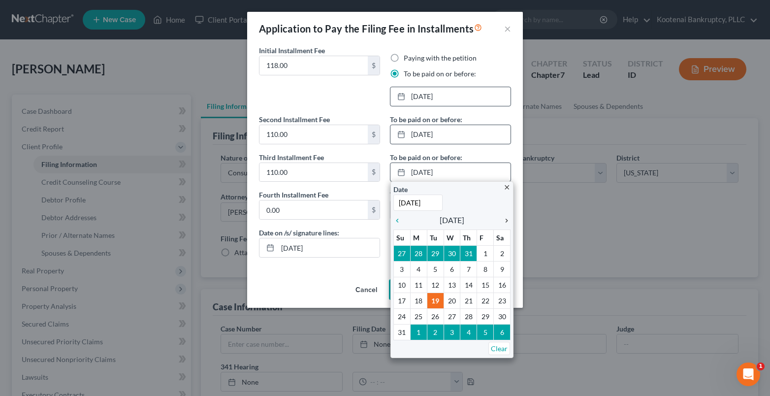
click at [505, 221] on icon "chevron_right" at bounding box center [504, 221] width 13 height 8
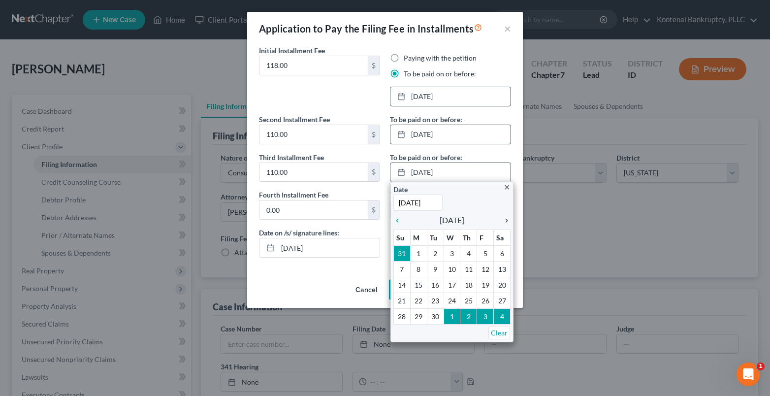
click at [505, 221] on icon "chevron_right" at bounding box center [504, 221] width 13 height 8
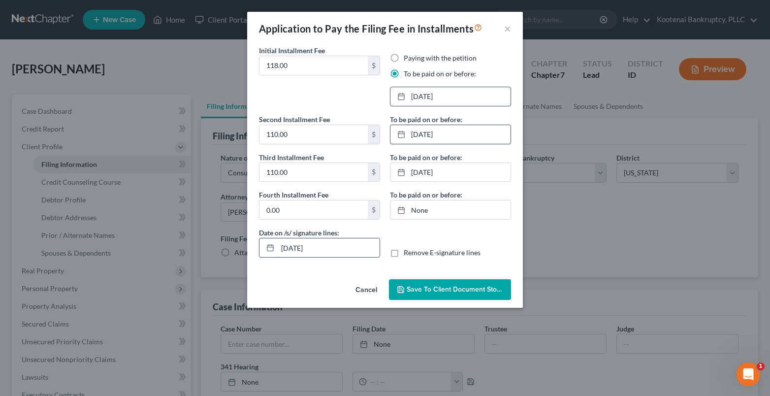
drag, startPoint x: 293, startPoint y: 248, endPoint x: 300, endPoint y: 251, distance: 7.3
click at [300, 251] on input "[DATE]" at bounding box center [329, 247] width 102 height 19
type input "[DATE]"
click at [432, 290] on span "Save to Client Document Storage" at bounding box center [459, 289] width 104 height 8
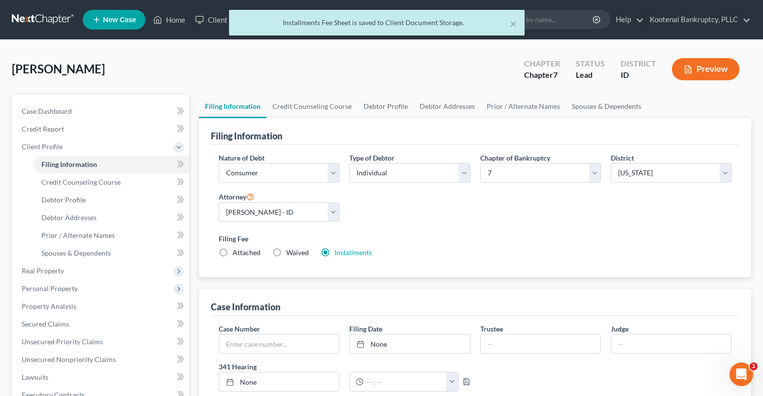
click at [720, 66] on button "Preview" at bounding box center [705, 69] width 67 height 22
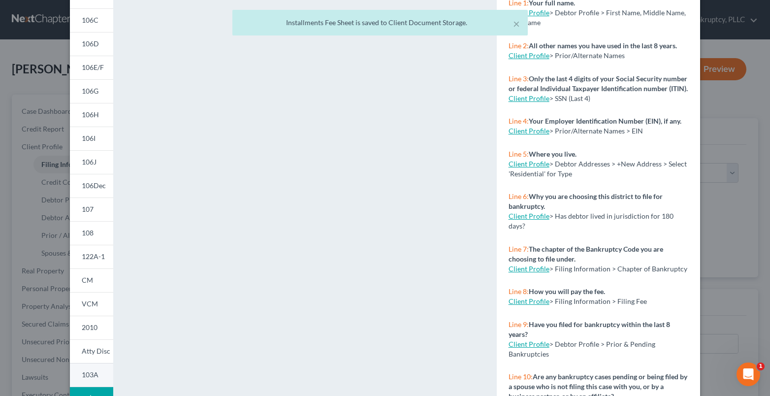
scroll to position [160, 0]
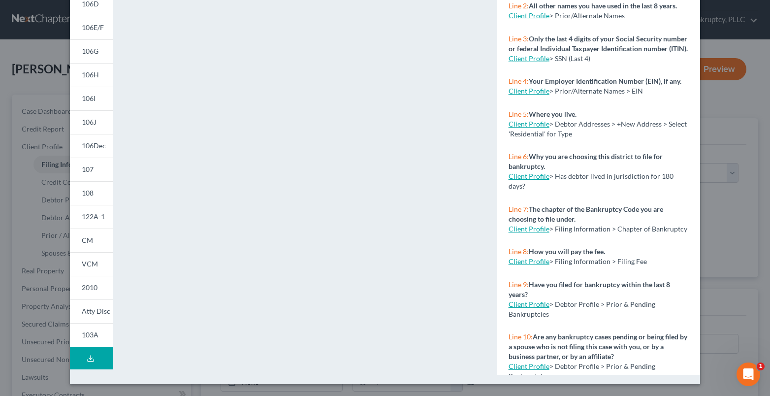
click at [87, 355] on icon at bounding box center [91, 359] width 8 height 8
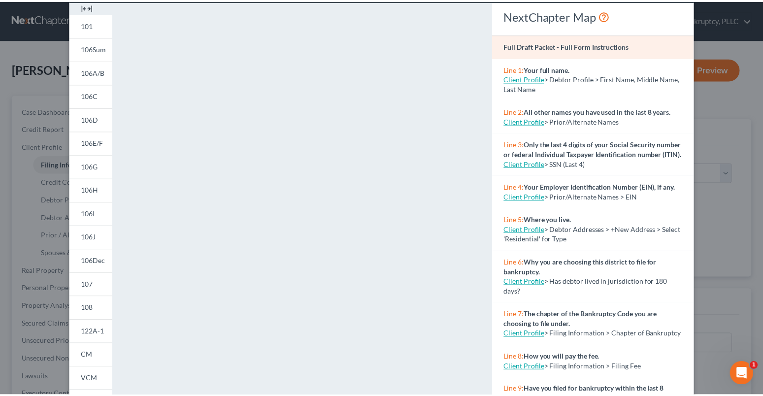
scroll to position [0, 0]
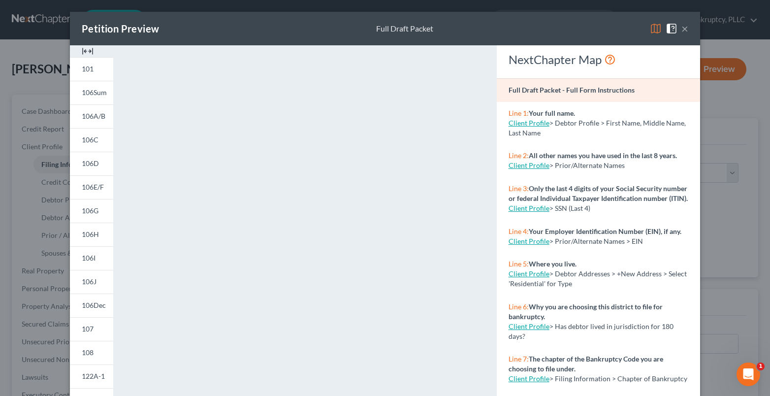
click at [683, 26] on button "×" at bounding box center [684, 29] width 7 height 12
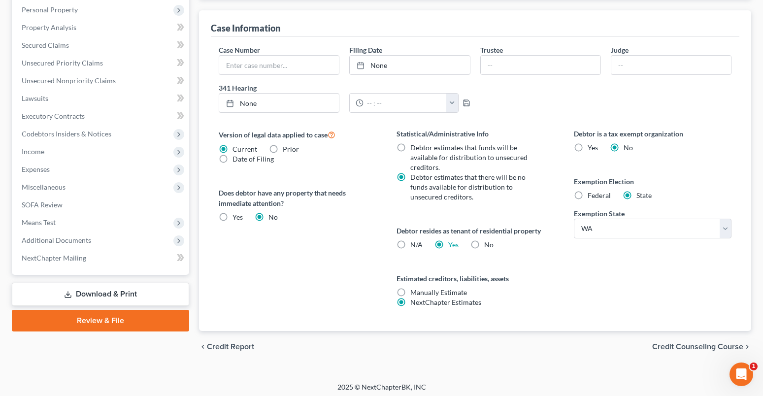
scroll to position [283, 0]
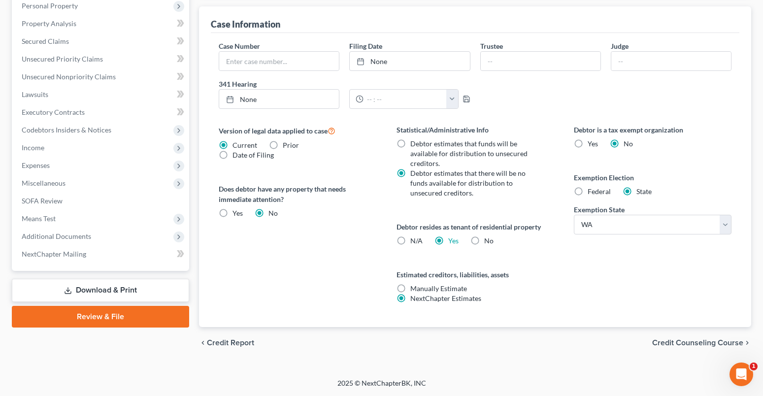
click at [94, 293] on link "Download & Print" at bounding box center [100, 290] width 177 height 23
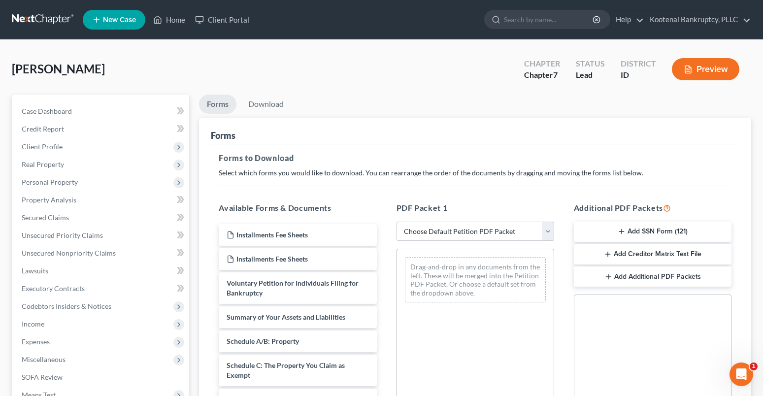
click at [471, 232] on select "Choose Default Petition PDF Packet Complete Bankruptcy Petition (all forms and …" at bounding box center [475, 232] width 158 height 20
select select "0"
click at [396, 222] on select "Choose Default Petition PDF Packet Complete Bankruptcy Petition (all forms and …" at bounding box center [475, 232] width 158 height 20
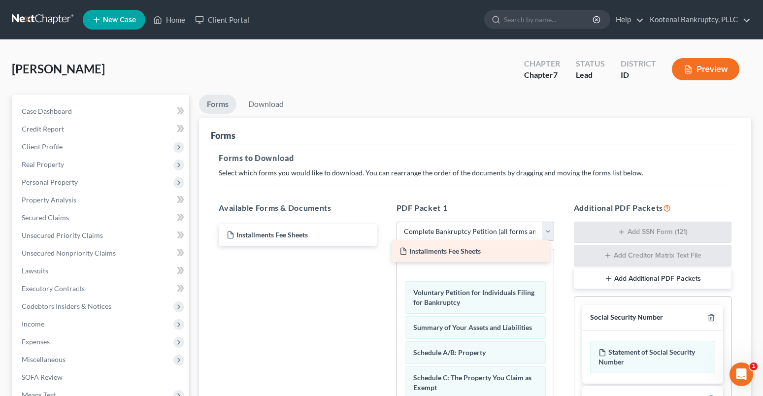
drag, startPoint x: 282, startPoint y: 237, endPoint x: 454, endPoint y: 253, distance: 173.6
click at [384, 246] on div "Installments Fee Sheets Installments Fee Sheets Installments Fee Sheets" at bounding box center [297, 235] width 173 height 22
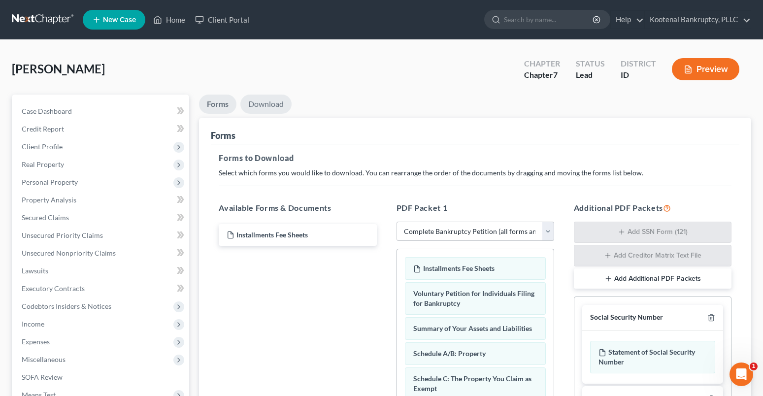
click at [257, 107] on link "Download" at bounding box center [265, 104] width 51 height 19
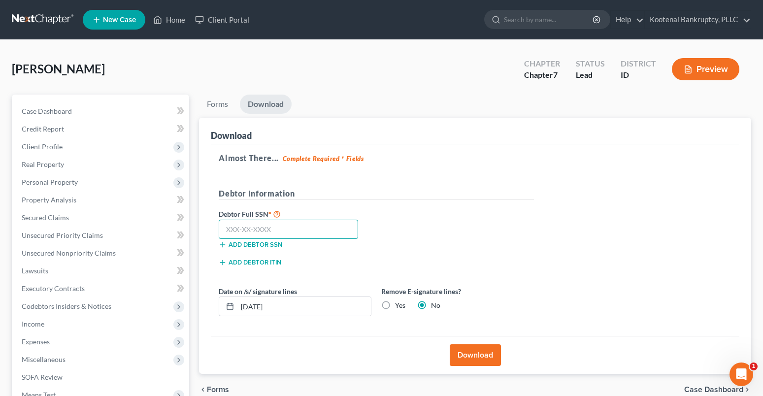
click at [235, 231] on input "text" at bounding box center [288, 230] width 139 height 20
type input "518-68-1036"
click at [261, 304] on input "[DATE]" at bounding box center [303, 306] width 133 height 19
drag, startPoint x: 251, startPoint y: 306, endPoint x: 259, endPoint y: 306, distance: 7.9
click at [259, 306] on input "[DATE]" at bounding box center [303, 306] width 133 height 19
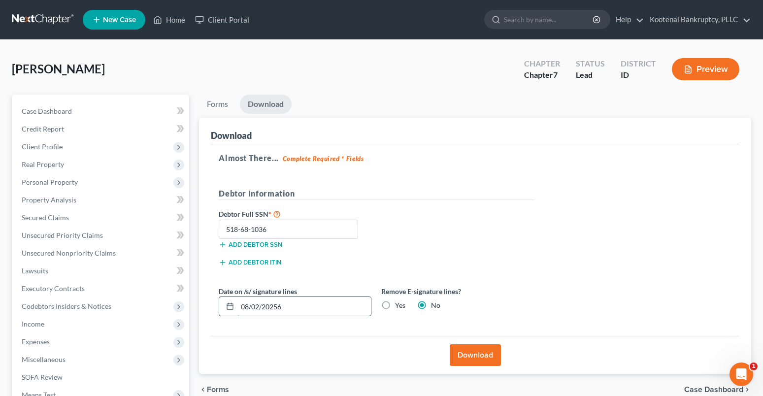
drag, startPoint x: 283, startPoint y: 306, endPoint x: 248, endPoint y: 296, distance: 35.8
click at [242, 310] on input "08/02/20256" at bounding box center [303, 306] width 133 height 19
type input "[DATE]"
click at [461, 351] on button "Download" at bounding box center [475, 355] width 51 height 22
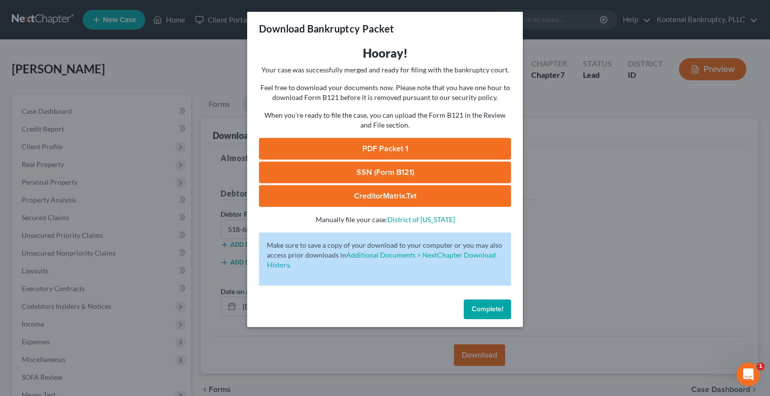
click at [383, 174] on link "SSN (Form B121)" at bounding box center [385, 173] width 252 height 22
click at [382, 154] on link "PDF Packet 1" at bounding box center [385, 149] width 252 height 22
drag, startPoint x: 500, startPoint y: 313, endPoint x: 180, endPoint y: 310, distance: 320.6
click at [500, 313] on span "Complete!" at bounding box center [488, 309] width 32 height 8
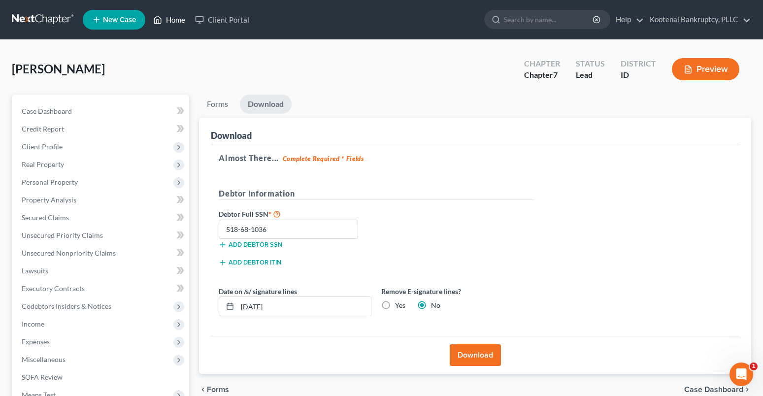
click at [171, 23] on link "Home" at bounding box center [169, 20] width 42 height 18
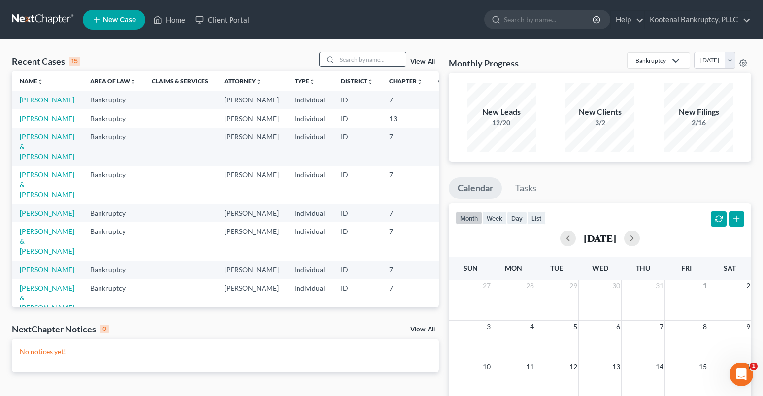
click at [356, 62] on input "search" at bounding box center [371, 59] width 69 height 14
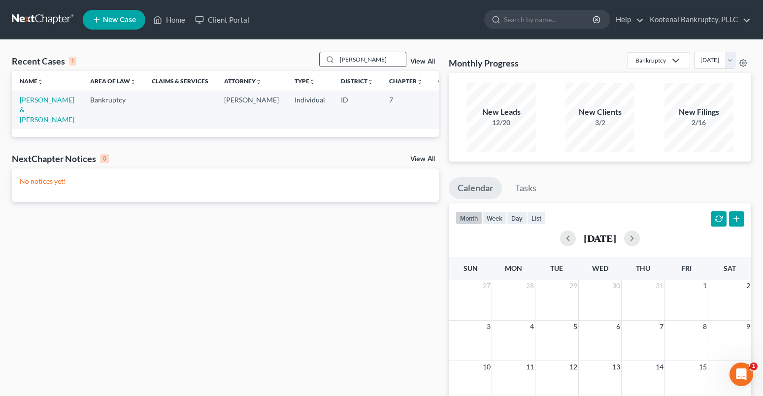
drag, startPoint x: 359, startPoint y: 59, endPoint x: 328, endPoint y: 64, distance: 32.0
click at [328, 64] on div "[PERSON_NAME]" at bounding box center [363, 59] width 88 height 15
type input "baydo"
click at [32, 103] on link "[PERSON_NAME] & [PERSON_NAME]" at bounding box center [47, 110] width 55 height 28
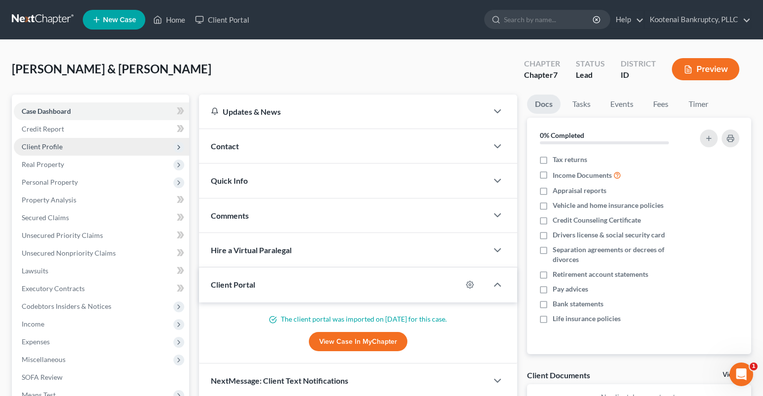
click at [38, 146] on span "Client Profile" at bounding box center [42, 146] width 41 height 8
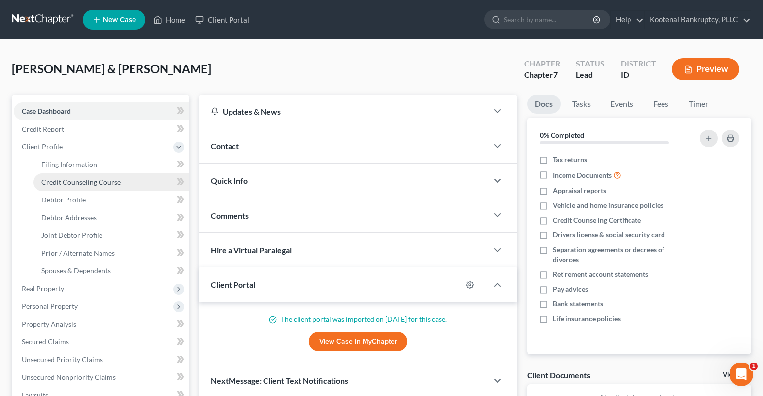
click at [77, 180] on span "Credit Counseling Course" at bounding box center [80, 182] width 79 height 8
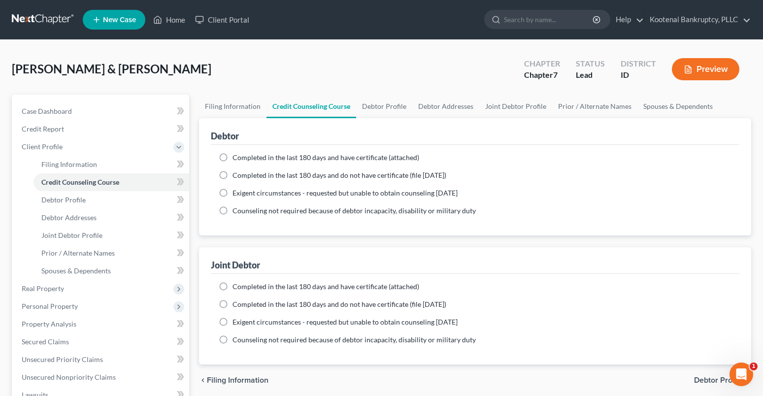
click at [232, 158] on label "Completed in the last 180 days and have certificate (attached)" at bounding box center [325, 158] width 187 height 10
click at [236, 158] on input "Completed in the last 180 days and have certificate (attached)" at bounding box center [239, 156] width 6 height 6
radio input "true"
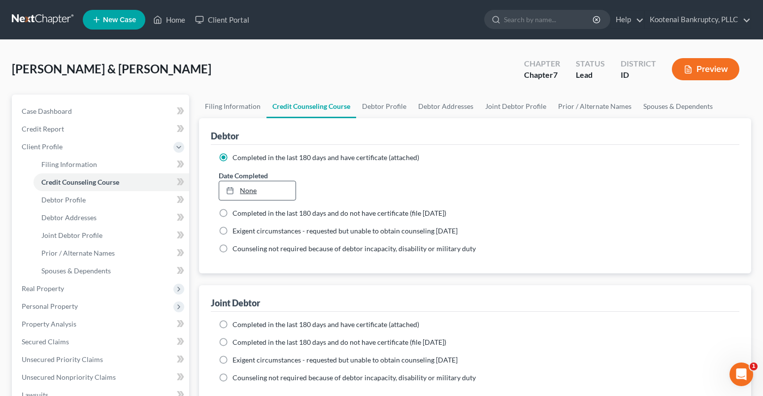
click at [246, 191] on link "None" at bounding box center [257, 190] width 76 height 19
click at [232, 324] on label "Completed in the last 180 days and have certificate (attached)" at bounding box center [325, 325] width 187 height 10
click at [236, 324] on input "Completed in the last 180 days and have certificate (attached)" at bounding box center [239, 323] width 6 height 6
radio input "true"
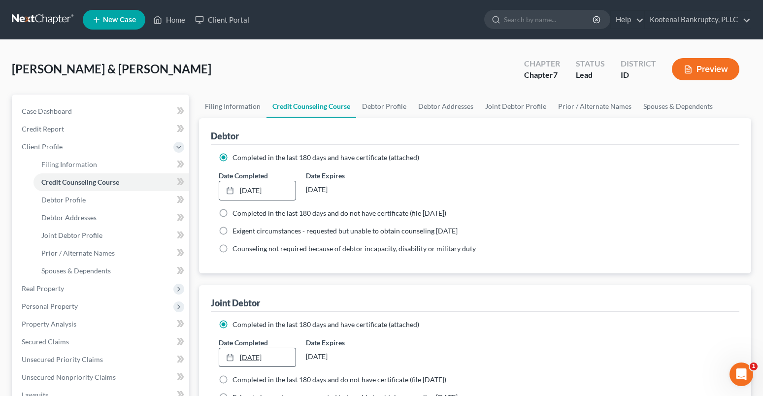
type input "[DATE]"
click at [276, 356] on link "[DATE]" at bounding box center [257, 357] width 76 height 19
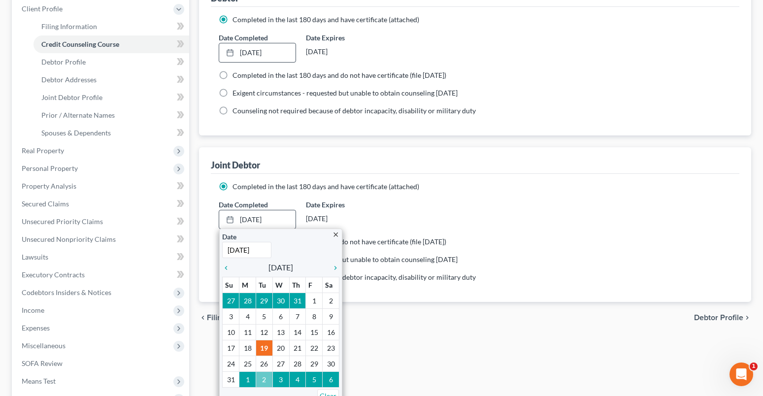
scroll to position [148, 0]
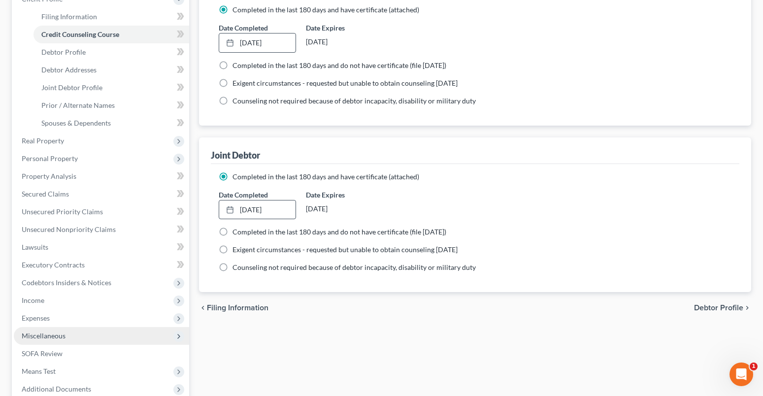
click at [41, 340] on span "Miscellaneous" at bounding box center [101, 336] width 175 height 18
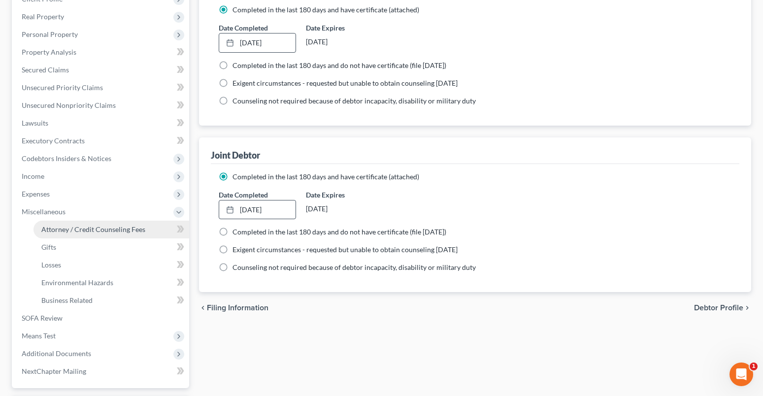
click at [76, 227] on span "Attorney / Credit Counseling Fees" at bounding box center [93, 229] width 104 height 8
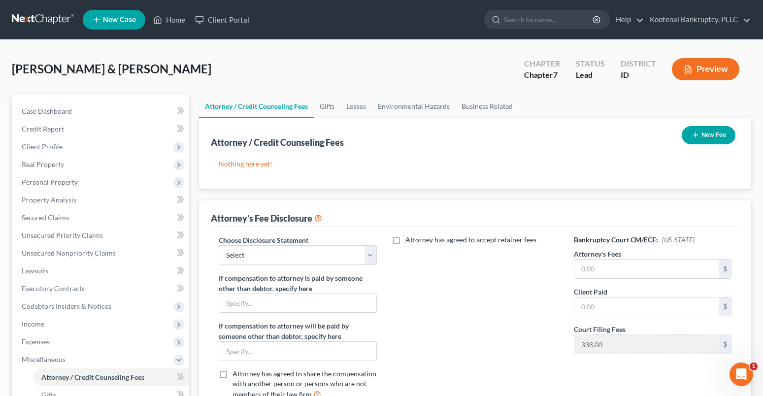
click at [720, 132] on button "New Fee" at bounding box center [708, 135] width 54 height 18
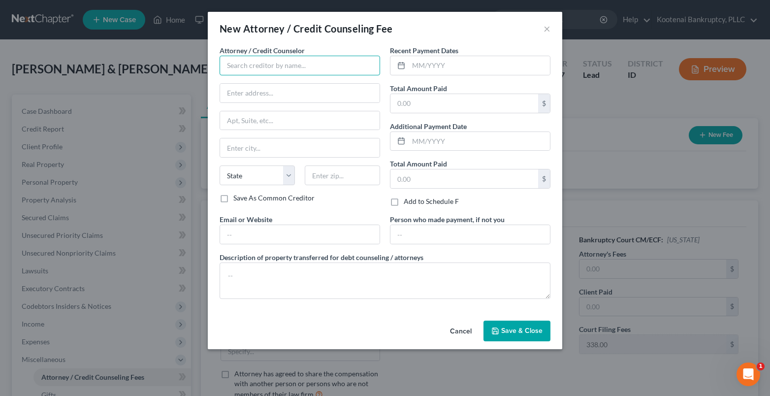
click at [239, 71] on input "text" at bounding box center [300, 66] width 161 height 20
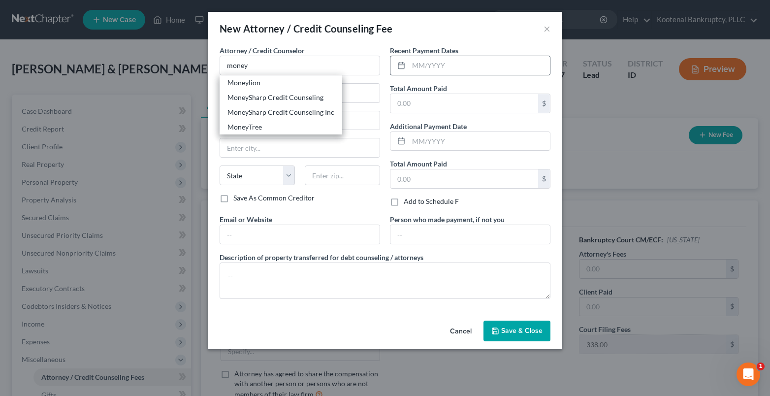
drag, startPoint x: 249, startPoint y: 95, endPoint x: 408, endPoint y: 62, distance: 162.8
click at [259, 93] on div "MoneySharp Credit Counseling" at bounding box center [280, 98] width 107 height 10
type input "MoneySharp Credit Counseling"
type input "[GEOGRAPHIC_DATA]"
type input "Suite 2100"
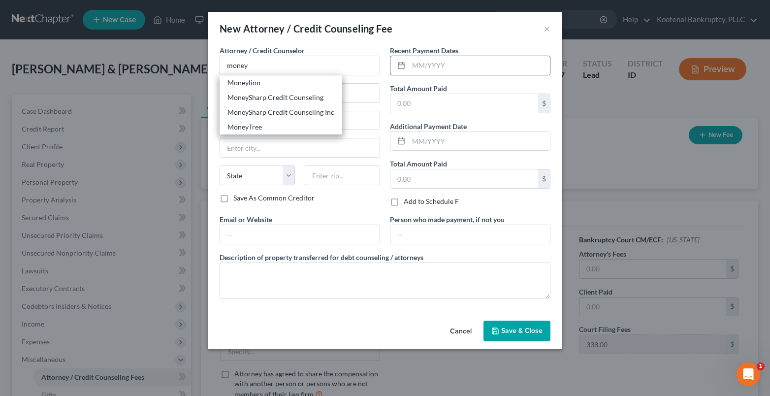
type input "[GEOGRAPHIC_DATA]"
select select "14"
type input "60601"
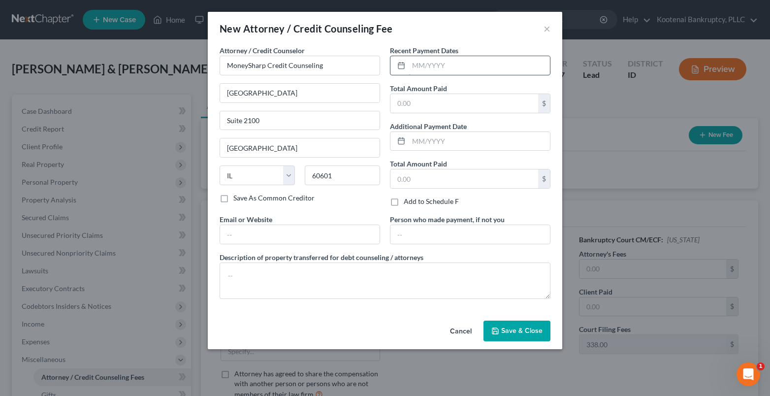
click at [420, 66] on input "text" at bounding box center [479, 65] width 141 height 19
type input "[DATE]"
click at [396, 102] on input "text" at bounding box center [464, 103] width 148 height 19
type input "13.00"
click at [517, 329] on span "Save & Close" at bounding box center [521, 330] width 41 height 8
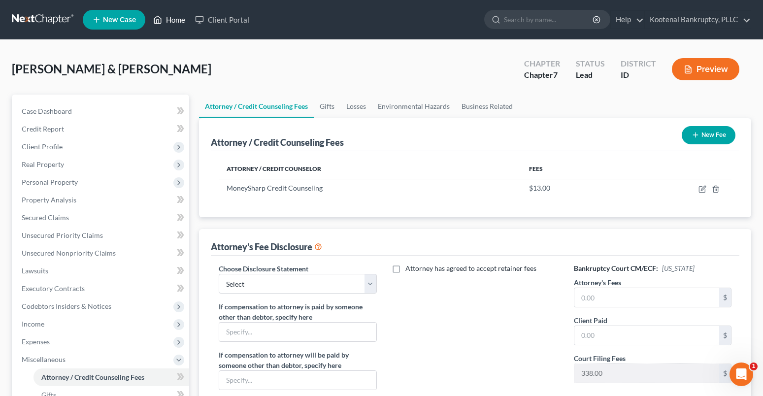
click at [180, 22] on link "Home" at bounding box center [169, 20] width 42 height 18
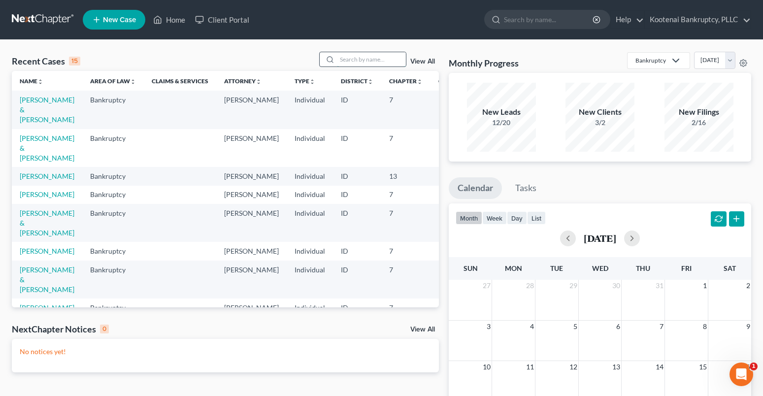
drag, startPoint x: 342, startPoint y: 57, endPoint x: 292, endPoint y: 53, distance: 49.4
click at [341, 56] on input "search" at bounding box center [371, 59] width 69 height 14
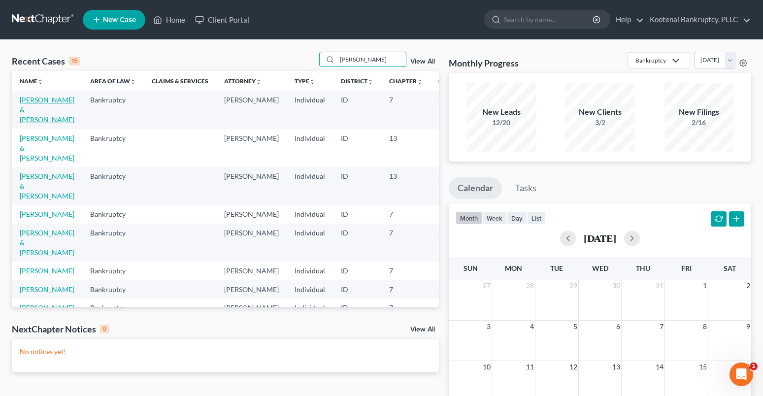
type input "[PERSON_NAME]"
click at [30, 103] on link "[PERSON_NAME] & [PERSON_NAME]" at bounding box center [47, 110] width 55 height 28
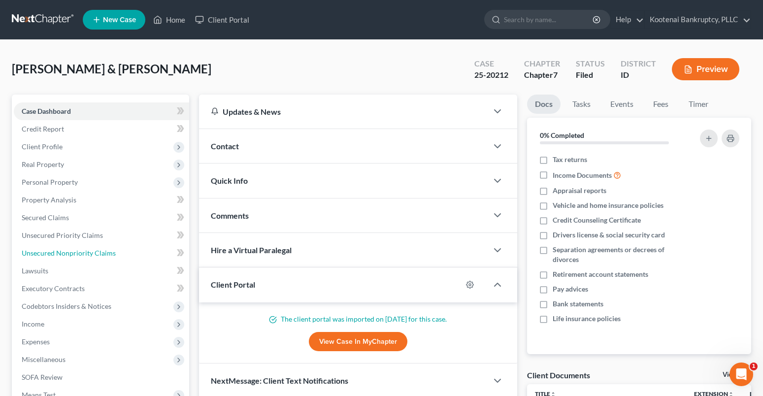
drag, startPoint x: 48, startPoint y: 252, endPoint x: 462, endPoint y: 225, distance: 415.0
click at [48, 252] on span "Unsecured Nonpriority Claims" at bounding box center [69, 253] width 94 height 8
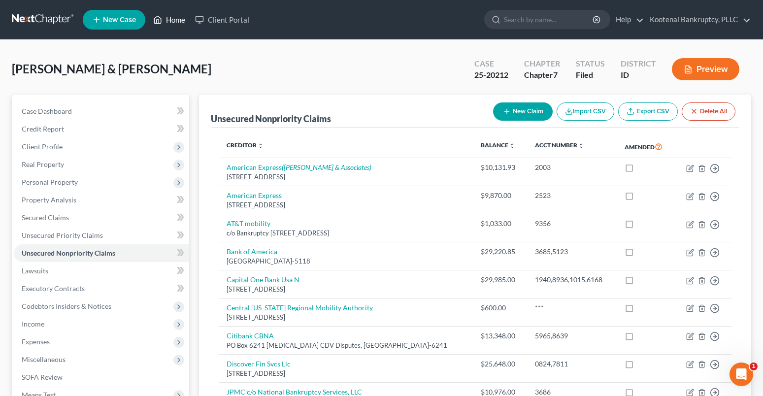
click at [174, 13] on link "Home" at bounding box center [169, 20] width 42 height 18
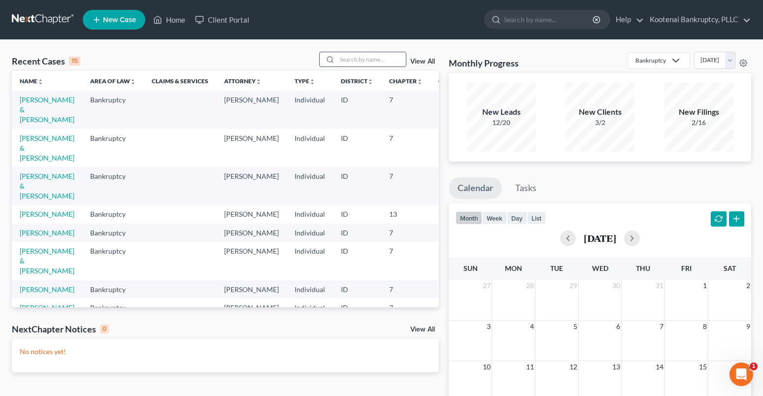
click at [354, 65] on input "search" at bounding box center [371, 59] width 69 height 14
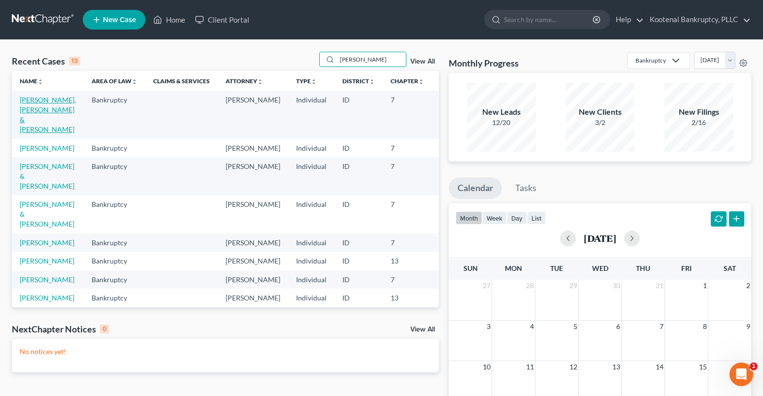
type input "[PERSON_NAME]"
click at [27, 99] on link "[PERSON_NAME], [PERSON_NAME] & [PERSON_NAME]" at bounding box center [48, 115] width 56 height 38
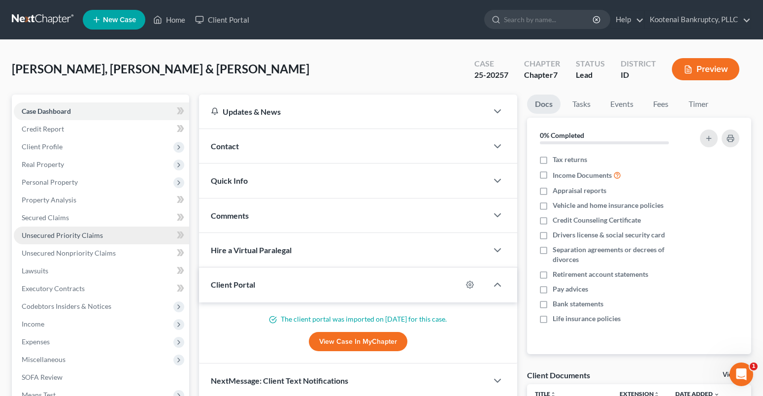
click at [42, 233] on span "Unsecured Priority Claims" at bounding box center [62, 235] width 81 height 8
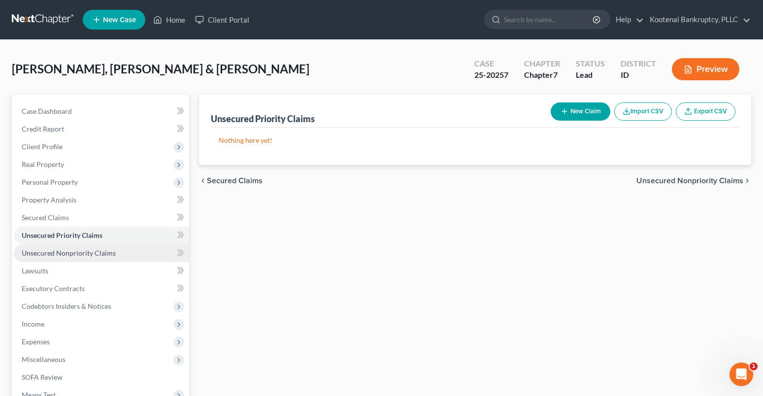
click at [81, 255] on span "Unsecured Nonpriority Claims" at bounding box center [69, 253] width 94 height 8
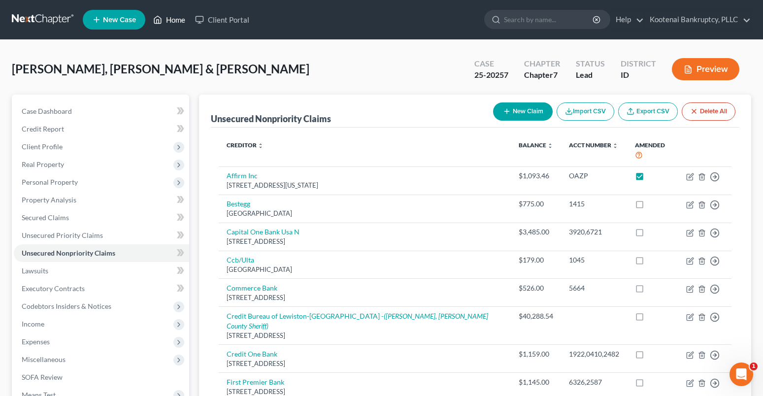
click at [172, 24] on link "Home" at bounding box center [169, 20] width 42 height 18
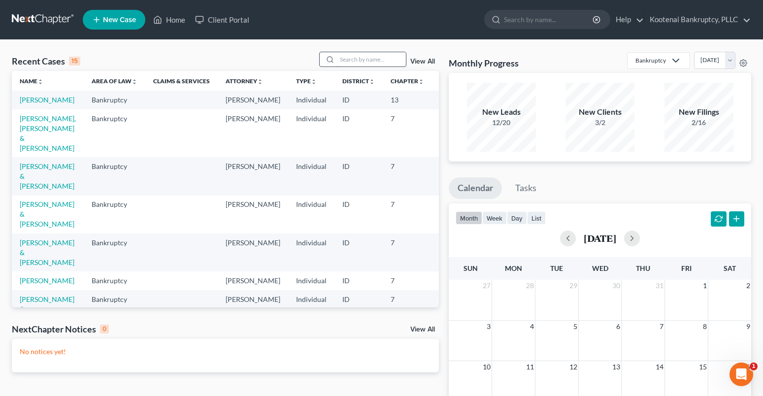
click at [363, 56] on input "search" at bounding box center [371, 59] width 69 height 14
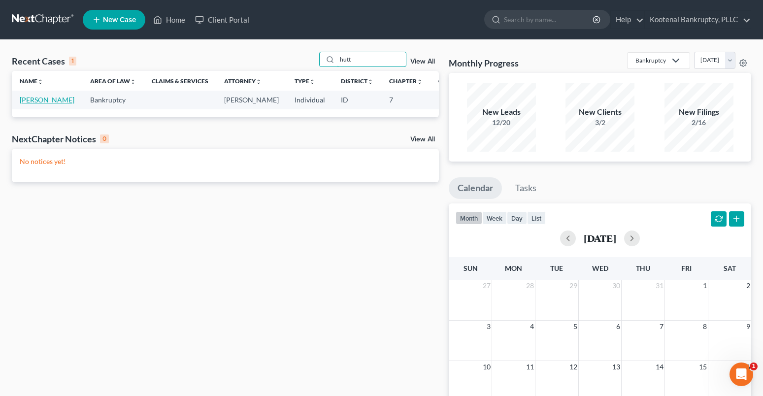
type input "hutt"
click at [36, 100] on link "[PERSON_NAME]" at bounding box center [47, 100] width 55 height 8
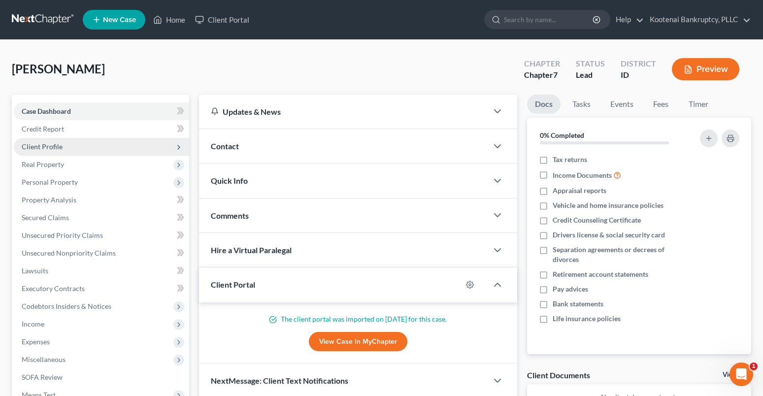
click at [45, 143] on span "Client Profile" at bounding box center [42, 146] width 41 height 8
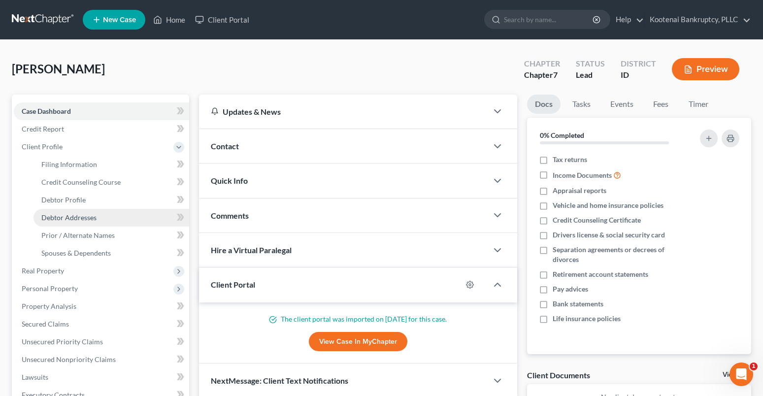
click at [61, 217] on span "Debtor Addresses" at bounding box center [68, 217] width 55 height 8
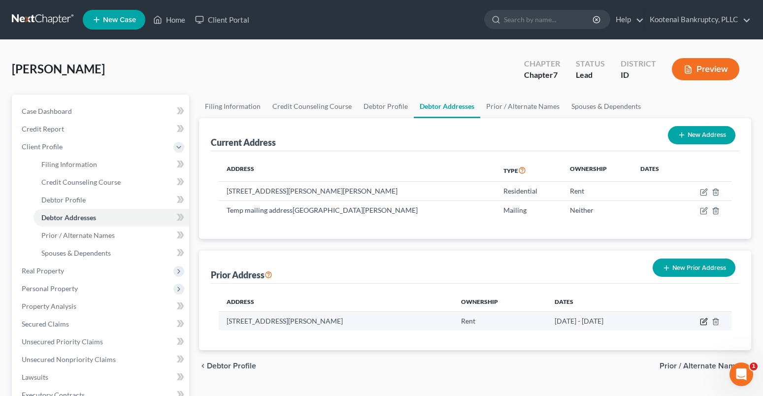
click at [702, 320] on icon "button" at bounding box center [704, 322] width 8 height 8
select select "13"
select select "27"
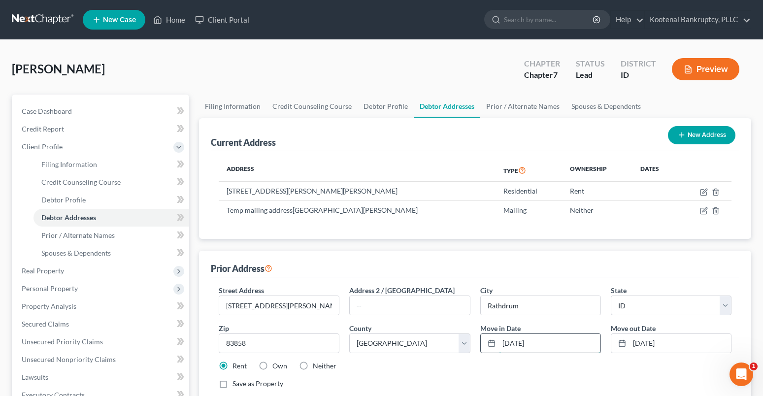
drag, startPoint x: 543, startPoint y: 345, endPoint x: 503, endPoint y: 345, distance: 39.4
click at [503, 345] on input "[DATE]" at bounding box center [549, 343] width 101 height 19
type input "04/2022"
drag, startPoint x: 674, startPoint y: 341, endPoint x: 625, endPoint y: 343, distance: 49.3
click at [627, 344] on div "[DATE]" at bounding box center [671, 343] width 121 height 20
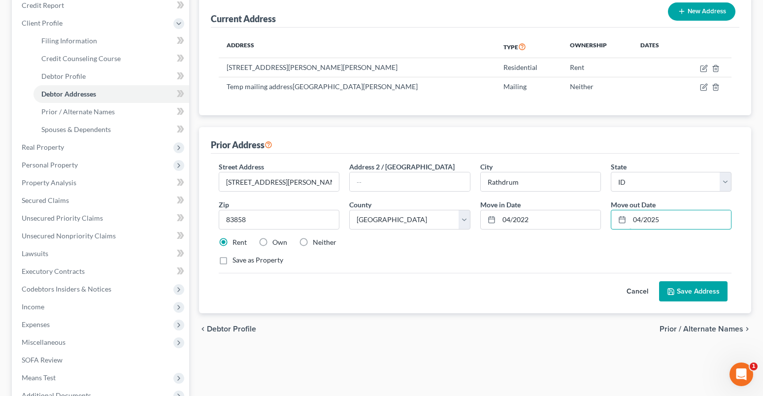
scroll to position [148, 0]
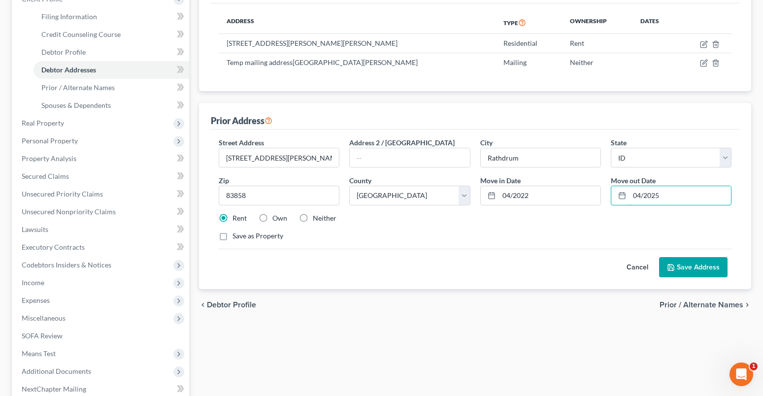
type input "04/2025"
click at [521, 272] on div "Cancel Save Address" at bounding box center [475, 263] width 513 height 29
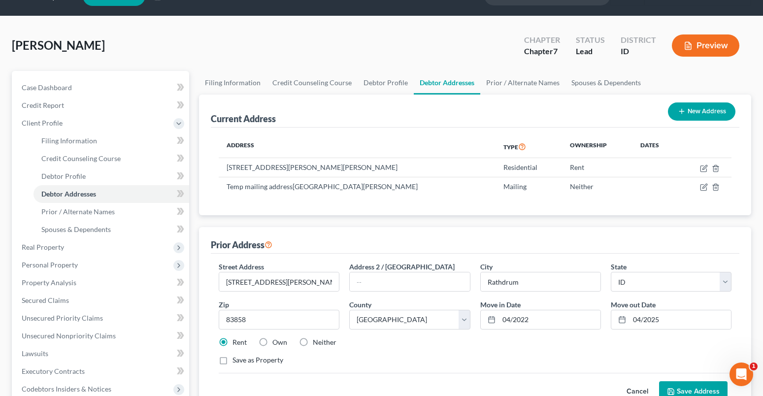
scroll to position [0, 0]
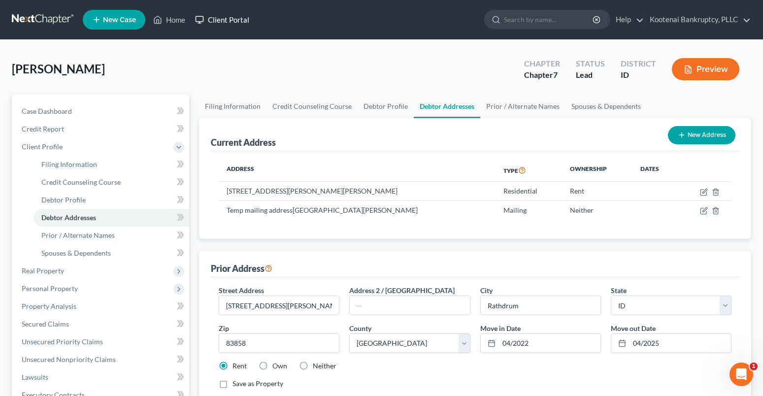
drag, startPoint x: 221, startPoint y: 20, endPoint x: 276, endPoint y: 12, distance: 55.2
click at [221, 19] on link "Client Portal" at bounding box center [222, 20] width 64 height 18
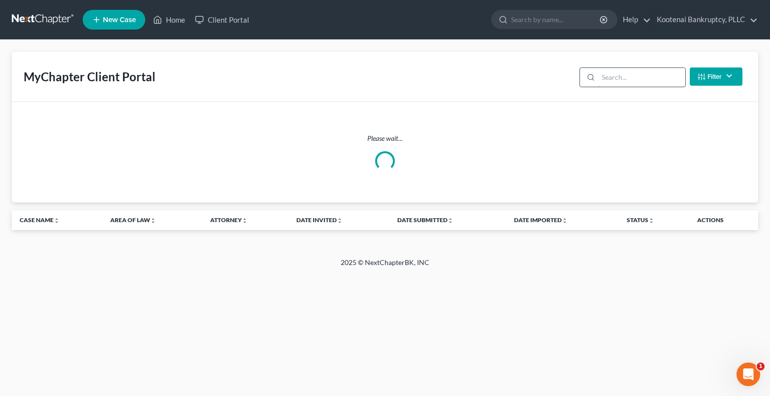
click at [611, 75] on input "search" at bounding box center [641, 77] width 87 height 19
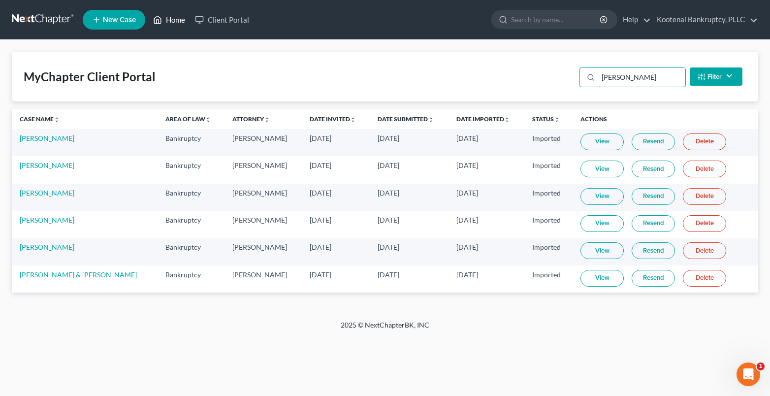
type input "[PERSON_NAME]"
click at [178, 21] on link "Home" at bounding box center [169, 20] width 42 height 18
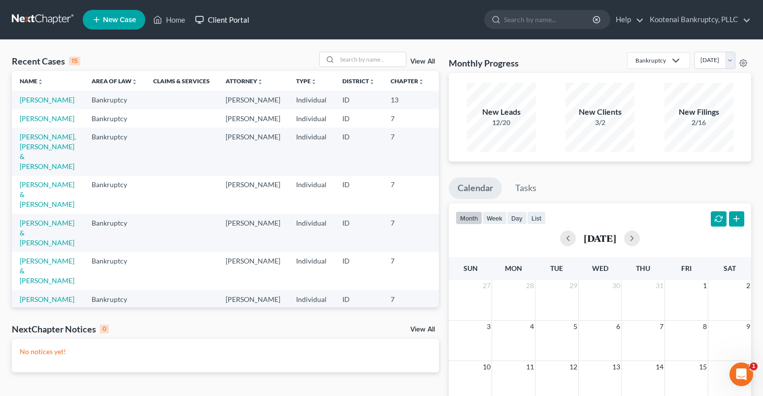
click at [224, 22] on link "Client Portal" at bounding box center [222, 20] width 64 height 18
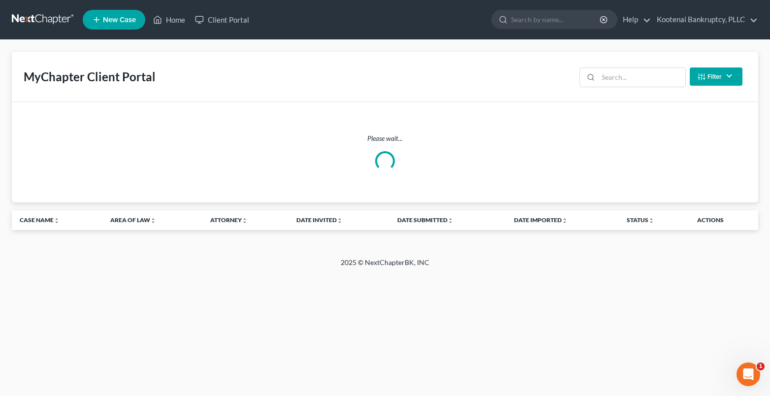
click at [718, 76] on button "Filter" at bounding box center [716, 76] width 53 height 18
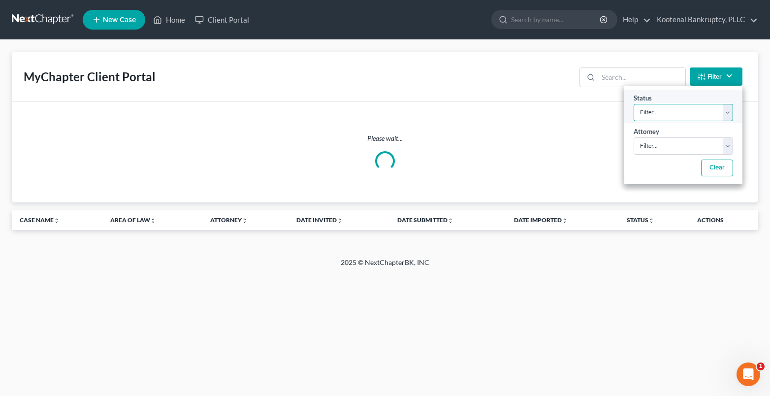
click at [652, 112] on select "Filter... Invited In Progress Ready To Review Reviewed Imported Sent Back To De…" at bounding box center [683, 112] width 99 height 17
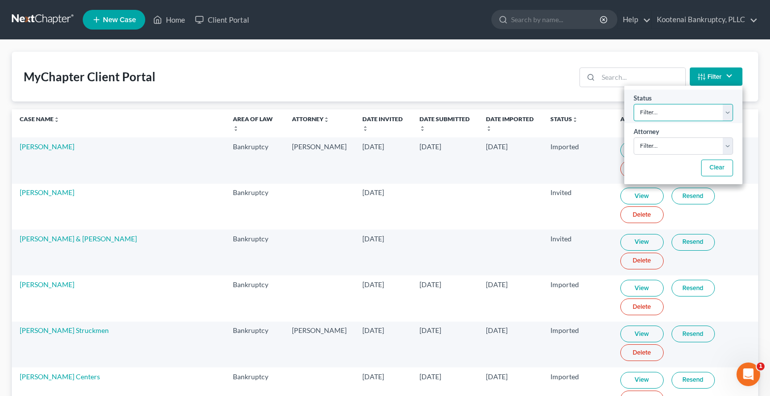
click at [662, 110] on select "Filter... Invited In Progress Ready To Review Reviewed Imported Sent Back To De…" at bounding box center [683, 112] width 99 height 17
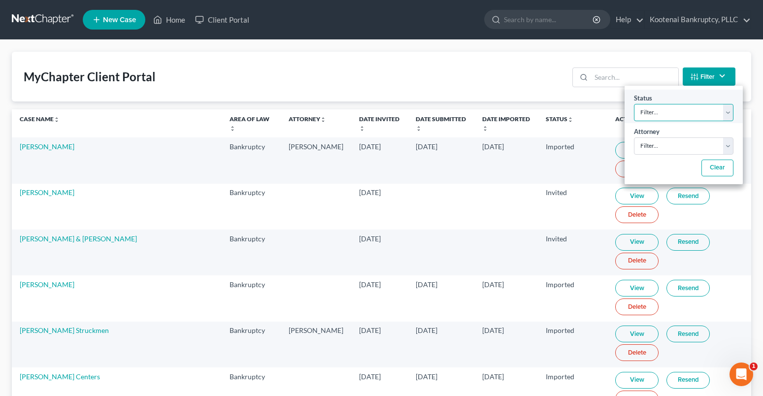
click at [646, 111] on select "Filter... Invited In Progress Ready To Review Reviewed Imported Sent Back To De…" at bounding box center [683, 112] width 99 height 17
select select "2"
click at [634, 104] on select "Filter... Invited In Progress Ready To Review Reviewed Imported Sent Back To De…" at bounding box center [683, 112] width 99 height 17
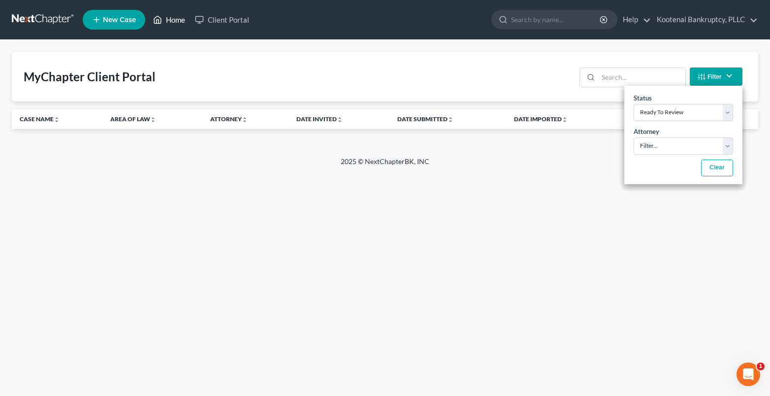
click at [170, 22] on link "Home" at bounding box center [169, 20] width 42 height 18
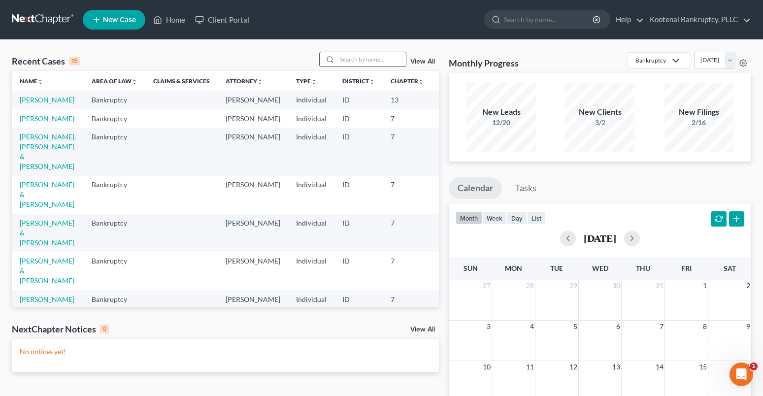
click at [352, 57] on input "search" at bounding box center [371, 59] width 69 height 14
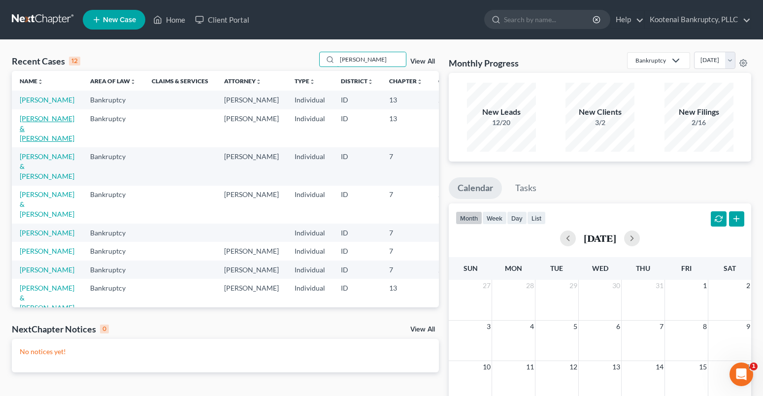
type input "[PERSON_NAME]"
click at [28, 127] on link "[PERSON_NAME] & [PERSON_NAME]" at bounding box center [47, 128] width 55 height 28
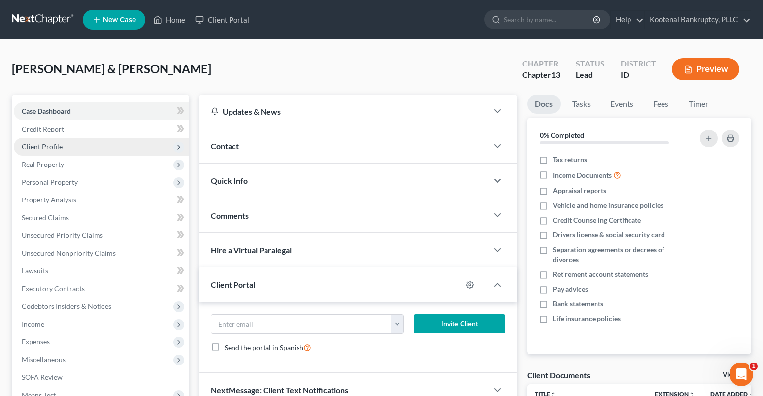
drag, startPoint x: 42, startPoint y: 147, endPoint x: 62, endPoint y: 150, distance: 19.9
click at [42, 145] on span "Client Profile" at bounding box center [42, 146] width 41 height 8
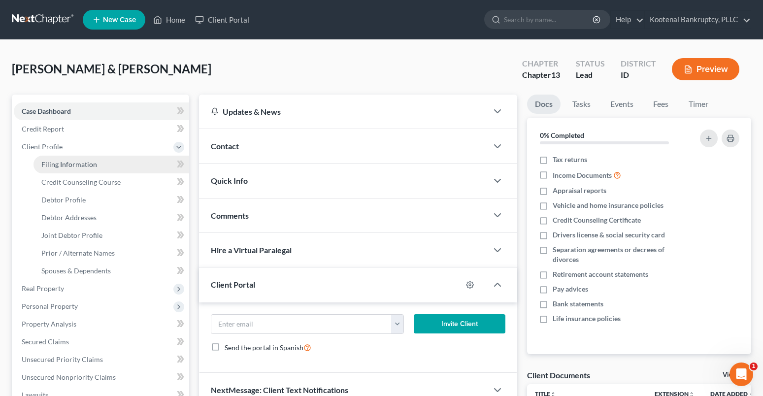
click at [50, 167] on span "Filing Information" at bounding box center [69, 164] width 56 height 8
select select "1"
select select "3"
select select "23"
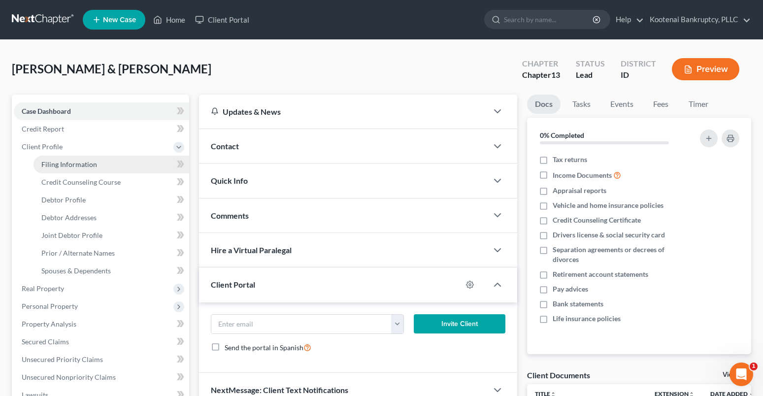
select select "0"
select select "13"
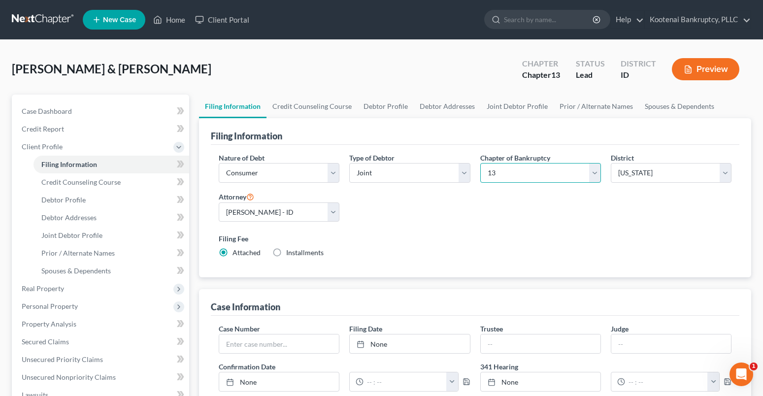
click at [587, 170] on select "Select 7 11 12 13" at bounding box center [540, 173] width 121 height 20
select select "0"
click at [480, 163] on select "Select 7 11 12 13" at bounding box center [540, 173] width 121 height 20
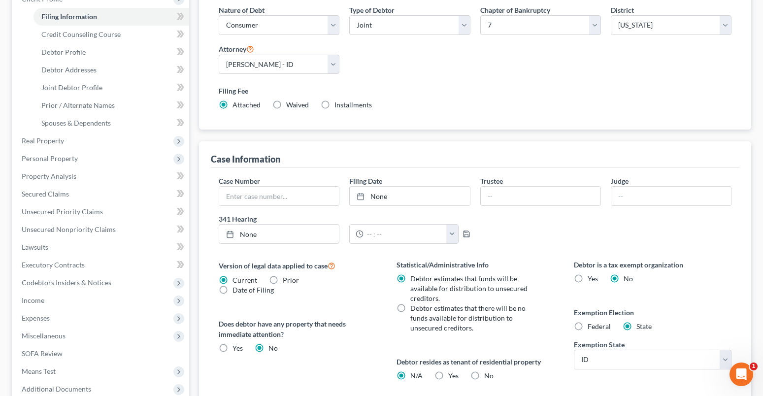
scroll to position [283, 0]
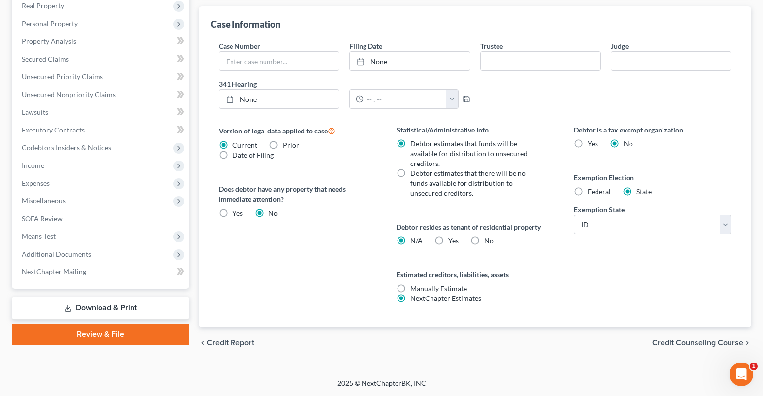
click at [448, 237] on label "Yes Yes" at bounding box center [453, 241] width 10 height 10
click at [452, 237] on input "Yes Yes" at bounding box center [455, 239] width 6 height 6
radio input "true"
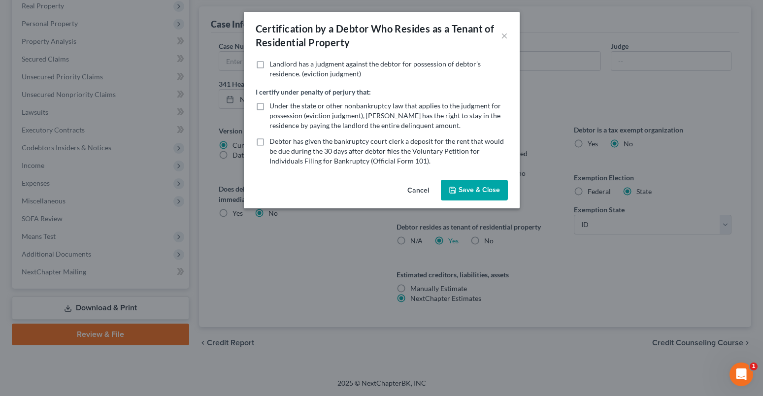
scroll to position [273, 0]
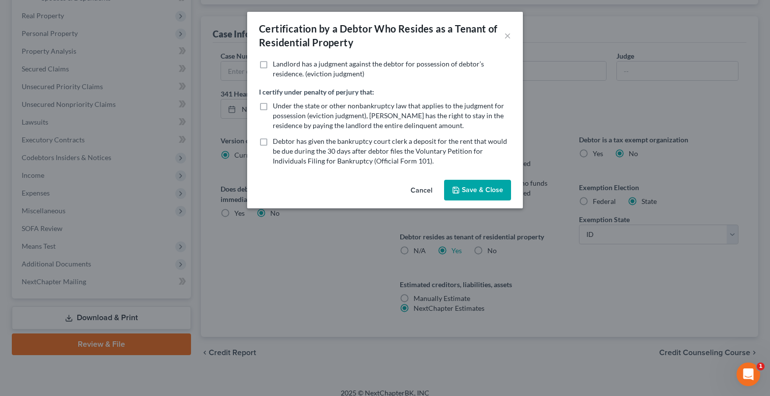
click at [478, 192] on button "Save & Close" at bounding box center [477, 190] width 67 height 21
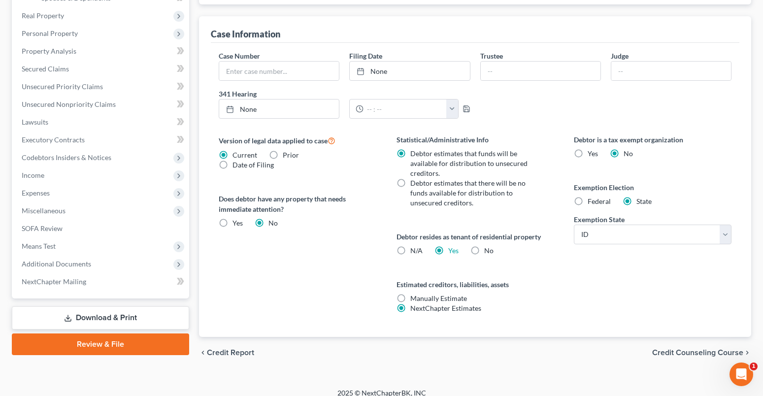
click at [410, 252] on label "N/A" at bounding box center [416, 251] width 12 height 10
click at [414, 252] on input "N/A" at bounding box center [417, 249] width 6 height 6
radio input "true"
radio input "false"
click at [63, 208] on span "Miscellaneous" at bounding box center [44, 210] width 44 height 8
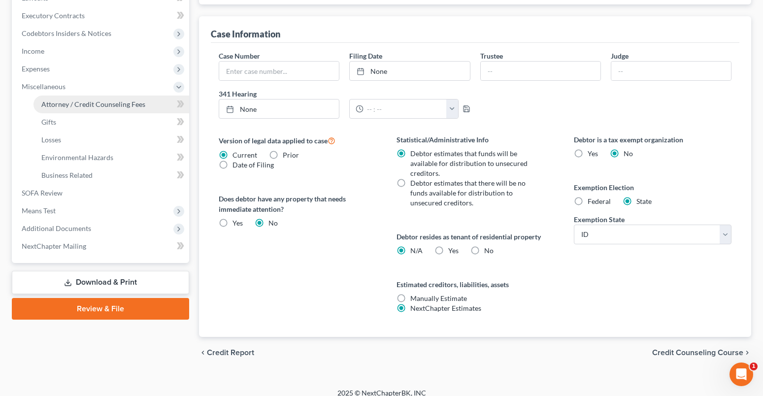
click at [90, 102] on span "Attorney / Credit Counseling Fees" at bounding box center [93, 104] width 104 height 8
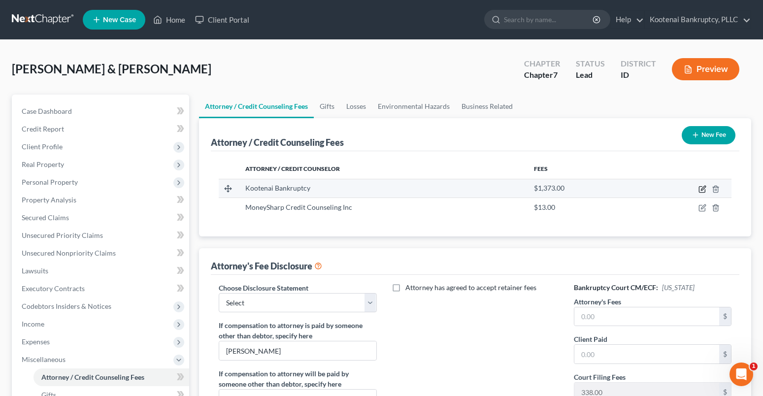
click at [699, 188] on icon "button" at bounding box center [702, 190] width 6 height 6
select select "13"
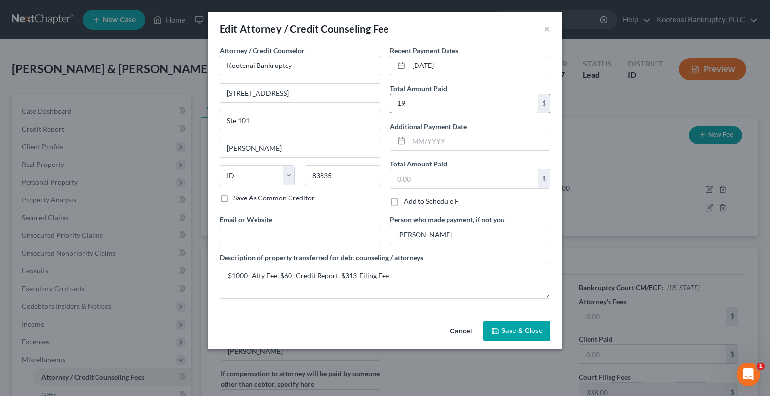
type input "1"
type input "1,938.00"
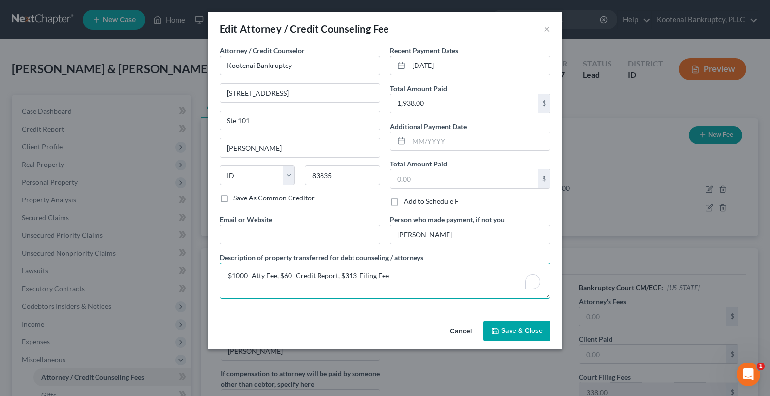
click at [236, 274] on textarea "$1000- Atty Fee, $60- Credit Report, $313-Filing Fee" at bounding box center [385, 280] width 331 height 36
click at [348, 275] on textarea "$1540- Atty Fee, $60- Credit Report, $313-Filing Fee" at bounding box center [385, 280] width 331 height 36
type textarea "$1540- Atty Fee, $60- Credit Report, $338-Filing Fee"
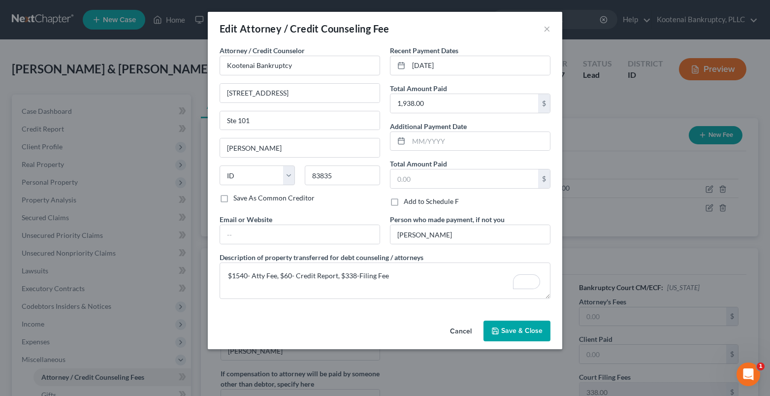
drag, startPoint x: 532, startPoint y: 332, endPoint x: 563, endPoint y: 317, distance: 34.4
click at [526, 331] on span "Save & Close" at bounding box center [521, 330] width 41 height 8
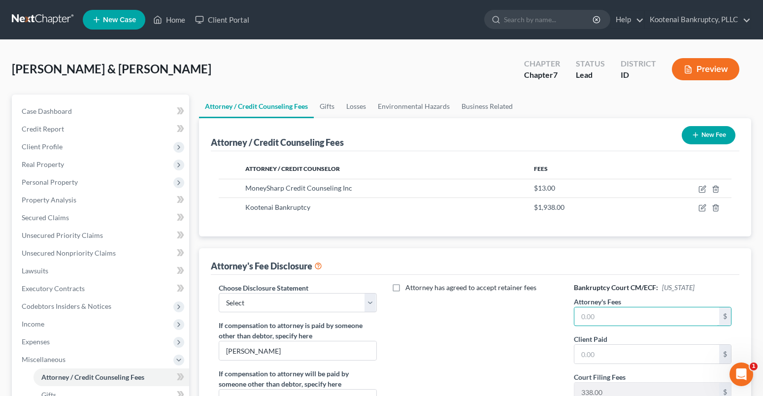
drag, startPoint x: 595, startPoint y: 314, endPoint x: 554, endPoint y: 304, distance: 42.2
click at [572, 314] on div "Bankruptcy Court CM/ECF: [US_STATE] Attorney's Fees $ Client Paid $ Court Filin…" at bounding box center [652, 369] width 177 height 173
type input "1,540.00"
click at [589, 356] on input "text" at bounding box center [646, 354] width 145 height 19
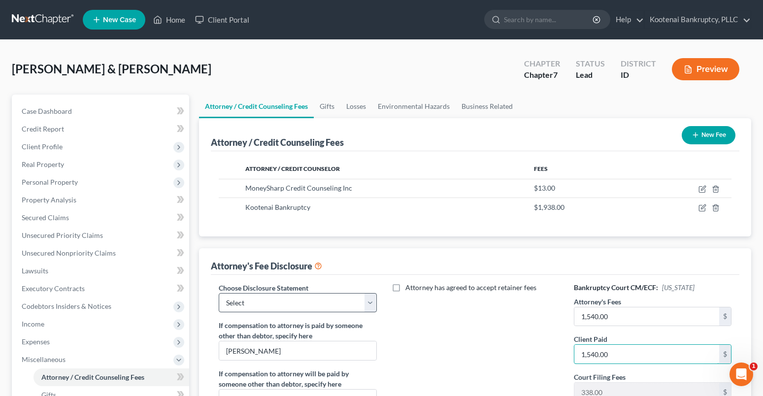
type input "1,540.00"
drag, startPoint x: 266, startPoint y: 303, endPoint x: 262, endPoint y: 312, distance: 9.5
click at [265, 303] on select "Select Conversion from Chapter 13 to 7 Ch 13 Hourly Rate Disclosure Ch 13 Flat …" at bounding box center [298, 303] width 158 height 20
select select "3"
click at [219, 293] on select "Select Conversion from Chapter 13 to 7 Ch 13 Hourly Rate Disclosure Ch 13 Flat …" at bounding box center [298, 303] width 158 height 20
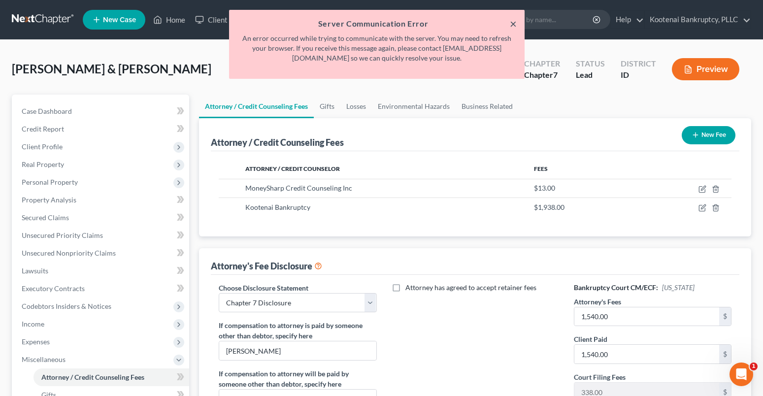
click at [512, 22] on button "×" at bounding box center [513, 24] width 7 height 12
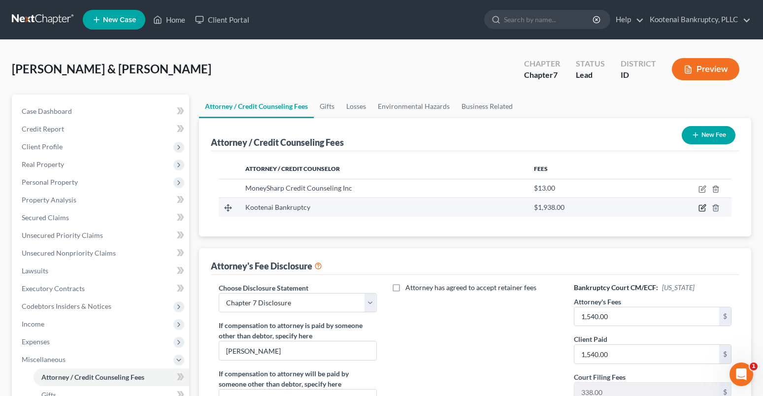
click at [701, 207] on icon "button" at bounding box center [702, 208] width 8 height 8
select select "13"
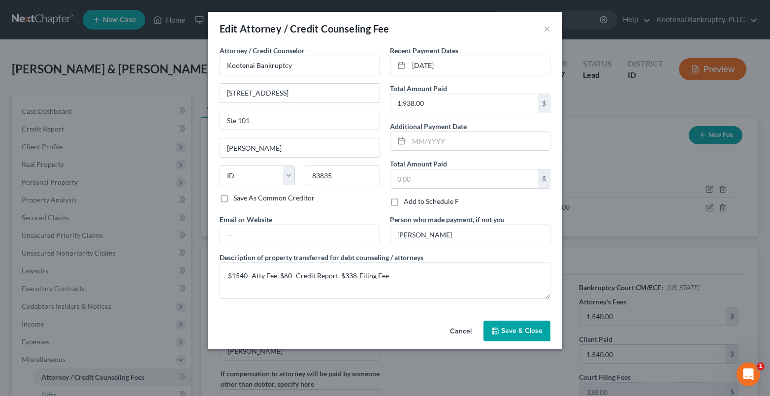
click at [526, 331] on span "Save & Close" at bounding box center [521, 330] width 41 height 8
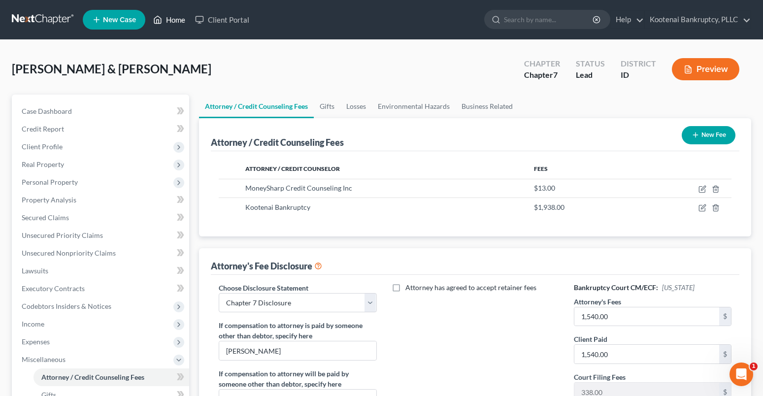
drag, startPoint x: 169, startPoint y: 15, endPoint x: 23, endPoint y: 19, distance: 145.8
click at [168, 16] on link "Home" at bounding box center [169, 20] width 42 height 18
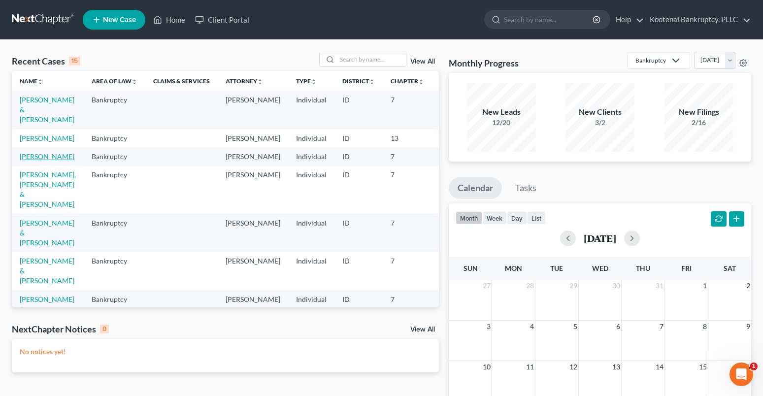
click at [22, 161] on link "[PERSON_NAME]" at bounding box center [47, 156] width 55 height 8
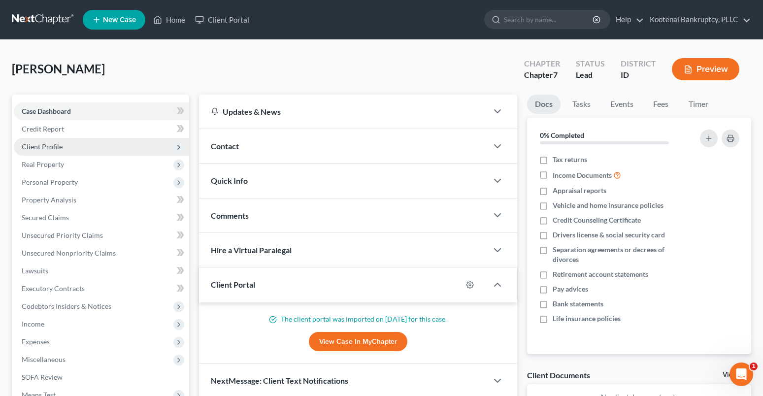
click at [40, 150] on span "Client Profile" at bounding box center [42, 146] width 41 height 8
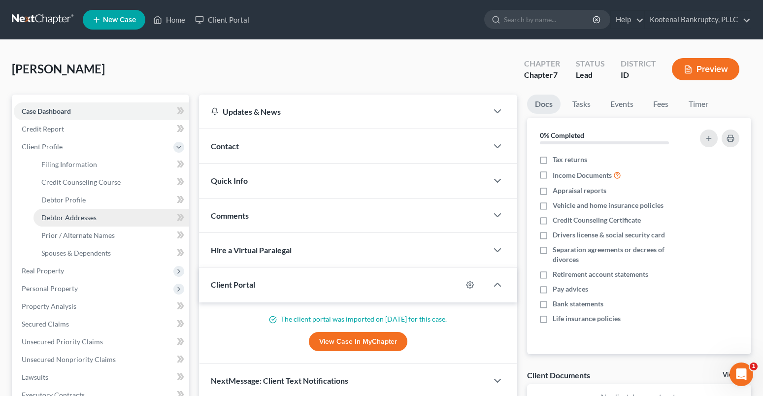
click at [58, 220] on span "Debtor Addresses" at bounding box center [68, 217] width 55 height 8
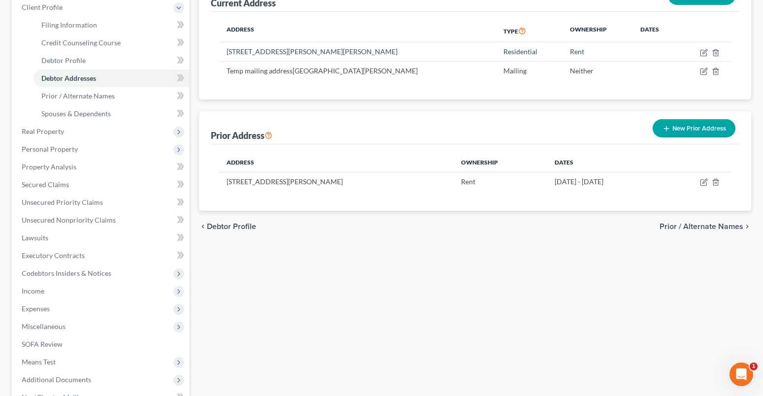
scroll to position [148, 0]
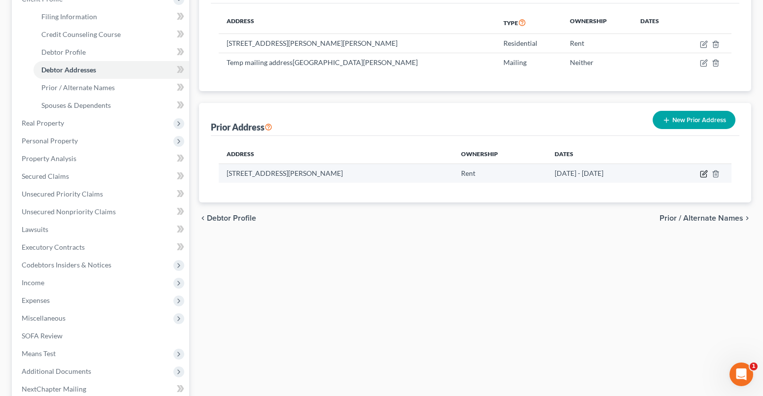
click at [704, 174] on icon "button" at bounding box center [704, 174] width 8 height 8
select select "13"
select select "27"
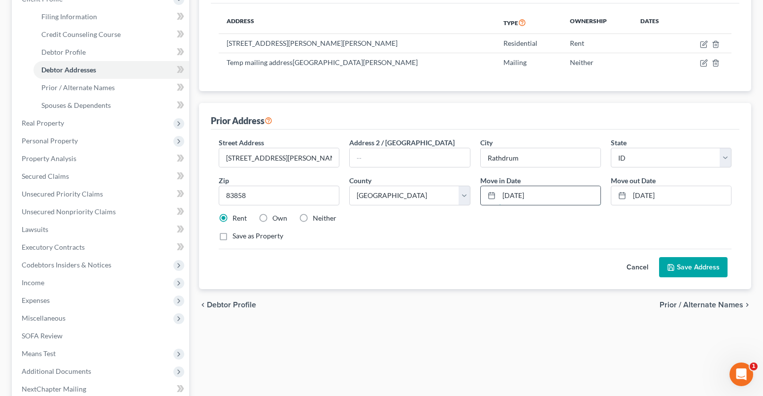
drag, startPoint x: 538, startPoint y: 194, endPoint x: 501, endPoint y: 196, distance: 36.5
click at [501, 196] on input "[DATE]" at bounding box center [549, 195] width 101 height 19
type input "11/2022"
drag, startPoint x: 676, startPoint y: 194, endPoint x: 621, endPoint y: 219, distance: 60.6
click at [630, 196] on input "[DATE]" at bounding box center [679, 195] width 101 height 19
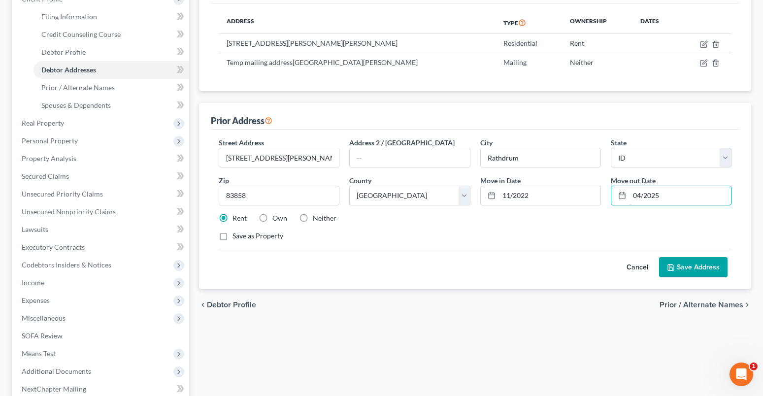
type input "04/2025"
click at [686, 272] on button "Save Address" at bounding box center [693, 267] width 68 height 21
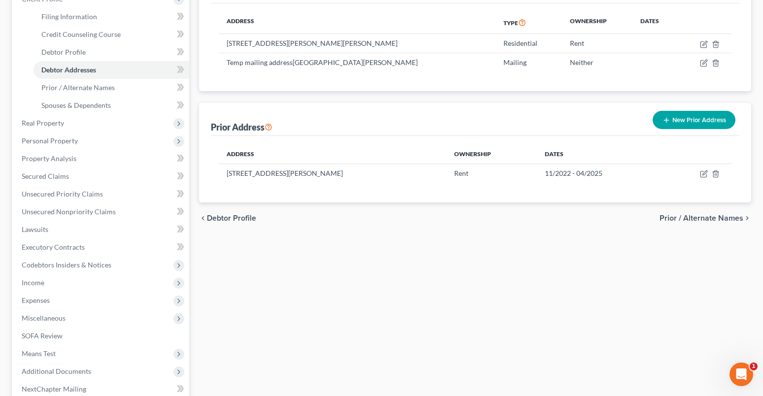
click at [710, 123] on button "New Prior Address" at bounding box center [693, 120] width 83 height 18
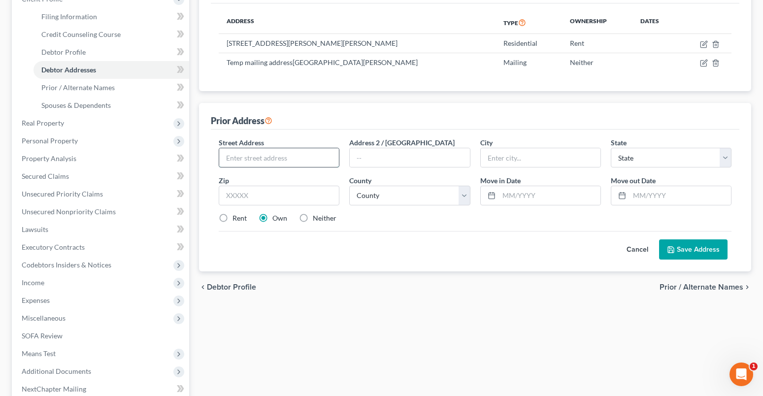
click at [243, 157] on input "text" at bounding box center [279, 157] width 120 height 19
click at [512, 198] on input "text" at bounding box center [549, 195] width 101 height 19
click at [253, 162] on input "text" at bounding box center [279, 157] width 120 height 19
type input "[STREET_ADDRESS]"
drag, startPoint x: 263, startPoint y: 193, endPoint x: 258, endPoint y: 191, distance: 5.1
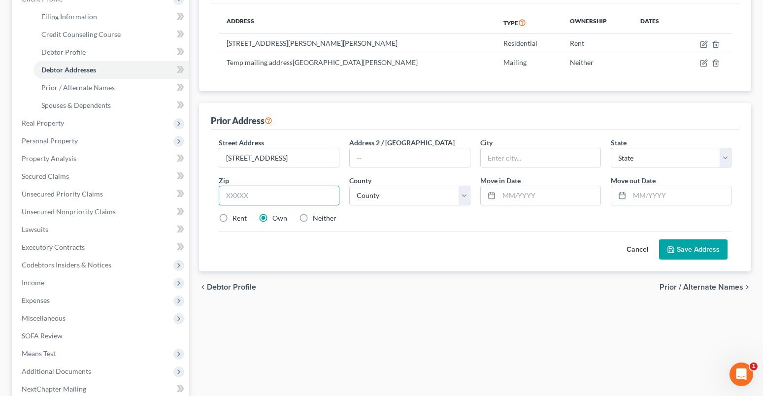
click at [261, 193] on input "text" at bounding box center [279, 196] width 121 height 20
type input "83812"
drag, startPoint x: 405, startPoint y: 234, endPoint x: 395, endPoint y: 165, distance: 69.1
click at [406, 234] on div "Cancel Save Address" at bounding box center [475, 245] width 513 height 29
type input "Clarkia"
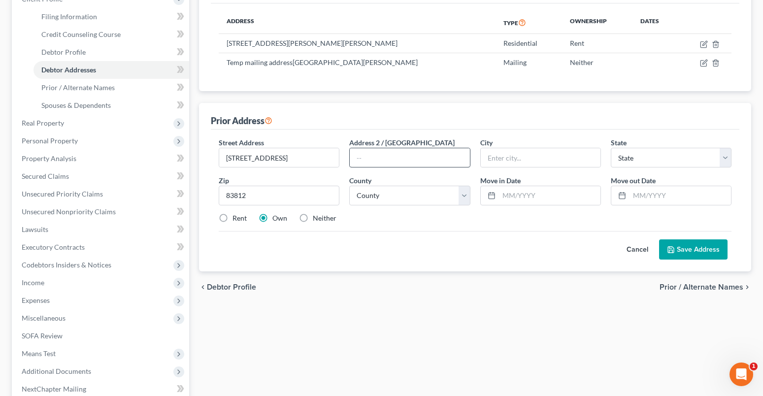
select select "13"
drag, startPoint x: 515, startPoint y: 159, endPoint x: 468, endPoint y: 162, distance: 46.8
click at [473, 158] on div "Street Address * [GEOGRAPHIC_DATA] Rd Address 2 / [GEOGRAPHIC_DATA] * [GEOGRAPH…" at bounding box center [475, 184] width 522 height 94
type input "Clocolalla"
drag, startPoint x: 417, startPoint y: 191, endPoint x: 393, endPoint y: 186, distance: 24.7
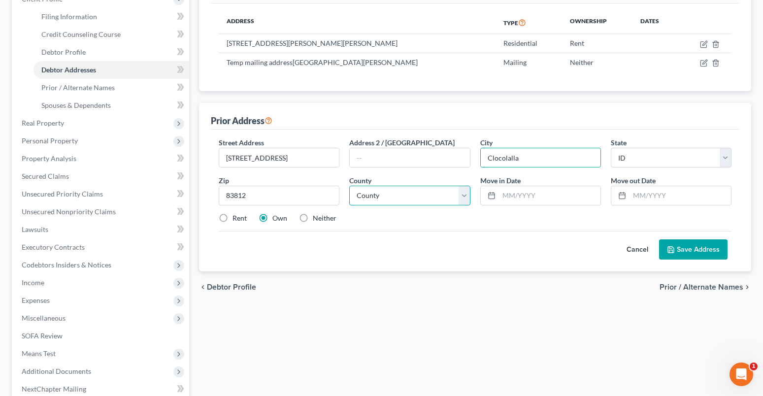
click at [416, 191] on select "County [GEOGRAPHIC_DATA] [GEOGRAPHIC_DATA] [GEOGRAPHIC_DATA] [GEOGRAPHIC_DATA] …" at bounding box center [409, 196] width 121 height 20
select select "8"
click at [349, 186] on select "County [GEOGRAPHIC_DATA] [GEOGRAPHIC_DATA] [GEOGRAPHIC_DATA] [GEOGRAPHIC_DATA] …" at bounding box center [409, 196] width 121 height 20
click at [514, 194] on input "text" at bounding box center [549, 195] width 101 height 19
click at [504, 194] on input "2019" at bounding box center [549, 195] width 101 height 19
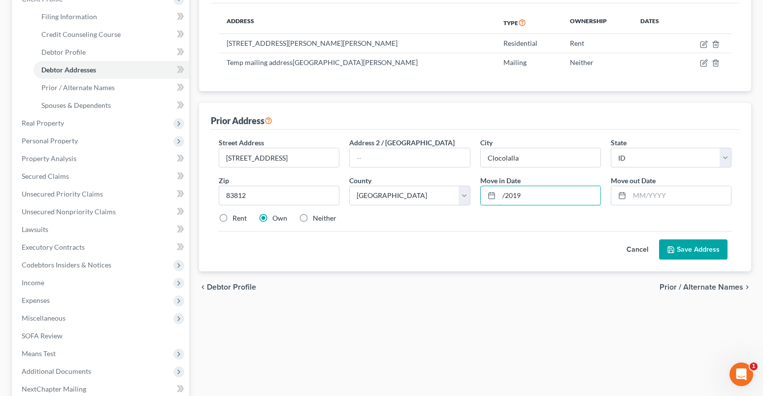
type input "/2019"
click at [232, 218] on label "Rent" at bounding box center [239, 218] width 14 height 10
click at [236, 218] on input "Rent" at bounding box center [239, 216] width 6 height 6
radio input "true"
click at [499, 193] on input "/2019" at bounding box center [549, 195] width 101 height 19
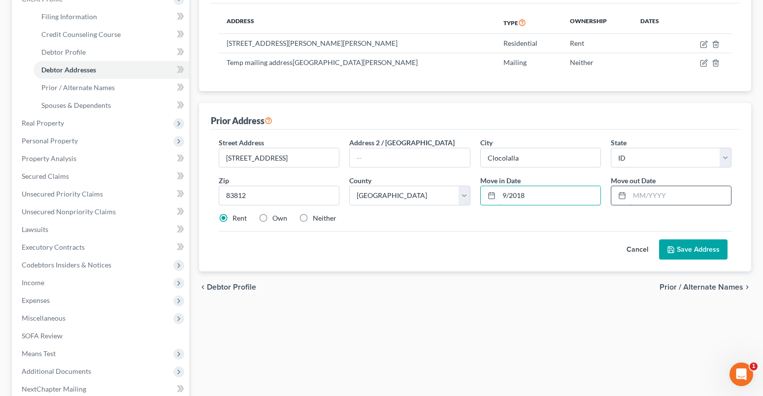
type input "9/2018"
click at [635, 194] on input "text" at bounding box center [679, 195] width 101 height 19
type input "09/2022"
click at [684, 251] on button "Save Address" at bounding box center [693, 249] width 68 height 21
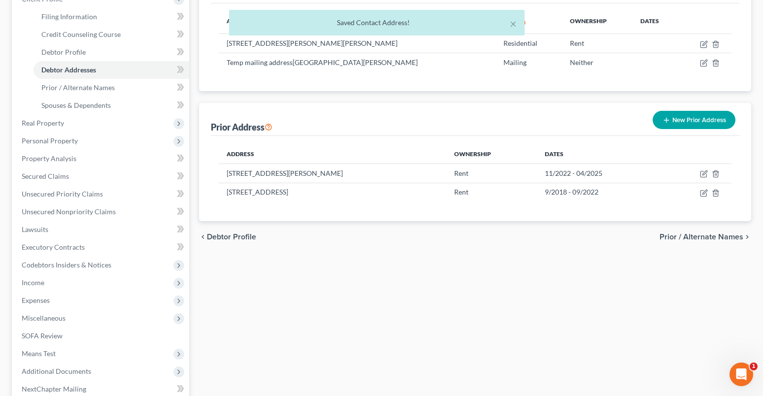
click at [685, 118] on button "New Prior Address" at bounding box center [693, 120] width 83 height 18
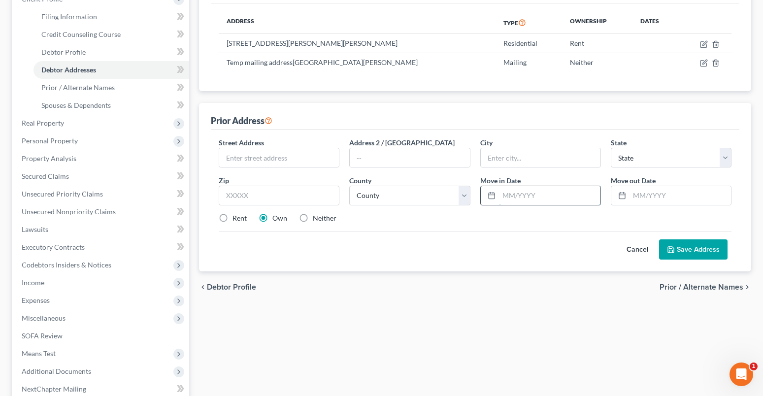
click at [499, 193] on input "text" at bounding box center [549, 195] width 101 height 19
type input "09/2022"
click at [642, 195] on input "text" at bounding box center [679, 195] width 101 height 19
type input "11/2022"
click at [236, 159] on input "text" at bounding box center [279, 157] width 120 height 19
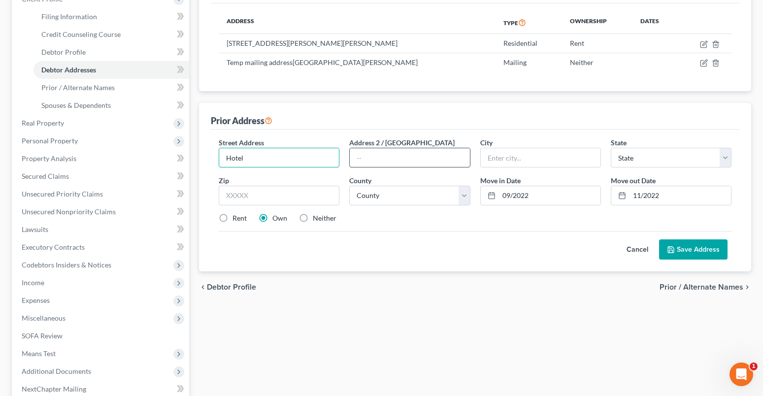
type input "Hotel"
click at [368, 162] on input "text" at bounding box center [410, 157] width 120 height 19
type input "Unknown"
click at [389, 197] on select "County" at bounding box center [409, 196] width 121 height 20
click at [372, 197] on select "County" at bounding box center [409, 196] width 121 height 20
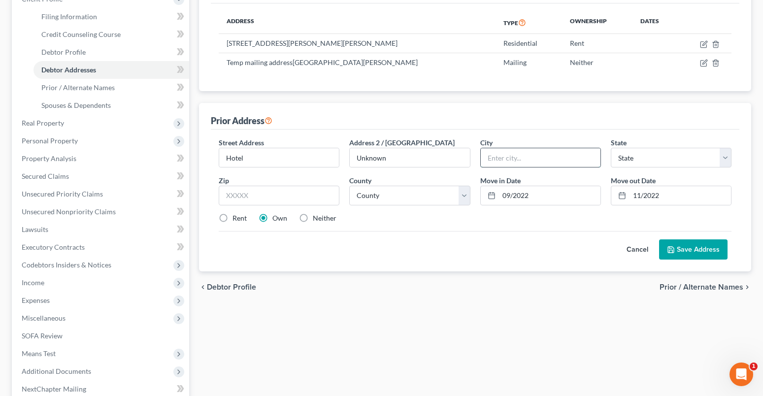
click at [490, 155] on input "text" at bounding box center [541, 157] width 120 height 19
type input "Sandpoint"
select select "13"
type input "83864"
type input "Sandpoint"
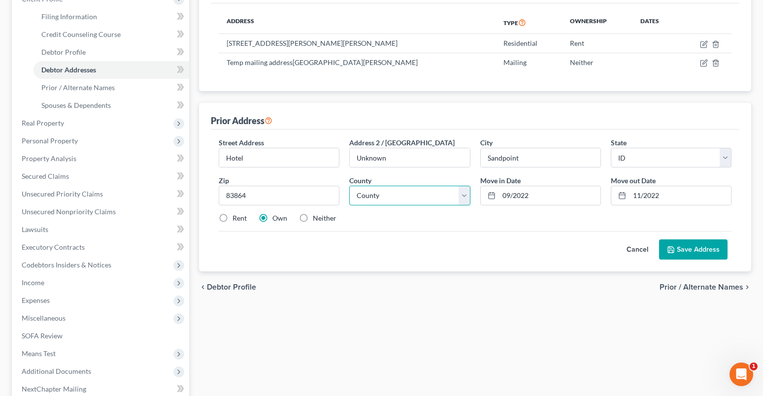
drag, startPoint x: 367, startPoint y: 196, endPoint x: 372, endPoint y: 186, distance: 11.5
click at [367, 196] on select "County [GEOGRAPHIC_DATA] [GEOGRAPHIC_DATA] [GEOGRAPHIC_DATA] [GEOGRAPHIC_DATA] …" at bounding box center [409, 196] width 121 height 20
select select "8"
click at [349, 186] on select "County [GEOGRAPHIC_DATA] [GEOGRAPHIC_DATA] [GEOGRAPHIC_DATA] [GEOGRAPHIC_DATA] …" at bounding box center [409, 196] width 121 height 20
click at [697, 248] on button "Save Address" at bounding box center [693, 249] width 68 height 21
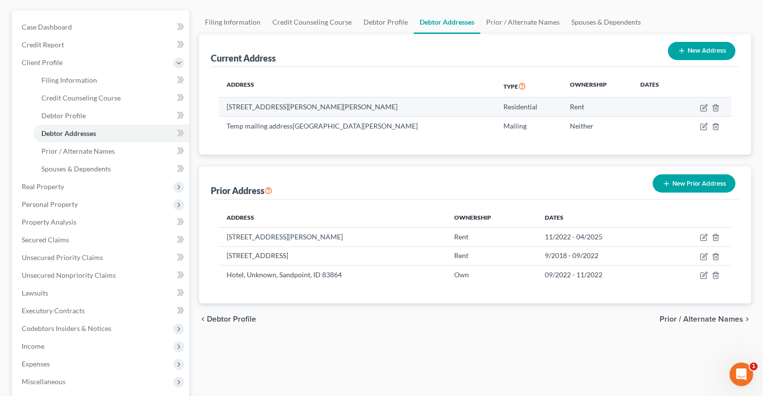
scroll to position [0, 0]
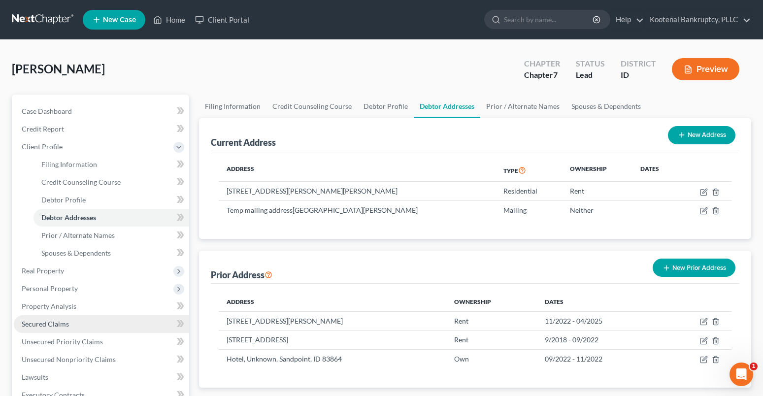
drag, startPoint x: 62, startPoint y: 291, endPoint x: 84, endPoint y: 323, distance: 39.7
click at [62, 291] on span "Personal Property" at bounding box center [50, 288] width 56 height 8
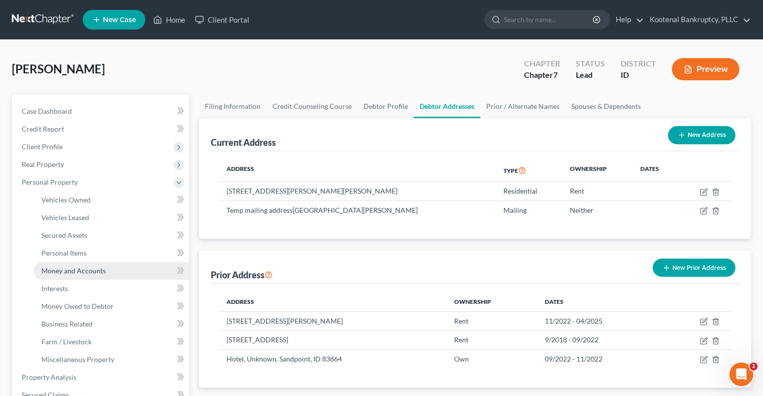
click at [58, 276] on link "Money and Accounts" at bounding box center [111, 271] width 156 height 18
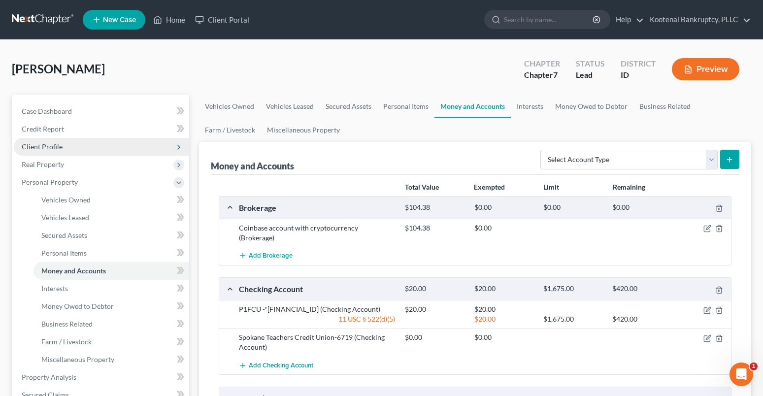
click at [32, 147] on span "Client Profile" at bounding box center [42, 146] width 41 height 8
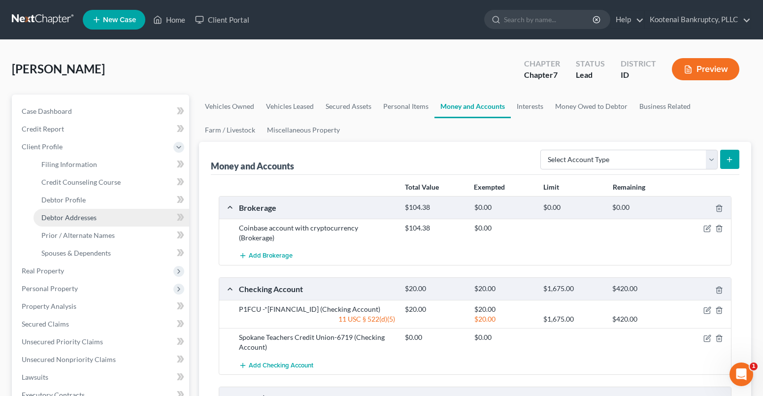
click at [70, 218] on span "Debtor Addresses" at bounding box center [68, 217] width 55 height 8
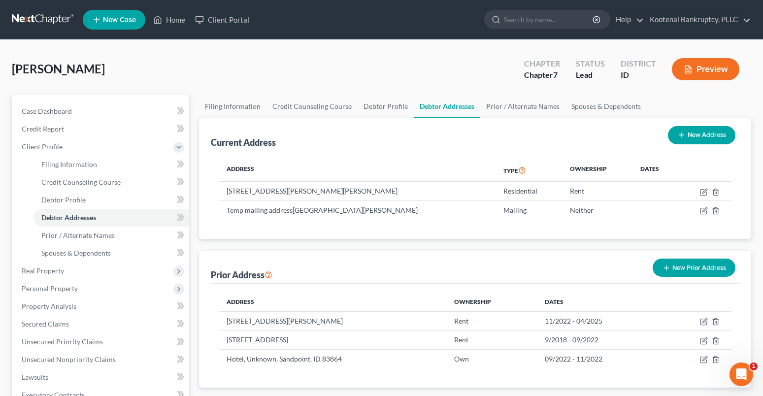
click at [699, 139] on button "New Address" at bounding box center [701, 135] width 67 height 18
select select "0"
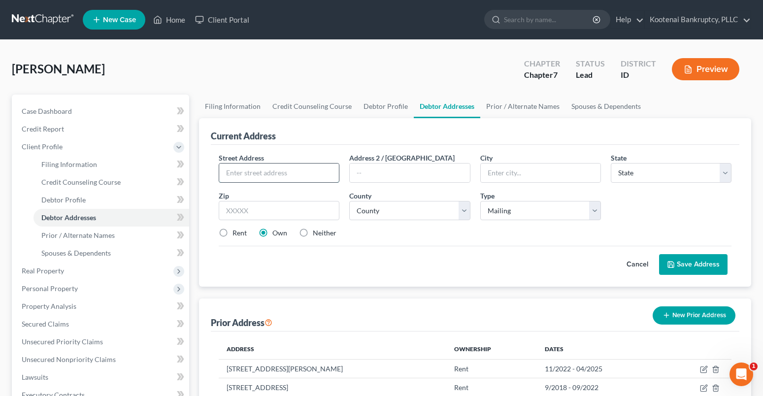
click at [244, 178] on input "text" at bounding box center [279, 172] width 120 height 19
type input "[STREET_ADDRESS][PERSON_NAME]"
type input "Rathdrum"
select select "13"
type input "83858"
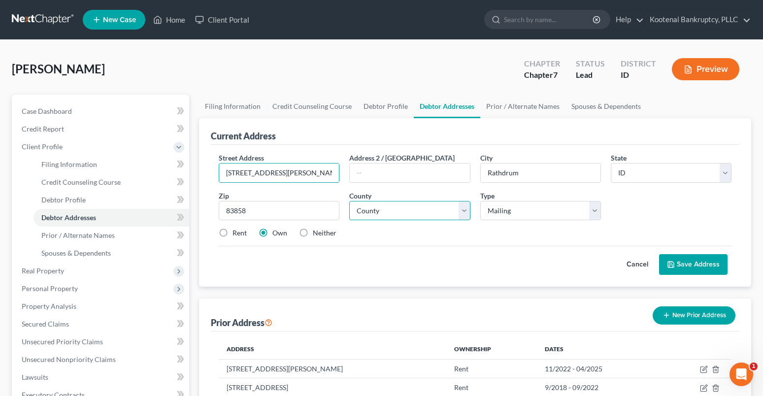
drag, startPoint x: 389, startPoint y: 212, endPoint x: 374, endPoint y: 202, distance: 18.8
click at [389, 212] on select "County [GEOGRAPHIC_DATA] [GEOGRAPHIC_DATA] [GEOGRAPHIC_DATA] [GEOGRAPHIC_DATA] …" at bounding box center [409, 211] width 121 height 20
select select "27"
click at [349, 201] on select "County [GEOGRAPHIC_DATA] [GEOGRAPHIC_DATA] [GEOGRAPHIC_DATA] [GEOGRAPHIC_DATA] …" at bounding box center [409, 211] width 121 height 20
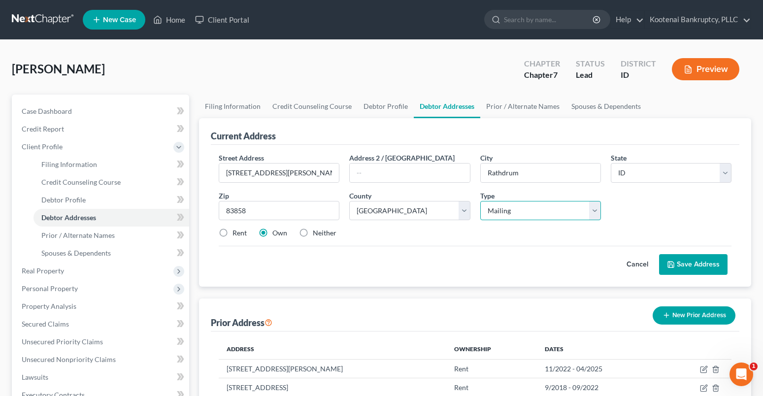
click at [513, 216] on select "Select Mailing Rental Business" at bounding box center [540, 211] width 121 height 20
click at [480, 201] on select "Select Mailing Rental Business" at bounding box center [540, 211] width 121 height 20
click at [313, 234] on label "Neither" at bounding box center [325, 233] width 24 height 10
click at [317, 234] on input "Neither" at bounding box center [320, 231] width 6 height 6
radio input "true"
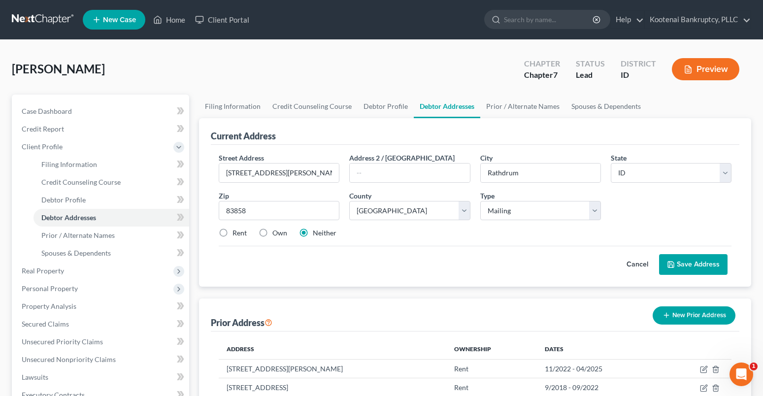
click at [697, 261] on button "Save Address" at bounding box center [693, 264] width 68 height 21
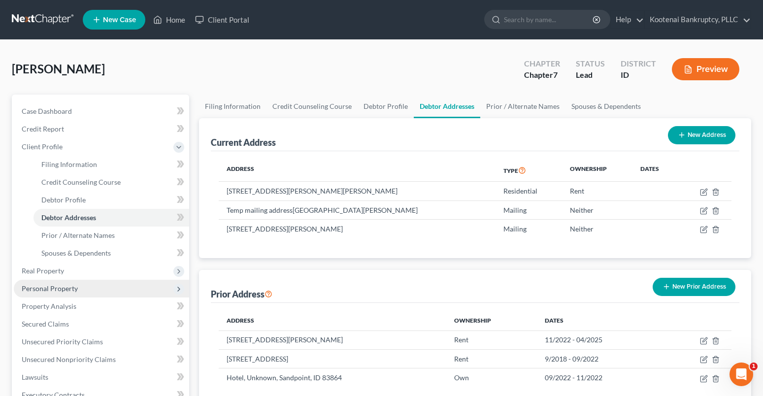
click at [42, 284] on span "Personal Property" at bounding box center [50, 288] width 56 height 8
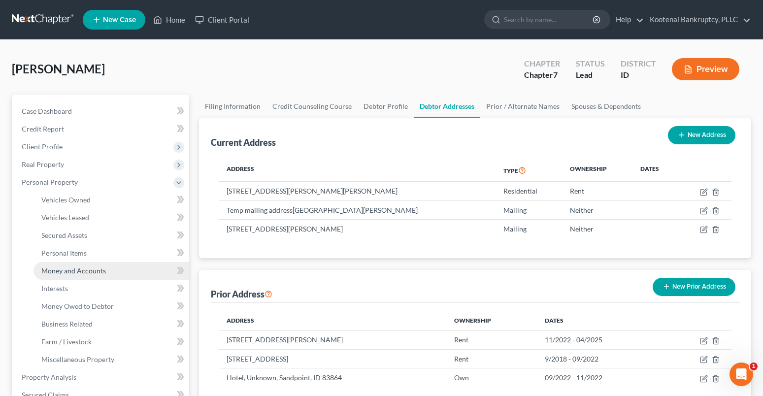
drag, startPoint x: 62, startPoint y: 271, endPoint x: 265, endPoint y: 193, distance: 217.9
click at [62, 271] on span "Money and Accounts" at bounding box center [73, 270] width 65 height 8
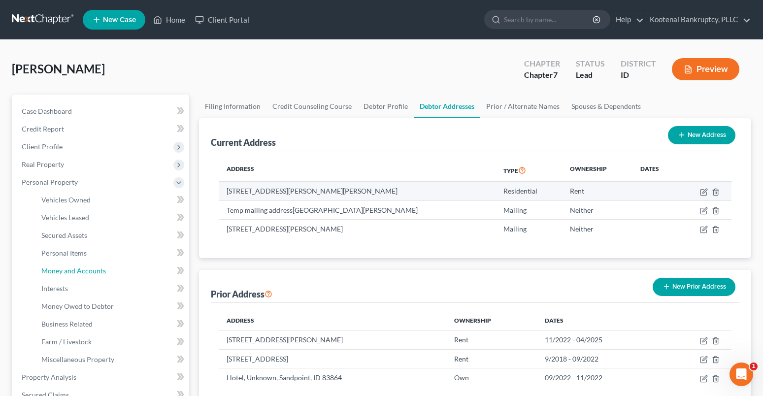
click at [62, 271] on span "Money and Accounts" at bounding box center [73, 270] width 65 height 8
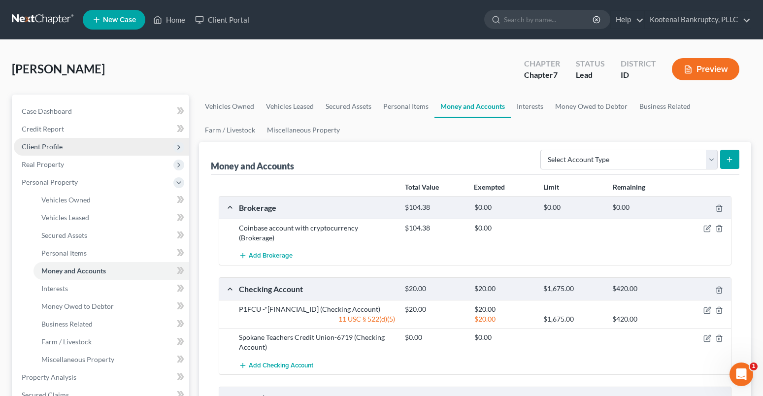
click at [33, 147] on span "Client Profile" at bounding box center [42, 146] width 41 height 8
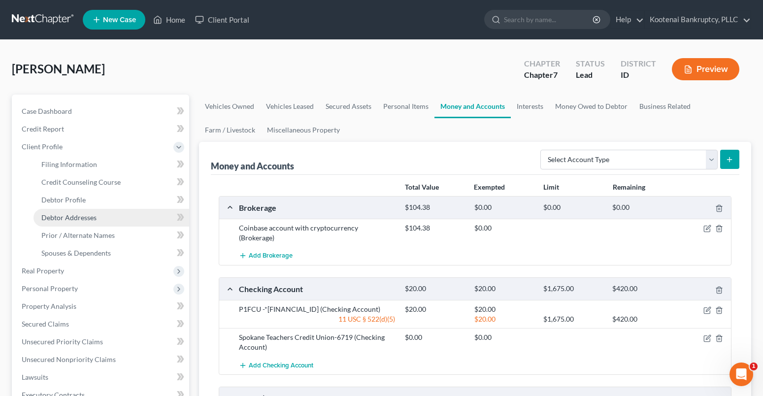
click at [74, 215] on span "Debtor Addresses" at bounding box center [68, 217] width 55 height 8
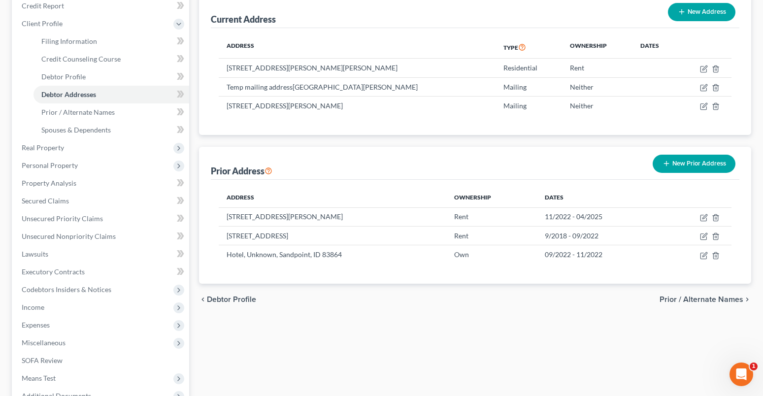
scroll to position [148, 0]
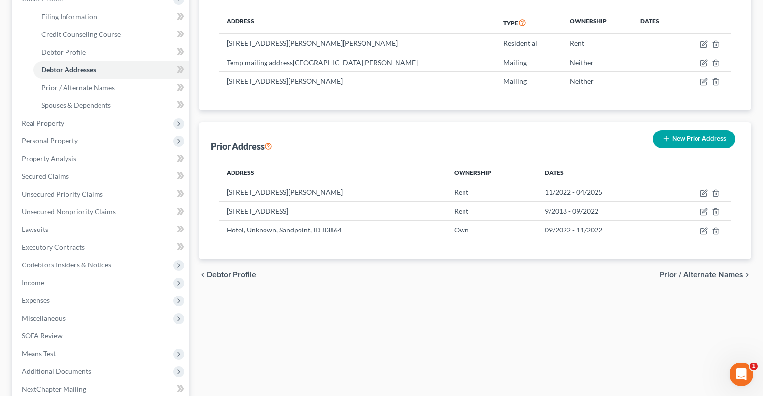
click at [684, 142] on button "New Prior Address" at bounding box center [693, 139] width 83 height 18
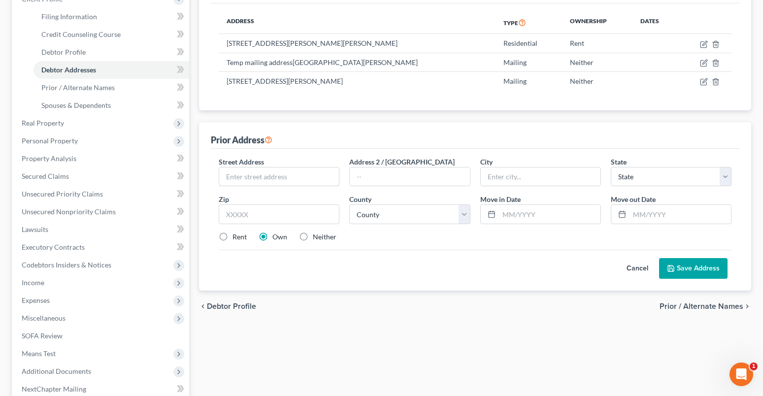
drag, startPoint x: 239, startPoint y: 179, endPoint x: 236, endPoint y: 164, distance: 14.6
click at [239, 179] on input "text" at bounding box center [279, 176] width 120 height 19
type input "[STREET_ADDRESS][PERSON_NAME]"
drag, startPoint x: 495, startPoint y: 179, endPoint x: 561, endPoint y: 194, distance: 67.5
click at [495, 179] on input "text" at bounding box center [541, 176] width 120 height 19
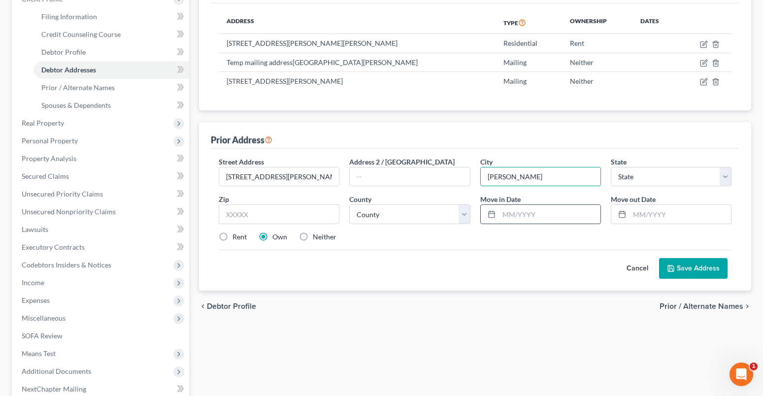
type input "[PERSON_NAME] Lake"
select select "50"
type input "99025"
click at [378, 218] on select "County" at bounding box center [409, 214] width 121 height 20
select select "31"
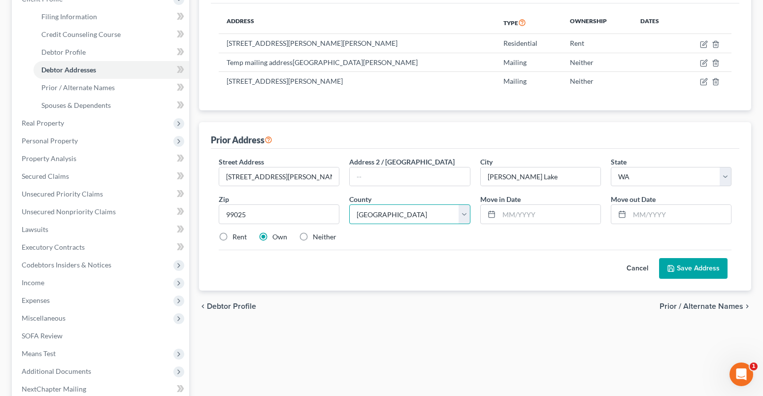
click at [349, 204] on select "County [GEOGRAPHIC_DATA] [GEOGRAPHIC_DATA] [GEOGRAPHIC_DATA] [GEOGRAPHIC_DATA] …" at bounding box center [409, 214] width 121 height 20
drag, startPoint x: 509, startPoint y: 219, endPoint x: 513, endPoint y: 224, distance: 6.3
click at [509, 219] on input "text" at bounding box center [549, 214] width 101 height 19
type input "05/2025"
click at [642, 217] on input "text" at bounding box center [679, 214] width 101 height 19
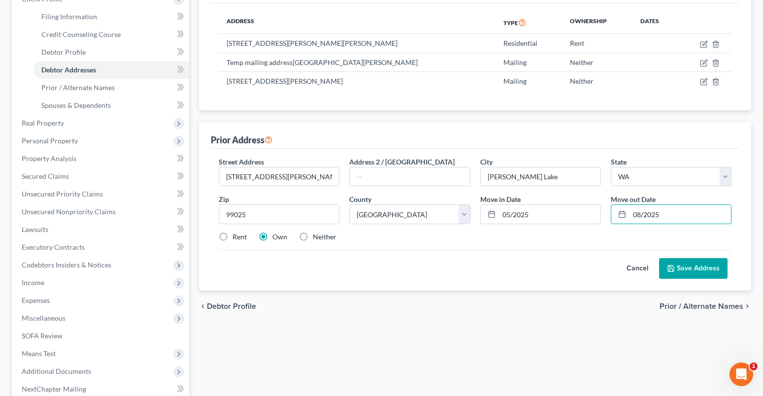
type input "08/2025"
drag, startPoint x: 222, startPoint y: 235, endPoint x: 666, endPoint y: 265, distance: 444.7
click at [232, 235] on label "Rent" at bounding box center [239, 237] width 14 height 10
click at [236, 235] on input "Rent" at bounding box center [239, 235] width 6 height 6
radio input "true"
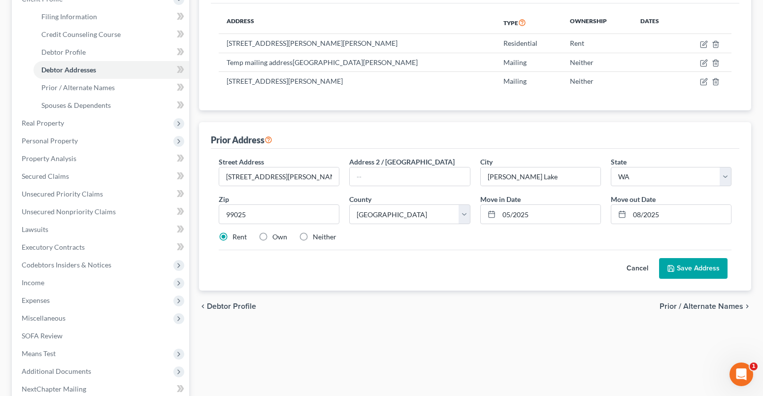
click at [671, 267] on polyline at bounding box center [670, 265] width 2 height 1
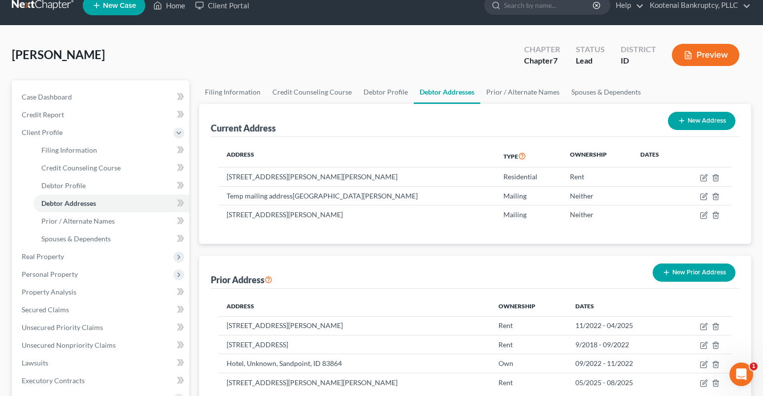
scroll to position [0, 0]
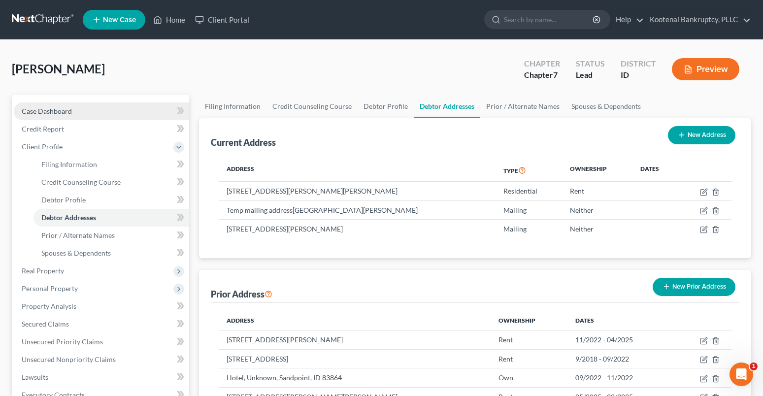
click at [61, 112] on span "Case Dashboard" at bounding box center [47, 111] width 50 height 8
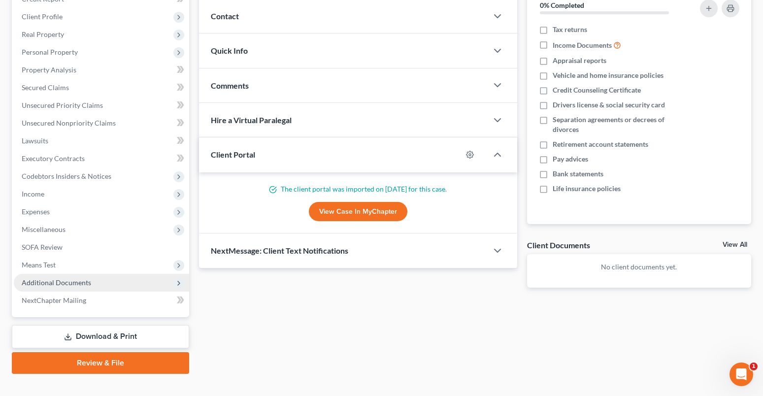
scroll to position [145, 0]
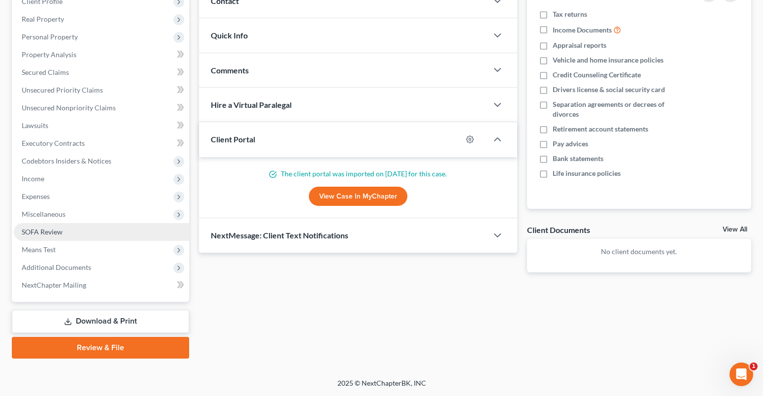
drag, startPoint x: 48, startPoint y: 208, endPoint x: 81, endPoint y: 227, distance: 38.2
click at [48, 208] on span "Miscellaneous" at bounding box center [101, 214] width 175 height 18
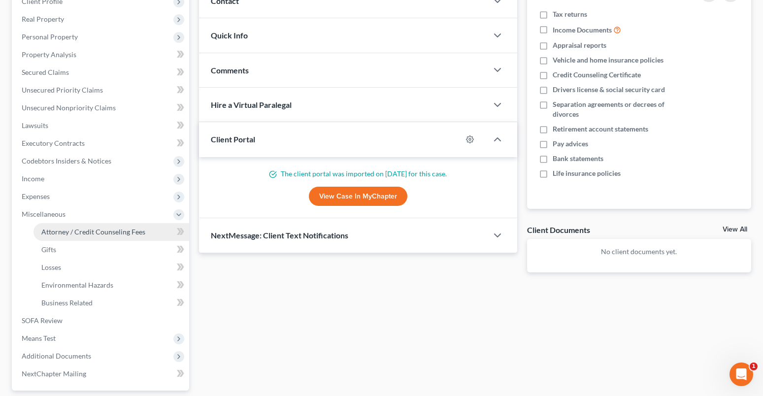
click at [75, 231] on span "Attorney / Credit Counseling Fees" at bounding box center [93, 231] width 104 height 8
select select "3"
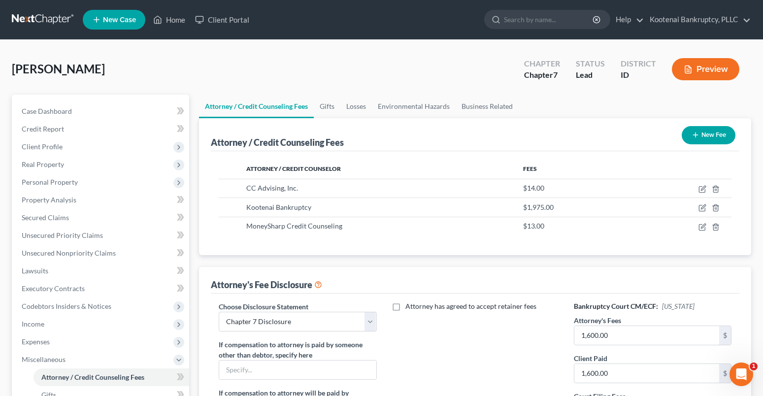
click at [713, 71] on button "Preview" at bounding box center [705, 69] width 67 height 22
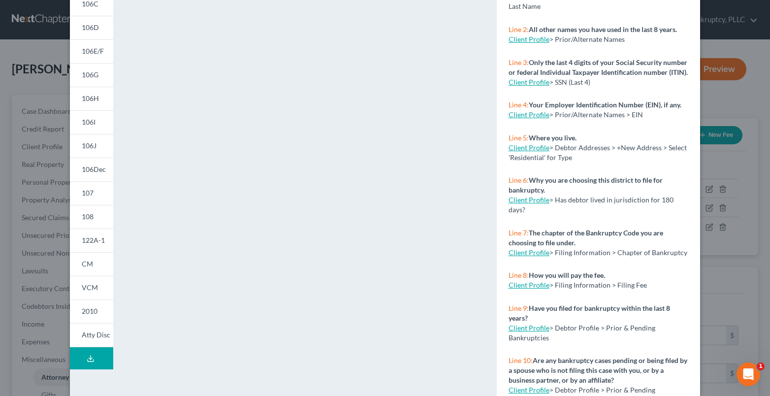
scroll to position [160, 0]
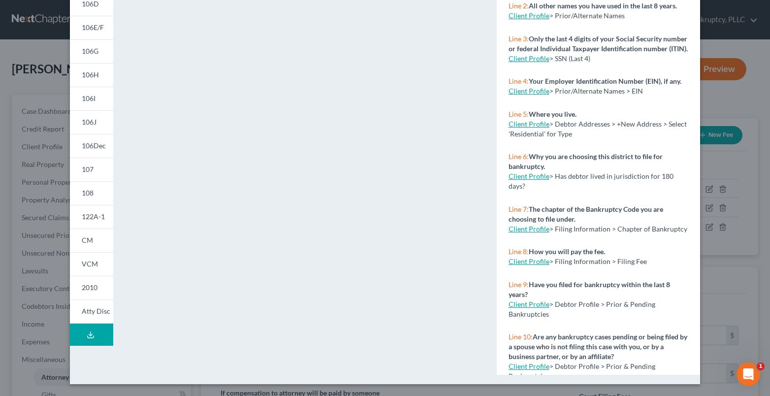
click at [91, 333] on line at bounding box center [91, 334] width 0 height 4
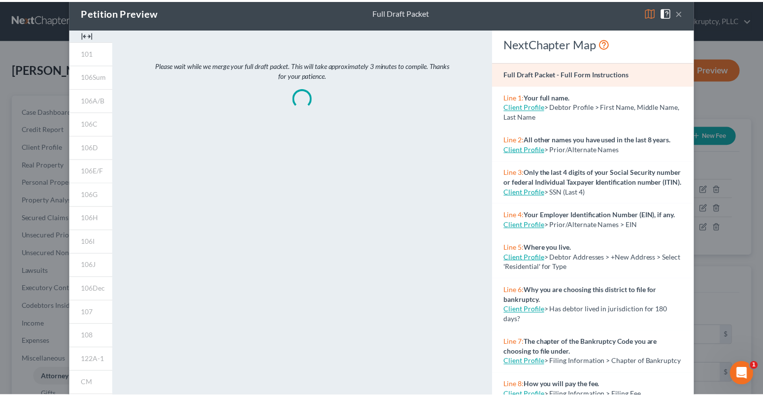
scroll to position [0, 0]
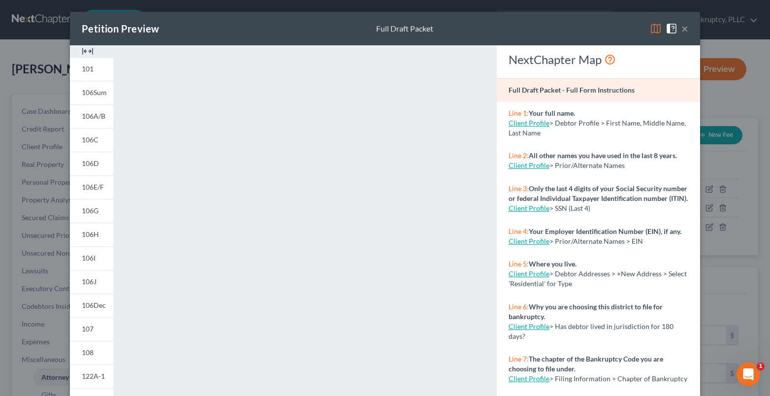
click at [681, 30] on button "×" at bounding box center [684, 29] width 7 height 12
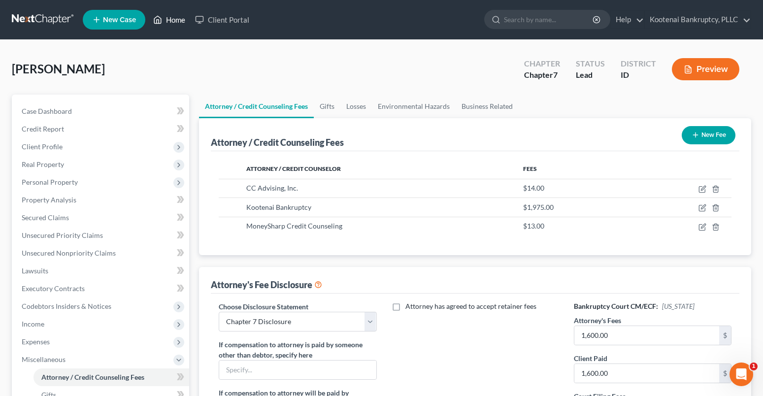
click at [174, 20] on link "Home" at bounding box center [169, 20] width 42 height 18
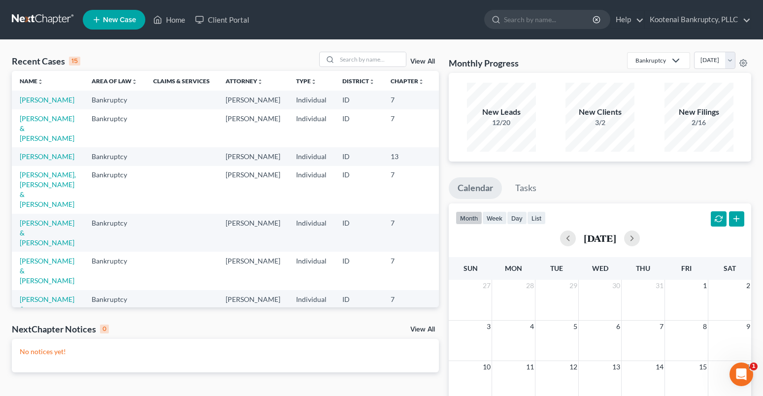
click at [27, 123] on td "[PERSON_NAME] & [PERSON_NAME]" at bounding box center [48, 128] width 72 height 38
click at [26, 128] on link "[PERSON_NAME] & [PERSON_NAME]" at bounding box center [47, 128] width 55 height 28
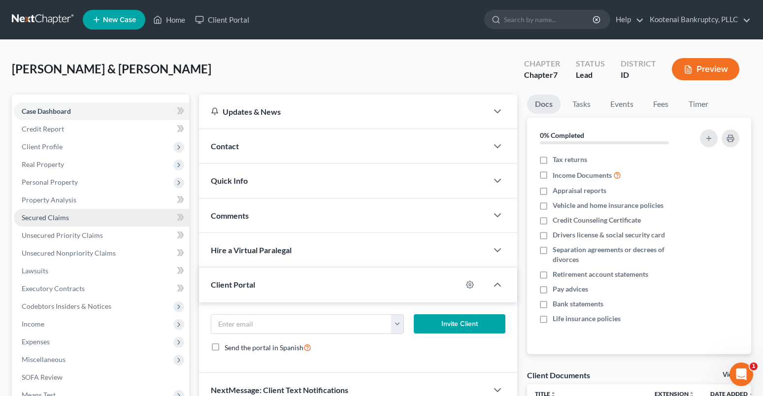
drag, startPoint x: 33, startPoint y: 183, endPoint x: 62, endPoint y: 220, distance: 46.4
click at [33, 183] on span "Personal Property" at bounding box center [50, 182] width 56 height 8
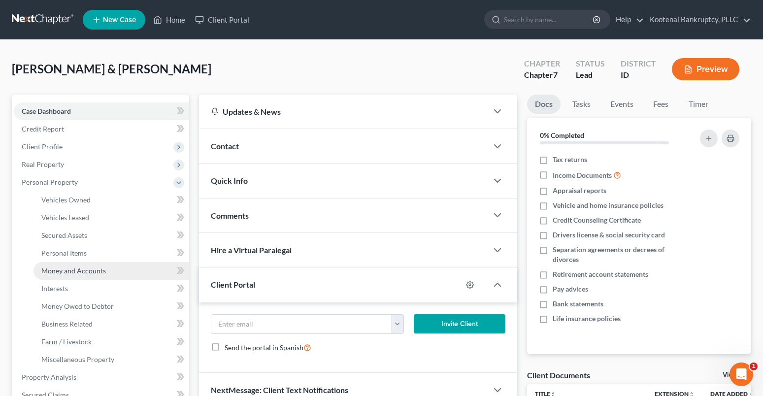
click at [57, 269] on span "Money and Accounts" at bounding box center [73, 270] width 65 height 8
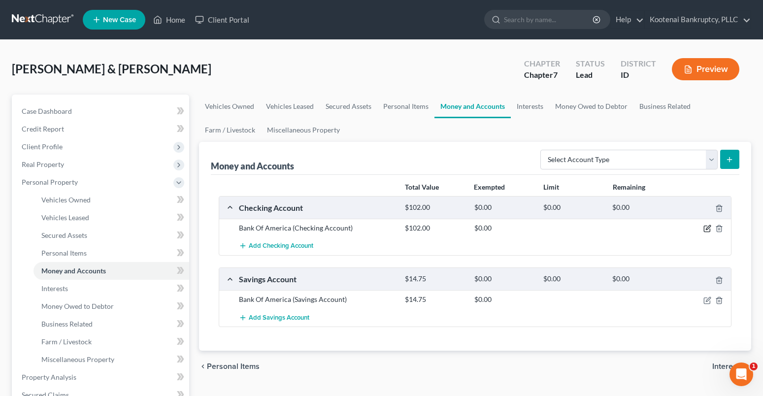
click at [708, 228] on icon "button" at bounding box center [707, 229] width 8 height 8
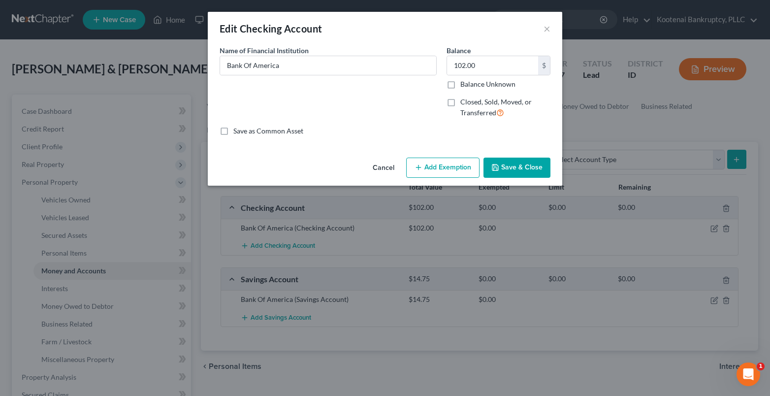
drag, startPoint x: 514, startPoint y: 168, endPoint x: 228, endPoint y: 29, distance: 317.8
click at [514, 168] on button "Save & Close" at bounding box center [517, 168] width 67 height 21
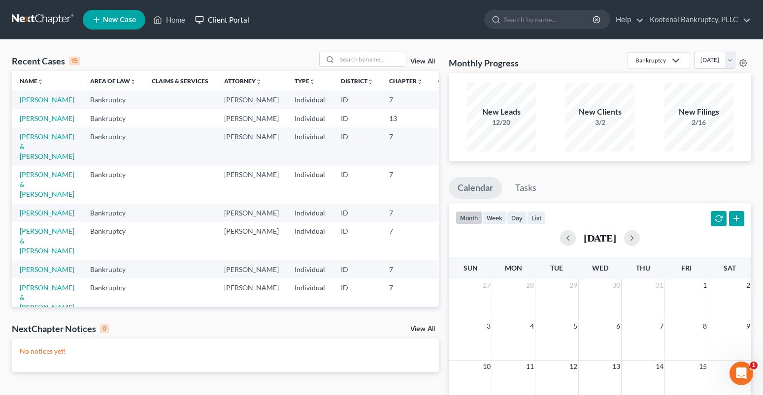
click at [233, 20] on link "Client Portal" at bounding box center [222, 20] width 64 height 18
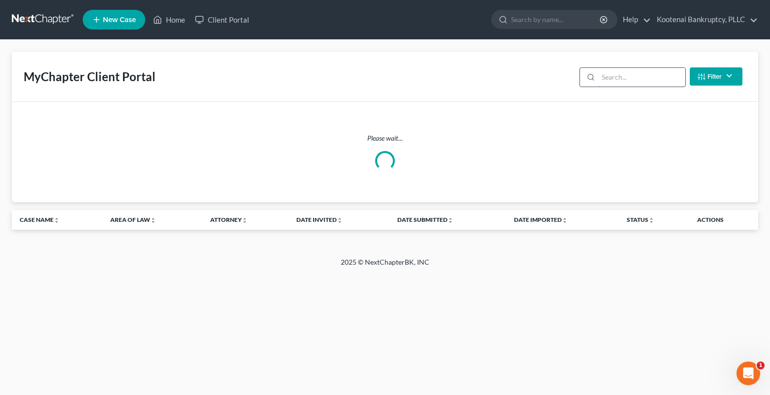
click at [612, 79] on input "search" at bounding box center [641, 77] width 87 height 19
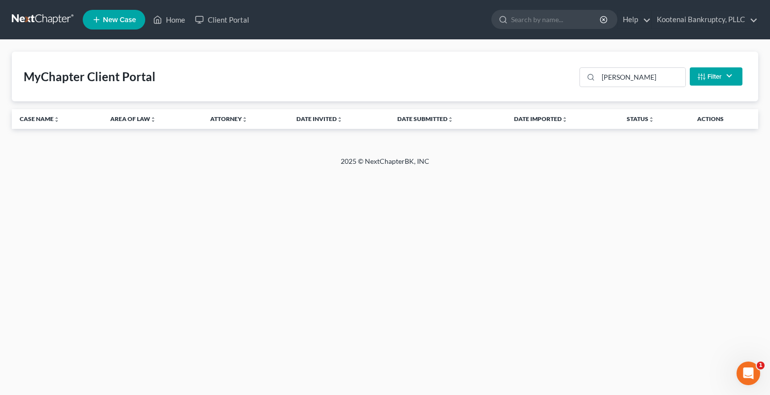
click at [705, 80] on button "Filter" at bounding box center [716, 76] width 53 height 18
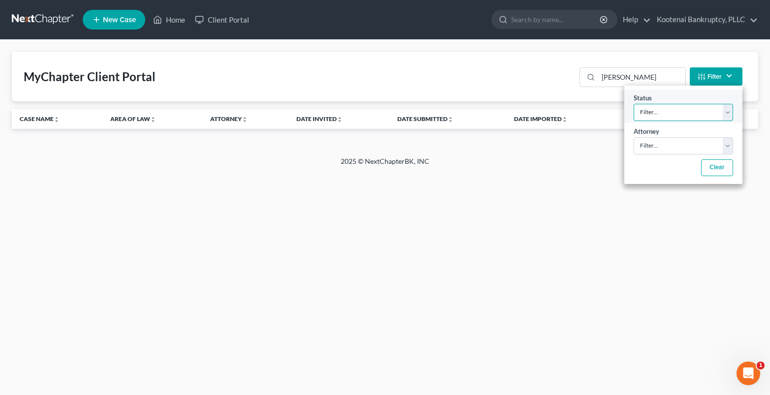
click at [676, 114] on select "Filter... Invited In Progress Ready To Review Reviewed Imported Sent Back To De…" at bounding box center [683, 112] width 99 height 17
click at [641, 76] on input "mclinden" at bounding box center [641, 77] width 87 height 19
click at [594, 212] on div "Home New Case Client Portal Kootenai Bankruptcy, PLLC andrea@kootenaibankruptcy…" at bounding box center [385, 197] width 770 height 395
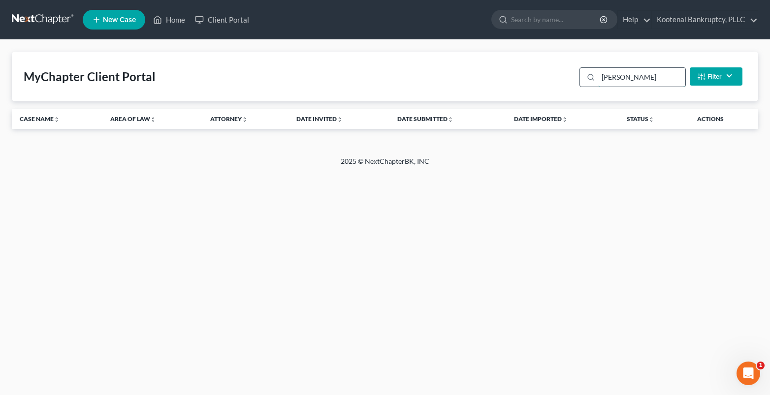
click at [643, 82] on input "mclinden" at bounding box center [641, 77] width 87 height 19
drag, startPoint x: 637, startPoint y: 80, endPoint x: 573, endPoint y: 75, distance: 64.2
click at [573, 77] on div "MyChapter Client Portal mclinden Filter Status Filter... Invited In Progress Re…" at bounding box center [385, 77] width 746 height 50
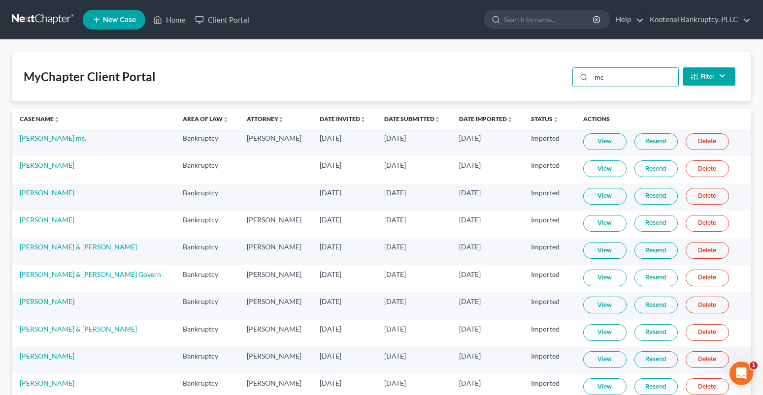
type input "m"
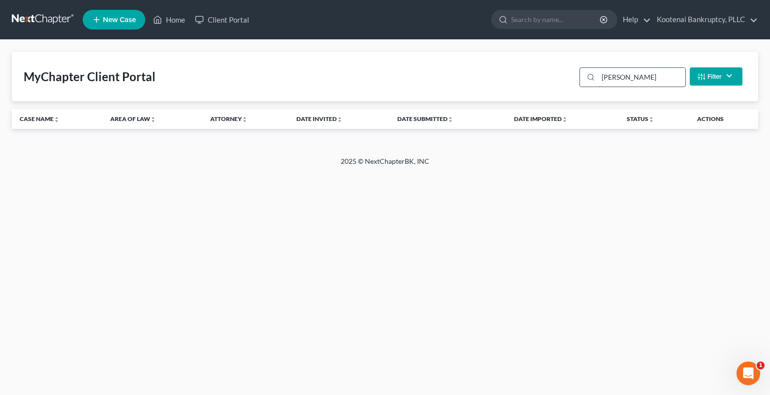
drag, startPoint x: 628, startPoint y: 77, endPoint x: 582, endPoint y: 79, distance: 45.4
click at [583, 79] on div "McLin" at bounding box center [633, 77] width 106 height 20
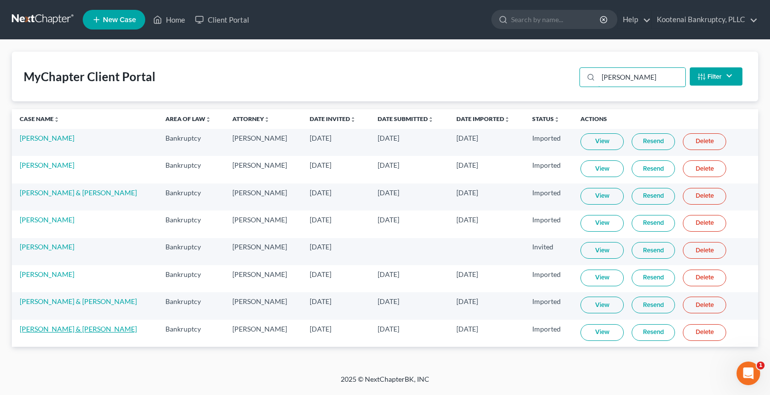
type input "sean"
click at [73, 327] on link "[PERSON_NAME] & [PERSON_NAME]" at bounding box center [78, 329] width 117 height 8
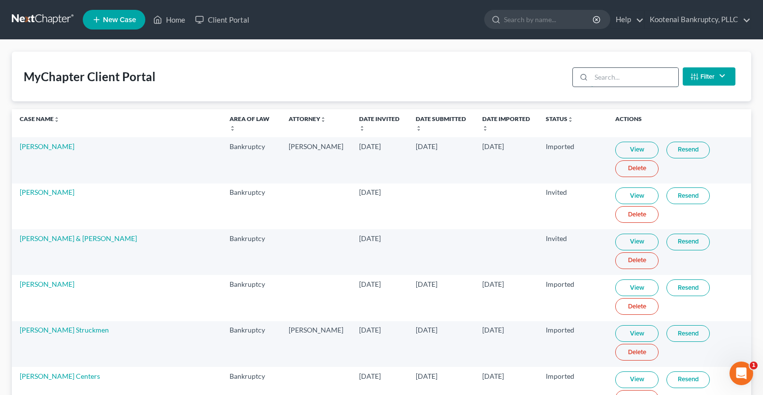
click at [610, 81] on input "search" at bounding box center [634, 77] width 87 height 19
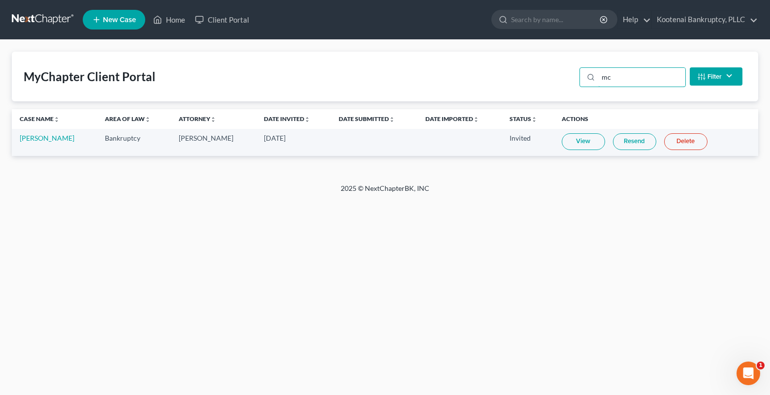
type input "m"
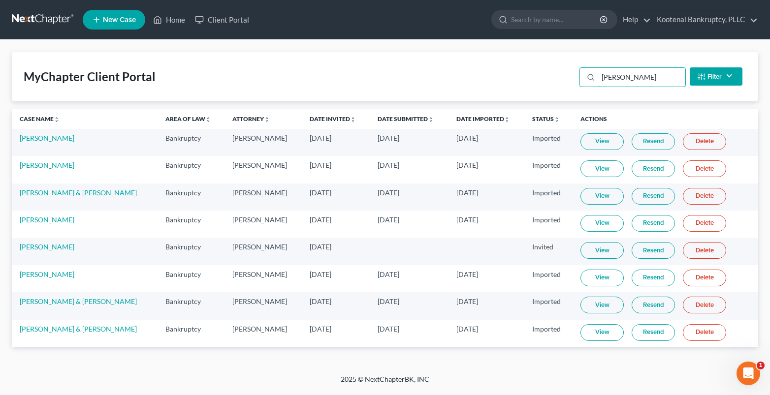
type input "sean"
click at [596, 334] on link "View" at bounding box center [602, 332] width 43 height 17
